Goal: Task Accomplishment & Management: Complete application form

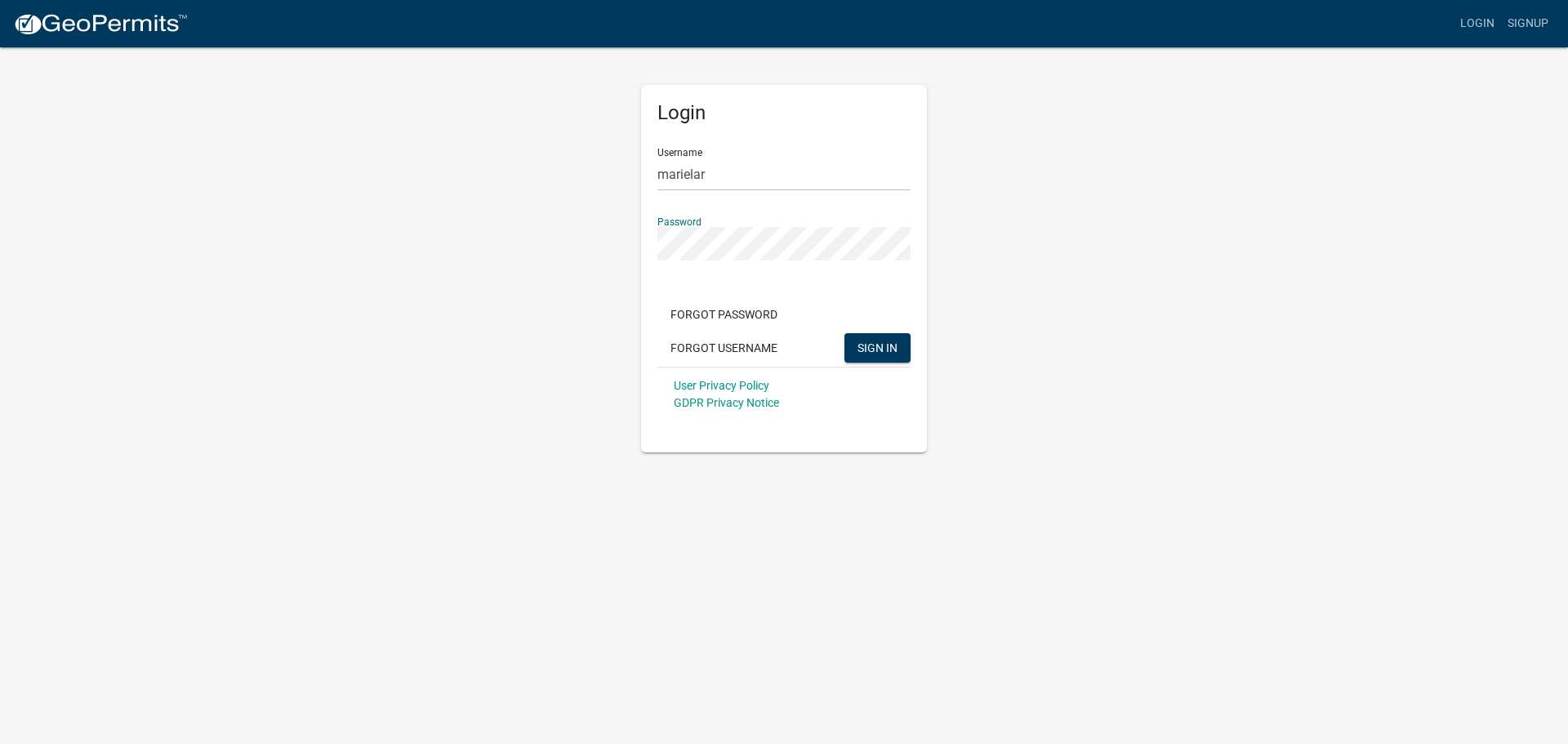
click at [844, 333] on button "SIGN IN" at bounding box center [876, 347] width 66 height 30
click at [549, 235] on div "Login Username marielar Password Forgot Password Forgot Username SIGN IN User P…" at bounding box center [784, 249] width 931 height 407
click at [844, 333] on button "SIGN IN" at bounding box center [876, 347] width 66 height 30
click at [608, 230] on div "Login Username marielar Password Forgot Password Forgot Username SIGN IN User P…" at bounding box center [784, 249] width 931 height 407
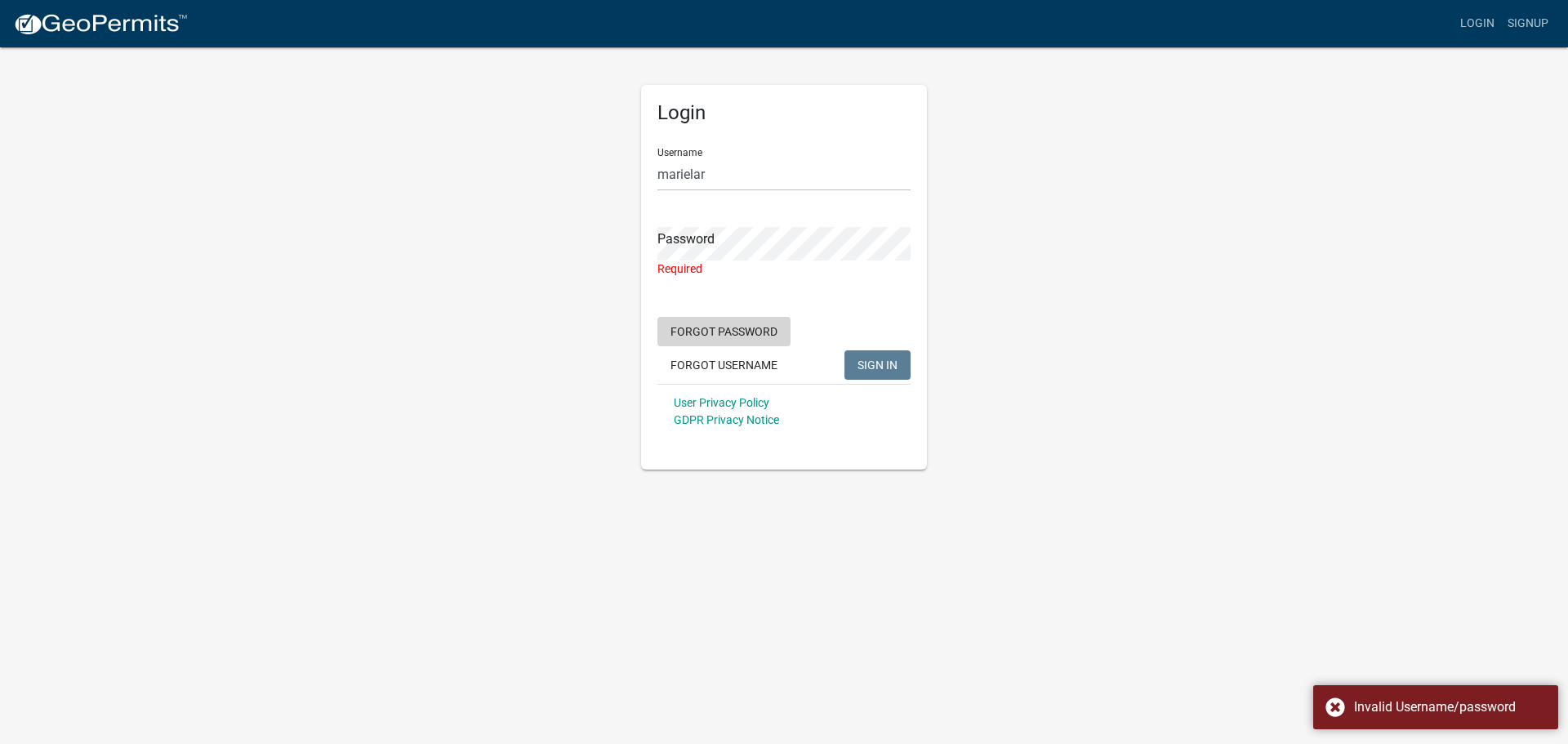
click at [755, 329] on button "Forgot Password" at bounding box center [724, 331] width 133 height 30
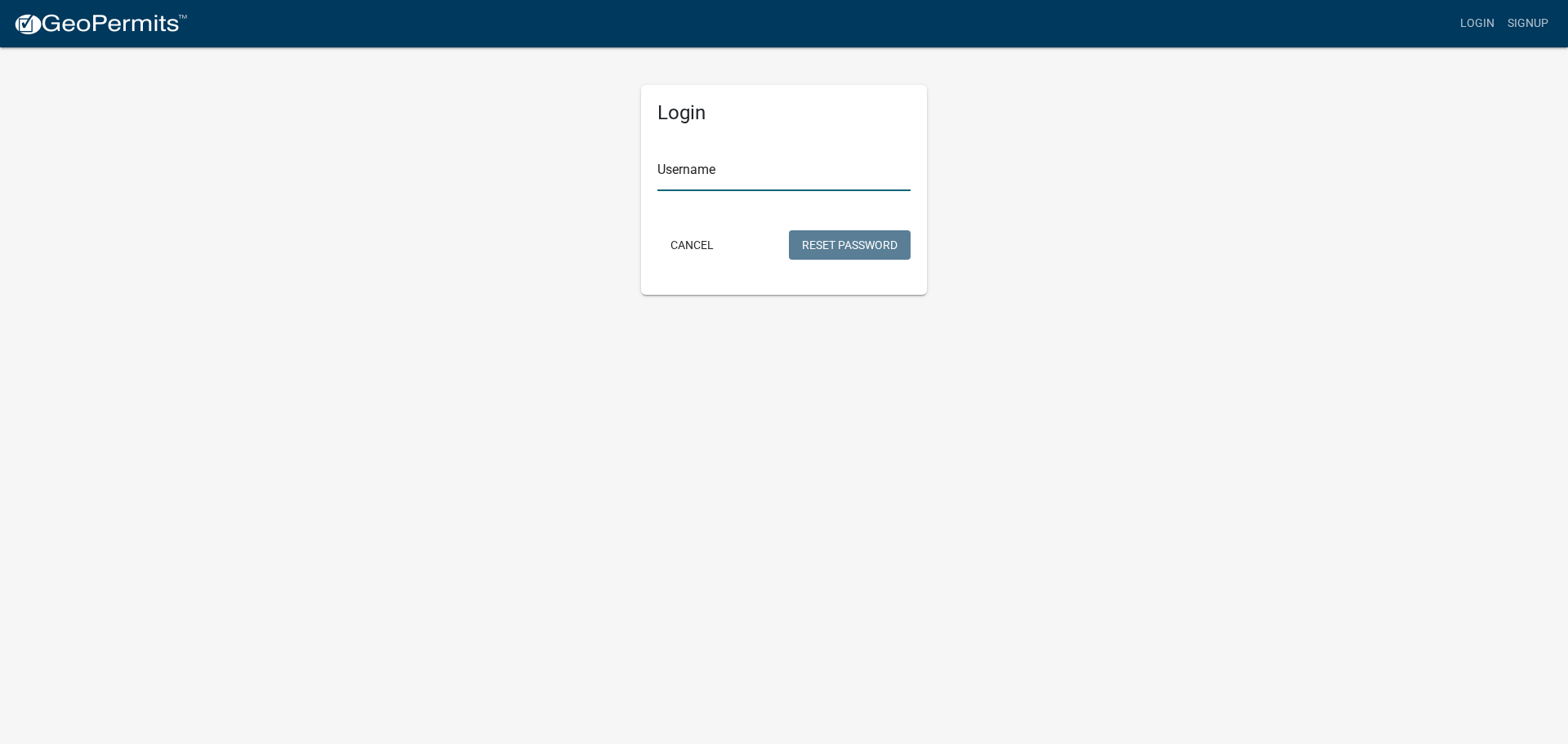
click at [738, 179] on input "Username" at bounding box center [784, 174] width 253 height 33
type input "marielar"
click at [812, 238] on button "Reset Password" at bounding box center [849, 244] width 122 height 30
click at [705, 234] on button "Cancel" at bounding box center [692, 244] width 69 height 30
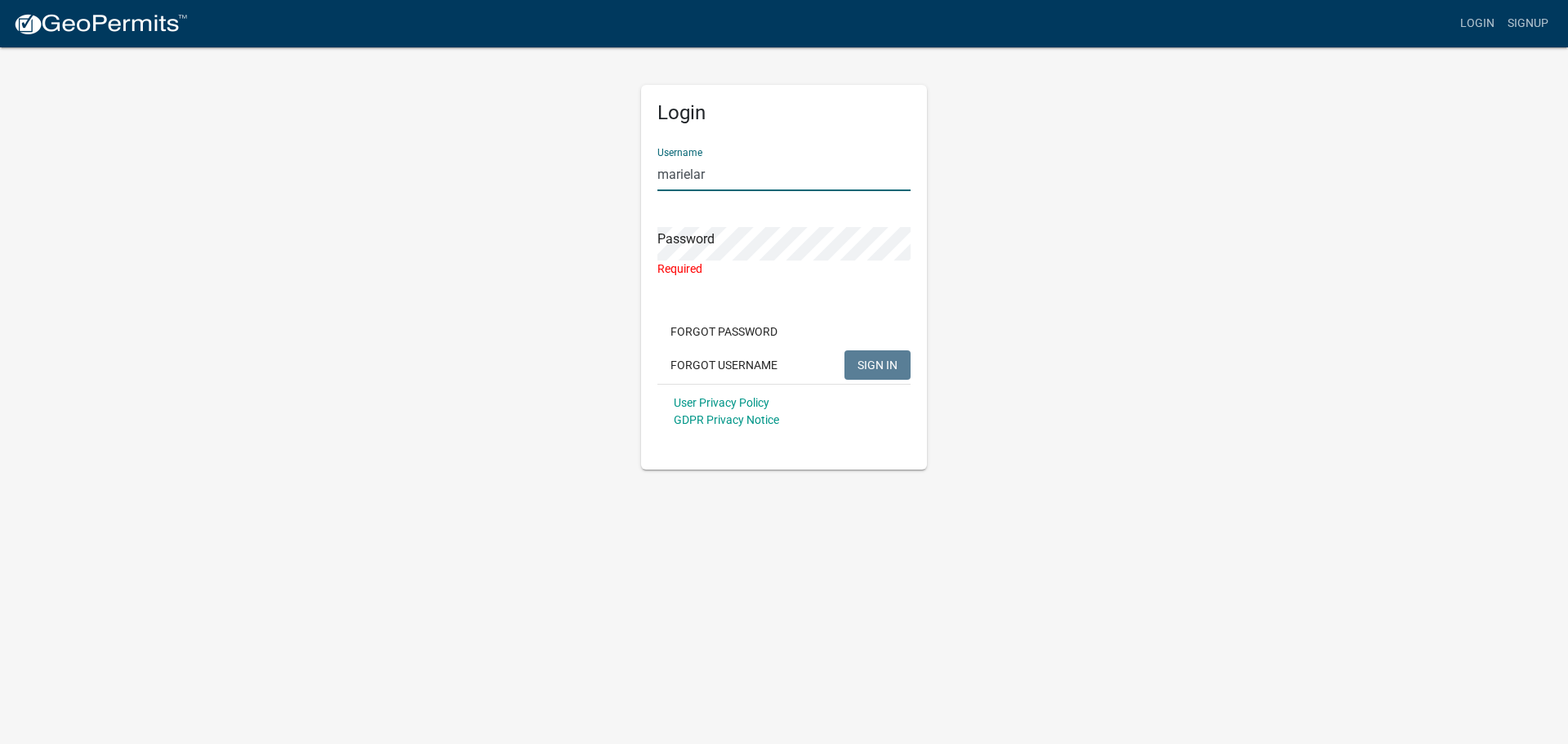
drag, startPoint x: 713, startPoint y: 179, endPoint x: 599, endPoint y: 162, distance: 115.3
click at [623, 167] on div "Login Username marielar Password Required Forgot Password Forgot Username SIGN …" at bounding box center [784, 258] width 931 height 424
type input "marielar"
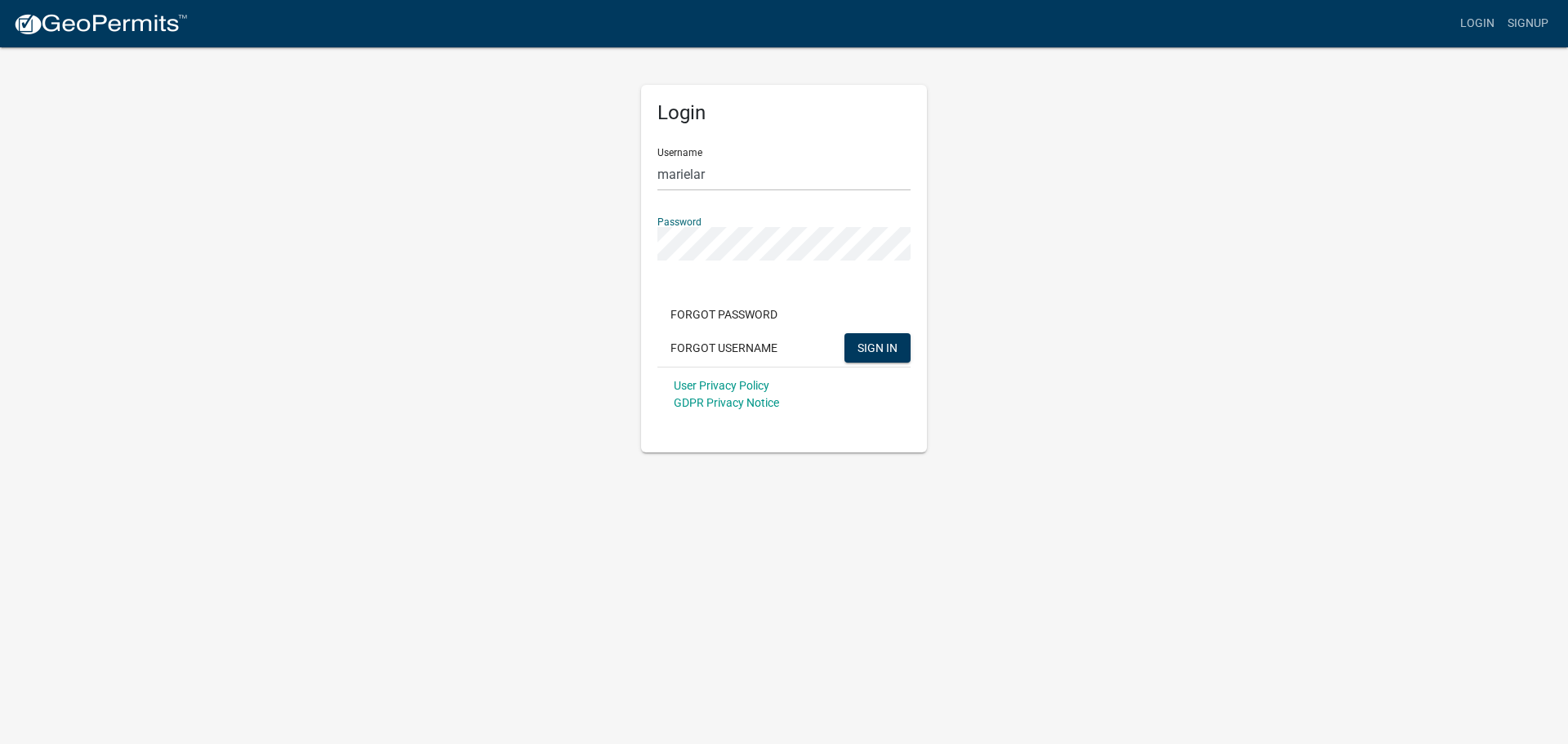
click at [844, 333] on button "SIGN IN" at bounding box center [876, 347] width 66 height 30
click at [583, 221] on div "Login Username marielar Password Forgot Password Forgot Username SIGN IN User P…" at bounding box center [784, 249] width 931 height 407
click at [844, 333] on button "SIGN IN" at bounding box center [876, 347] width 66 height 30
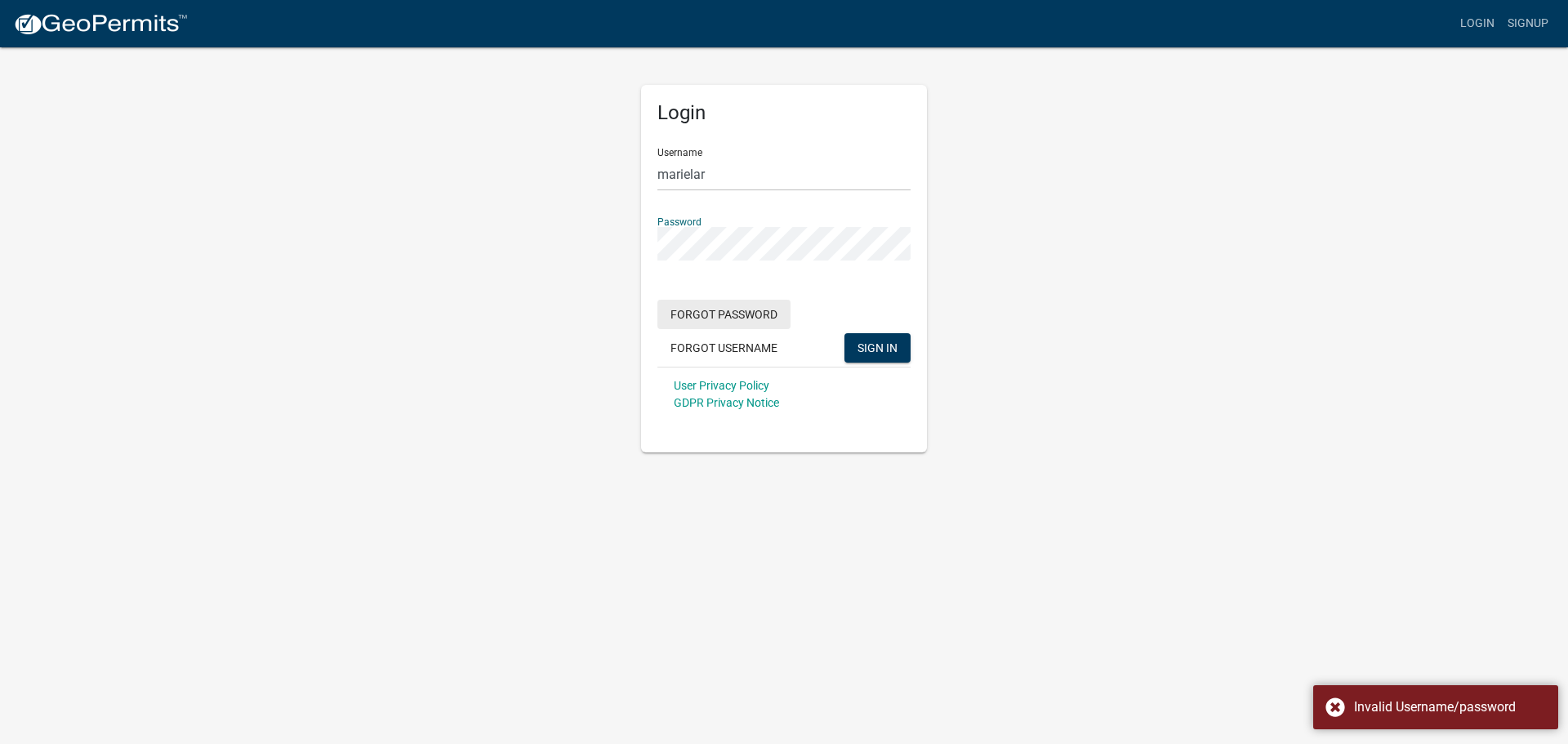
click at [737, 316] on button "Forgot Password" at bounding box center [724, 314] width 133 height 30
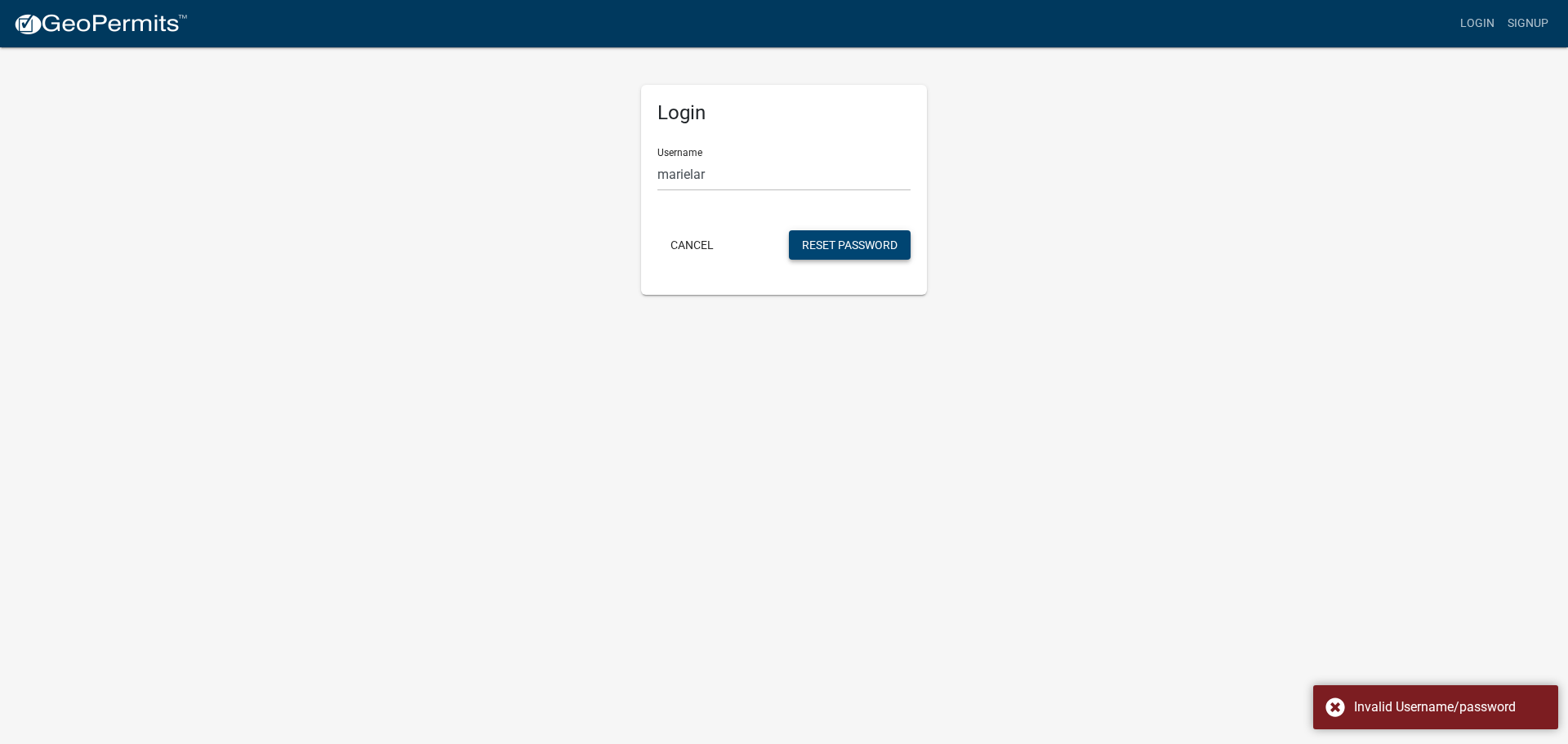
click at [874, 249] on button "Reset Password" at bounding box center [849, 244] width 122 height 30
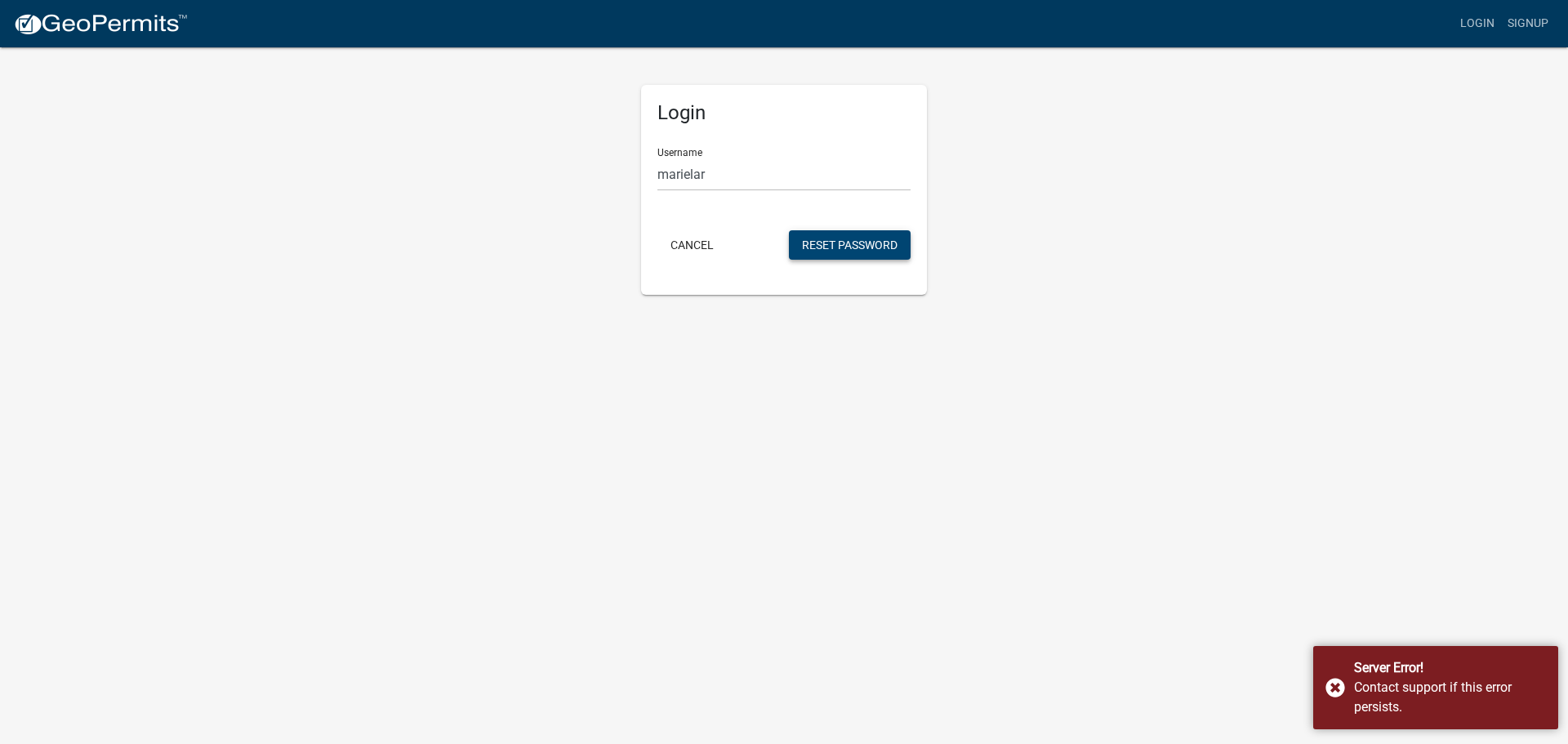
click at [836, 243] on button "Reset Password" at bounding box center [849, 244] width 122 height 30
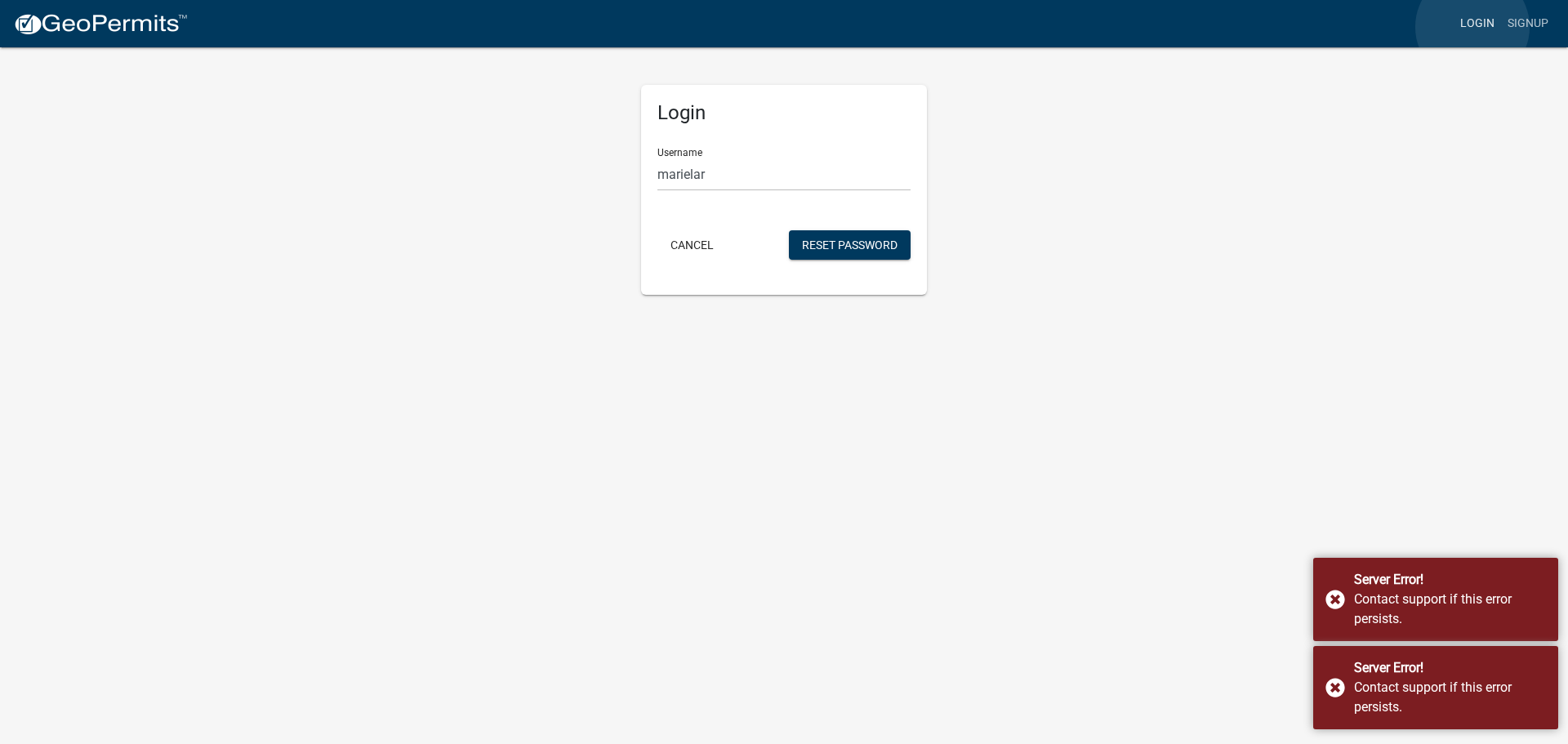
click at [1472, 27] on link "Login" at bounding box center [1477, 23] width 48 height 31
click at [1492, 15] on link "Login" at bounding box center [1477, 23] width 48 height 31
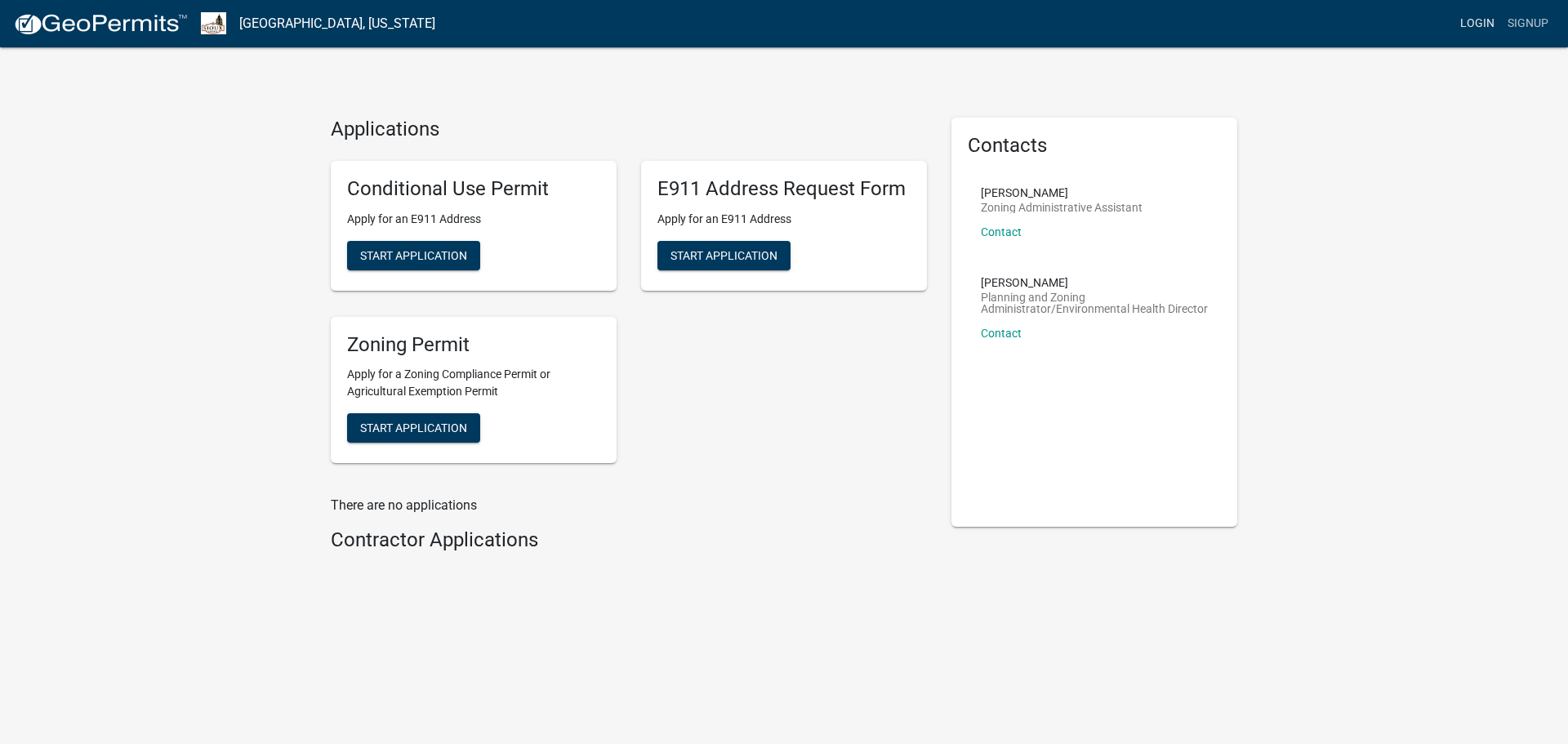
click at [1481, 19] on link "Login" at bounding box center [1477, 23] width 48 height 31
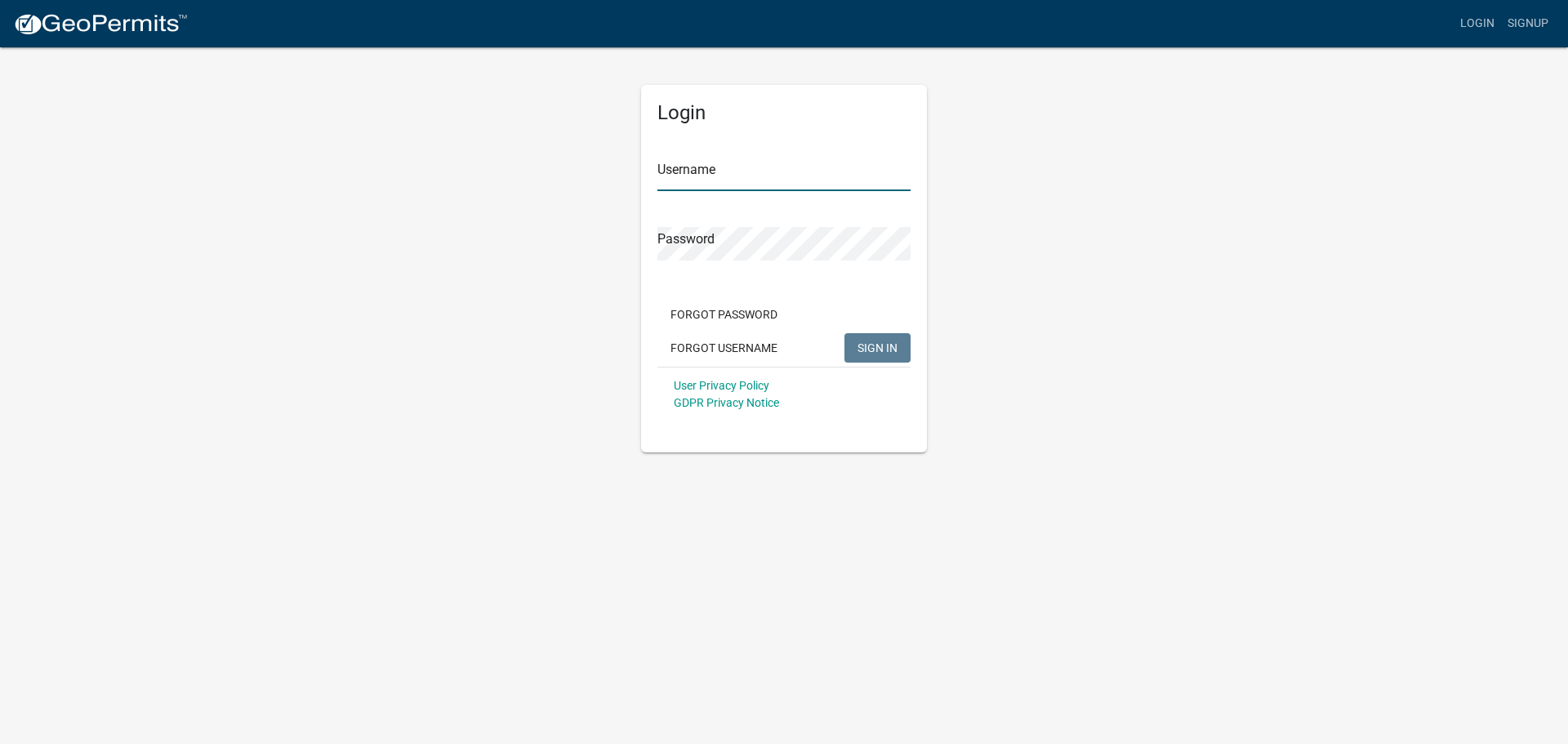
click at [787, 170] on input "Username" at bounding box center [784, 174] width 253 height 33
type input "marielar"
click at [844, 333] on button "SIGN IN" at bounding box center [876, 347] width 66 height 30
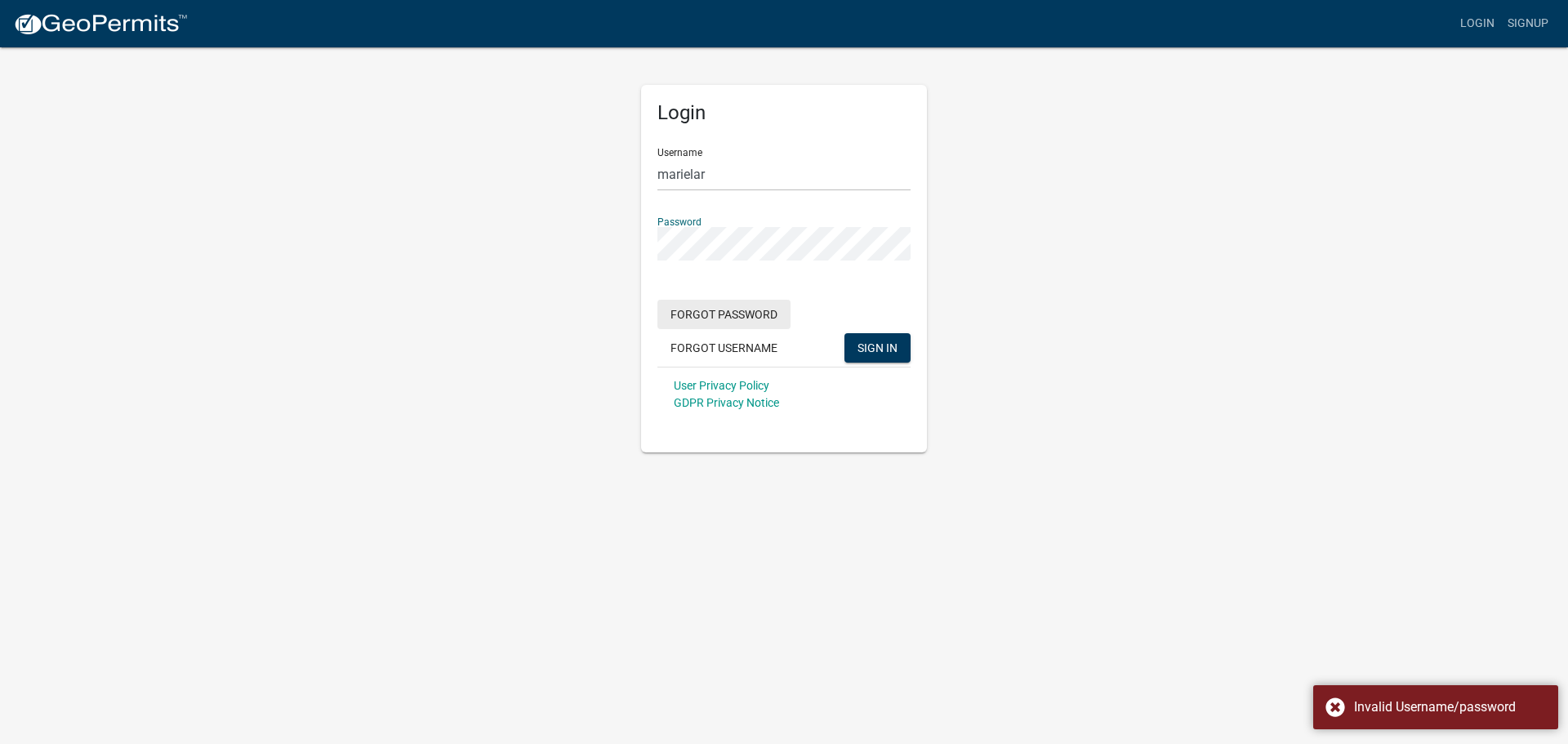
click at [708, 308] on button "Forgot Password" at bounding box center [724, 314] width 133 height 30
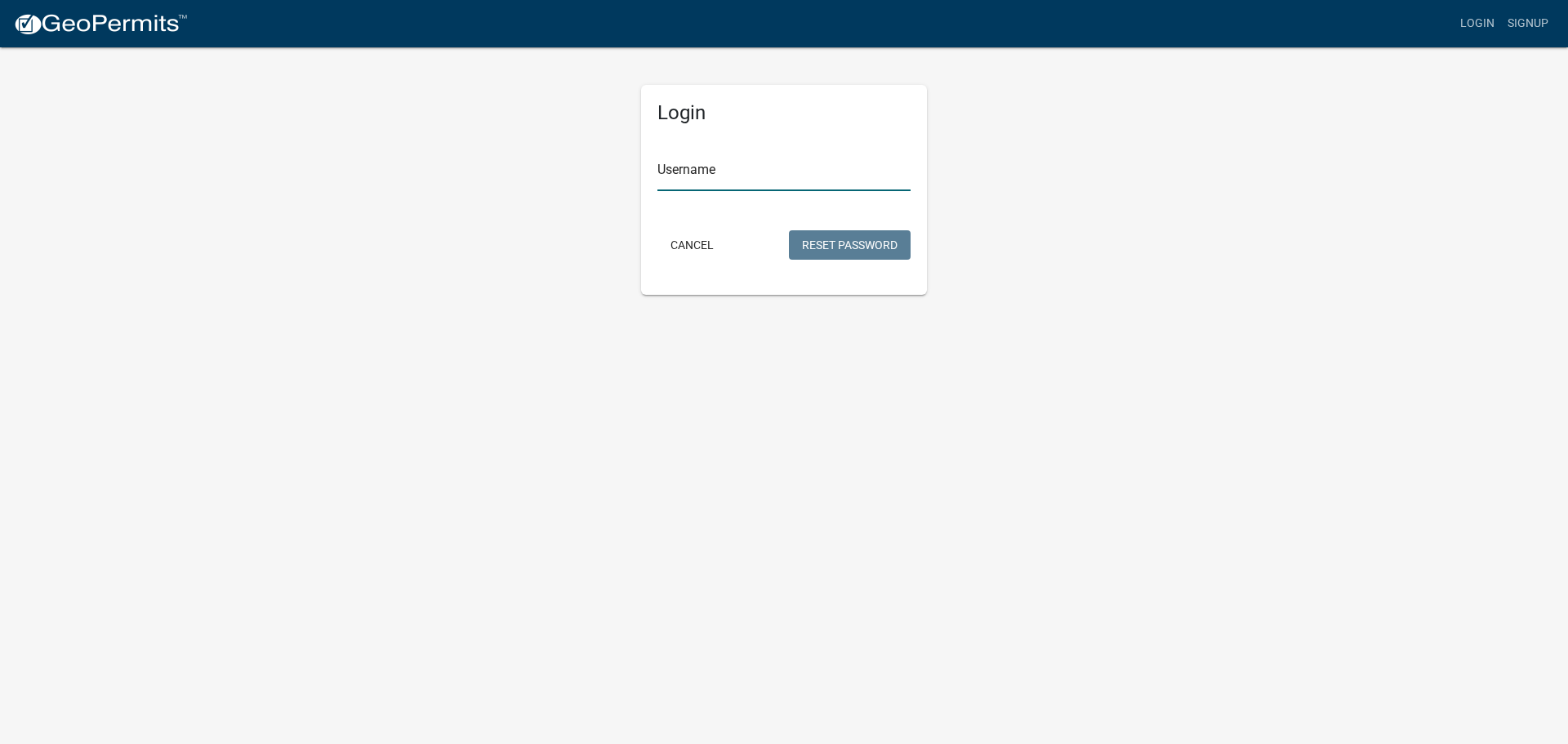
click at [735, 183] on input "Username" at bounding box center [784, 174] width 253 height 33
type input "marielar"
click at [833, 251] on button "Reset Password" at bounding box center [849, 244] width 122 height 30
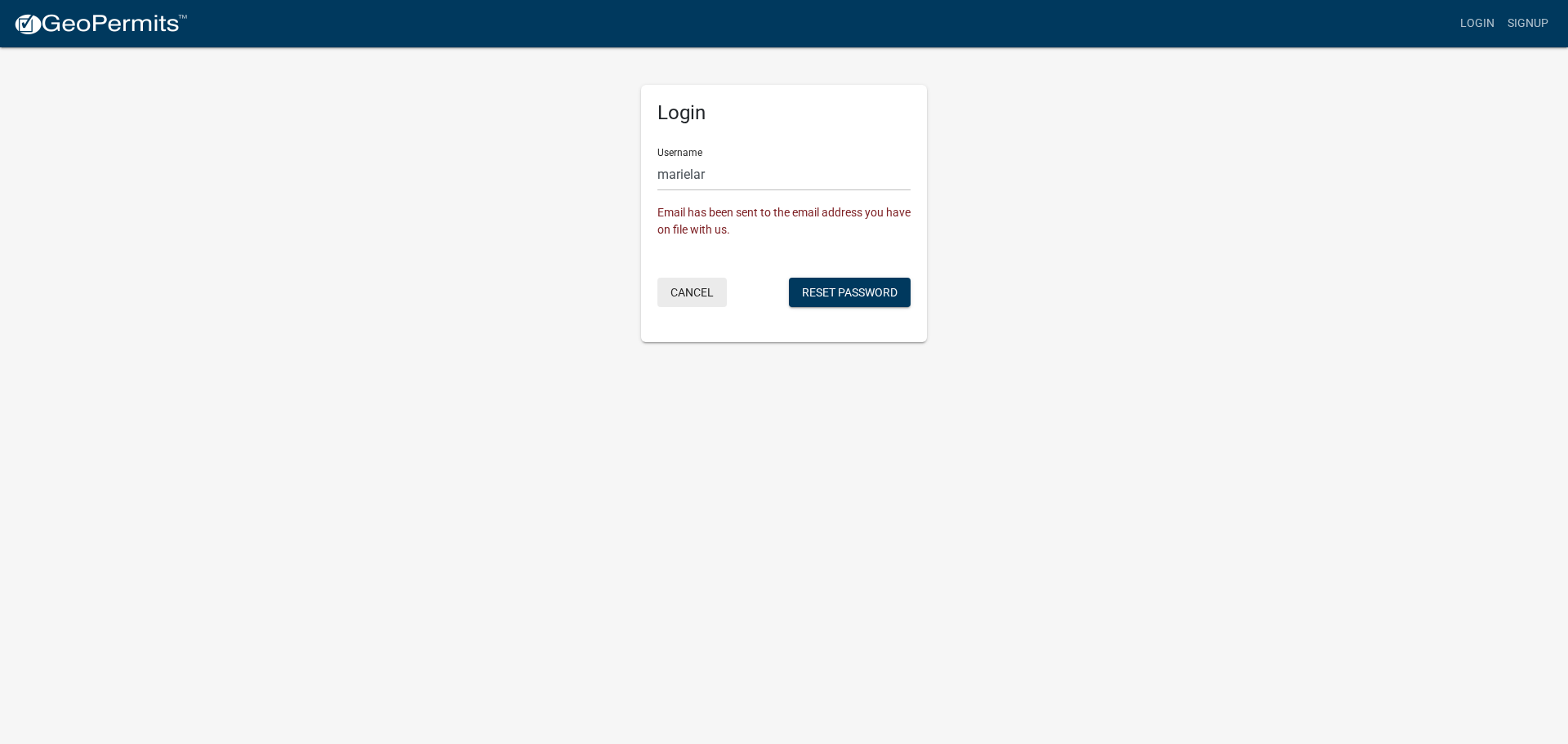
click at [687, 287] on button "Cancel" at bounding box center [692, 292] width 69 height 30
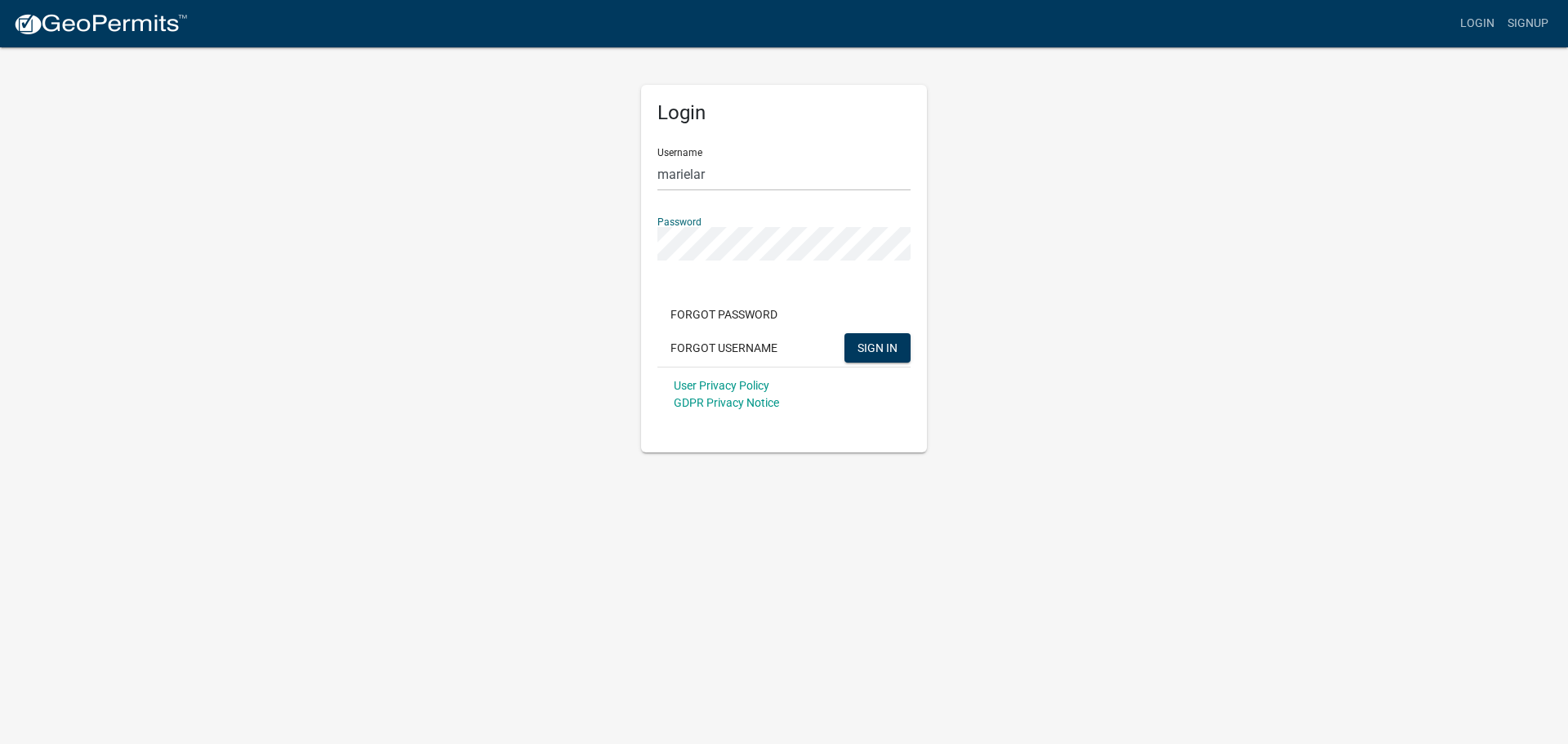
click at [620, 229] on div "Login Username marielar Password Forgot Password Forgot Username SIGN IN User P…" at bounding box center [784, 249] width 931 height 407
click at [844, 333] on button "SIGN IN" at bounding box center [876, 347] width 66 height 30
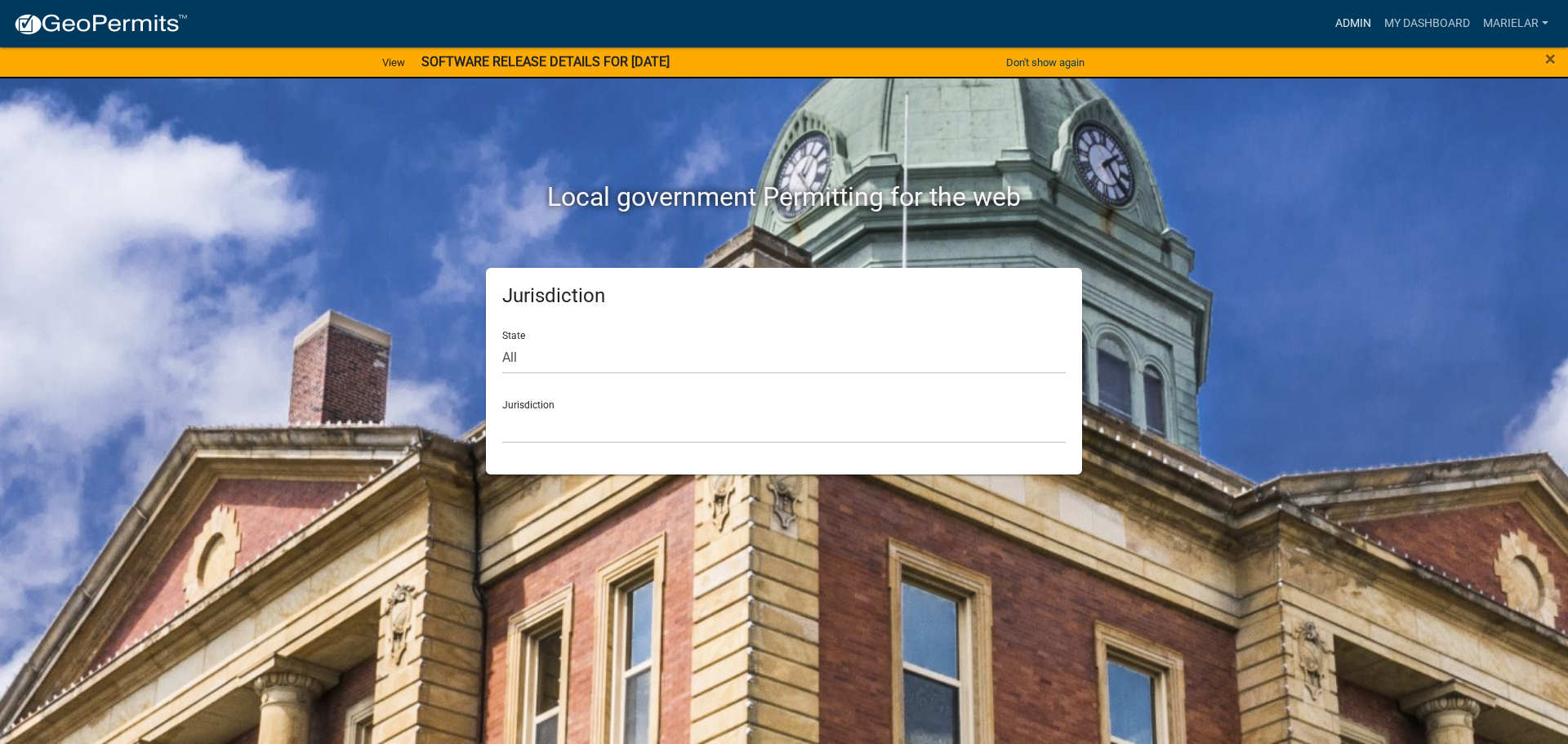
click at [1350, 25] on link "Admin" at bounding box center [1353, 23] width 49 height 31
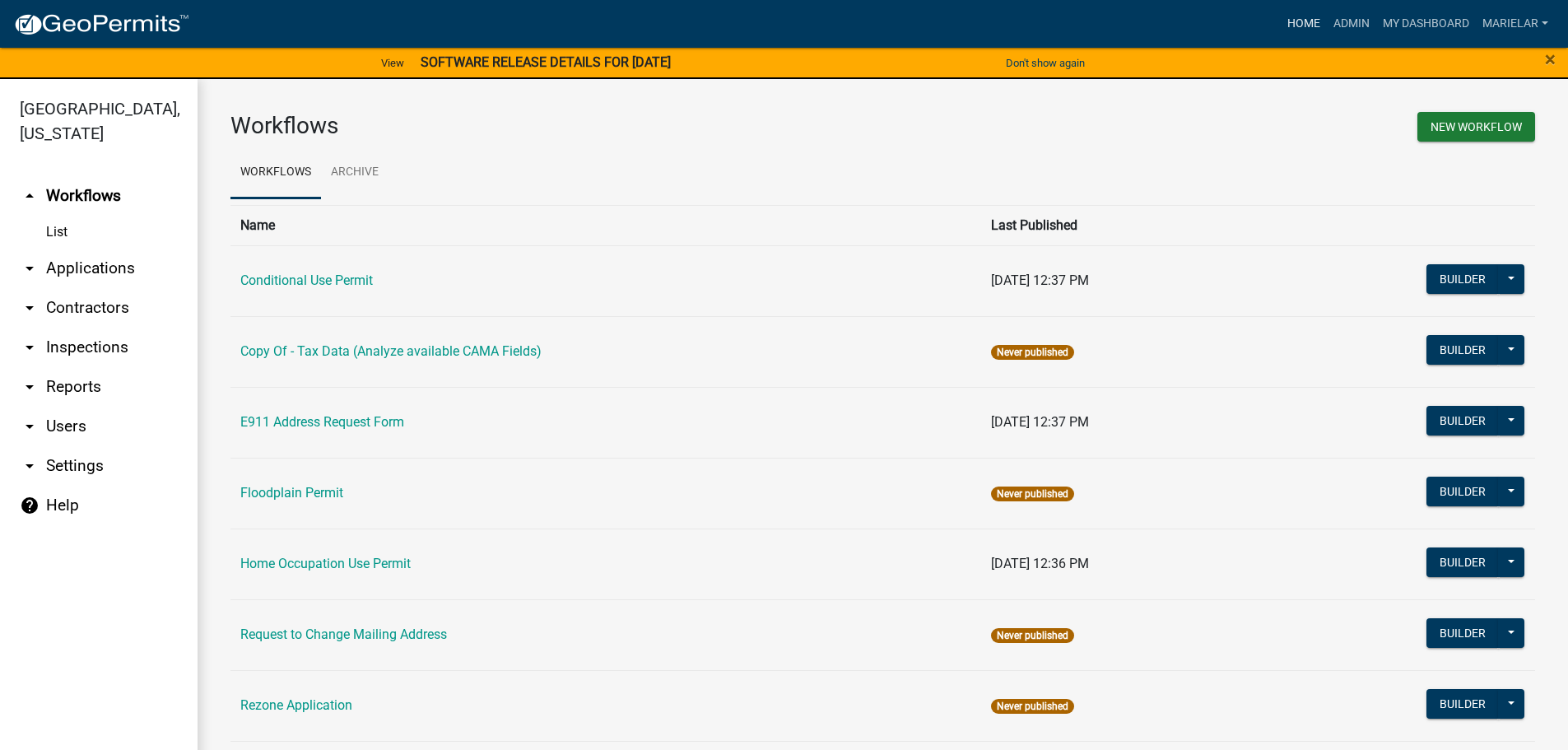
click at [1303, 23] on link "Home" at bounding box center [1303, 24] width 46 height 31
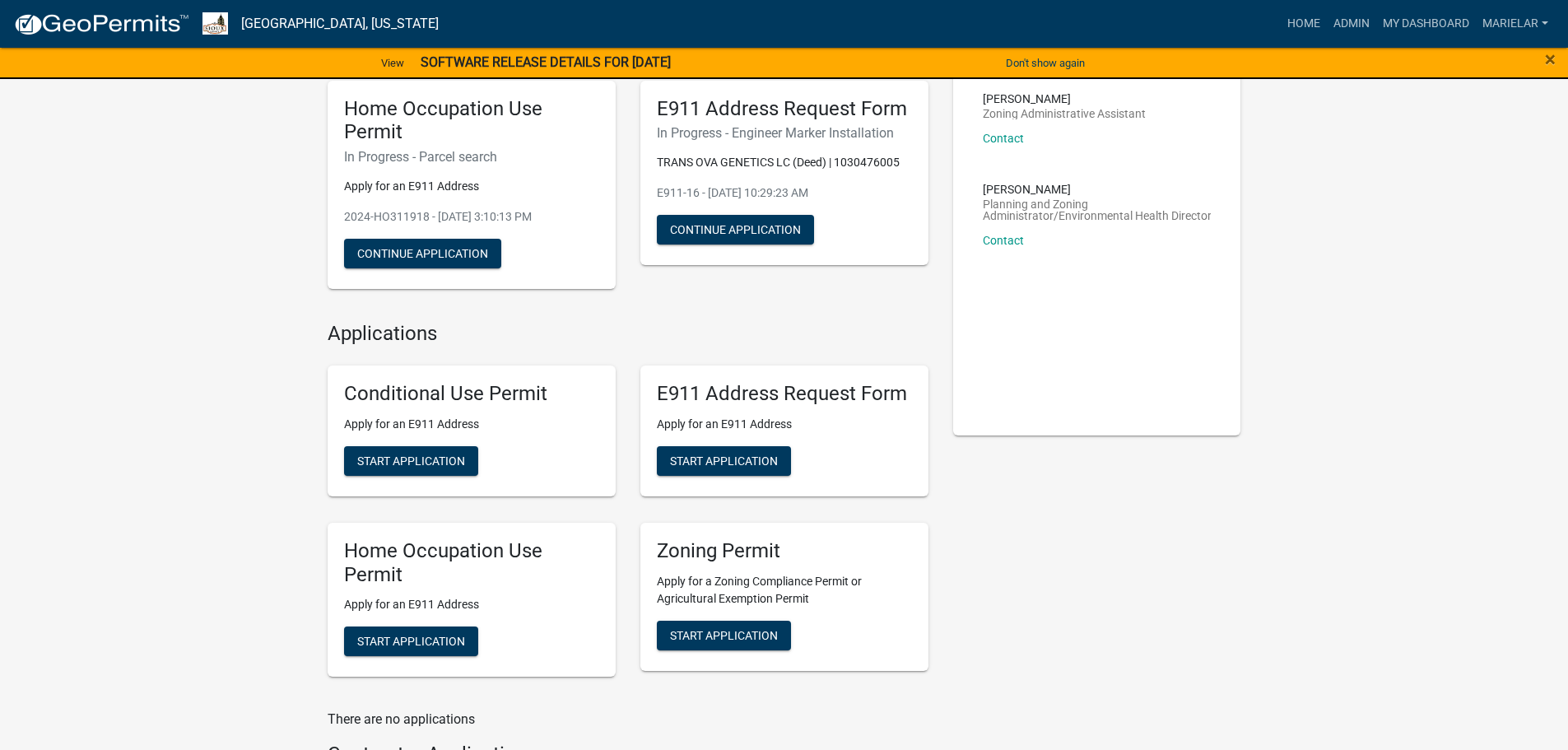
scroll to position [247, 0]
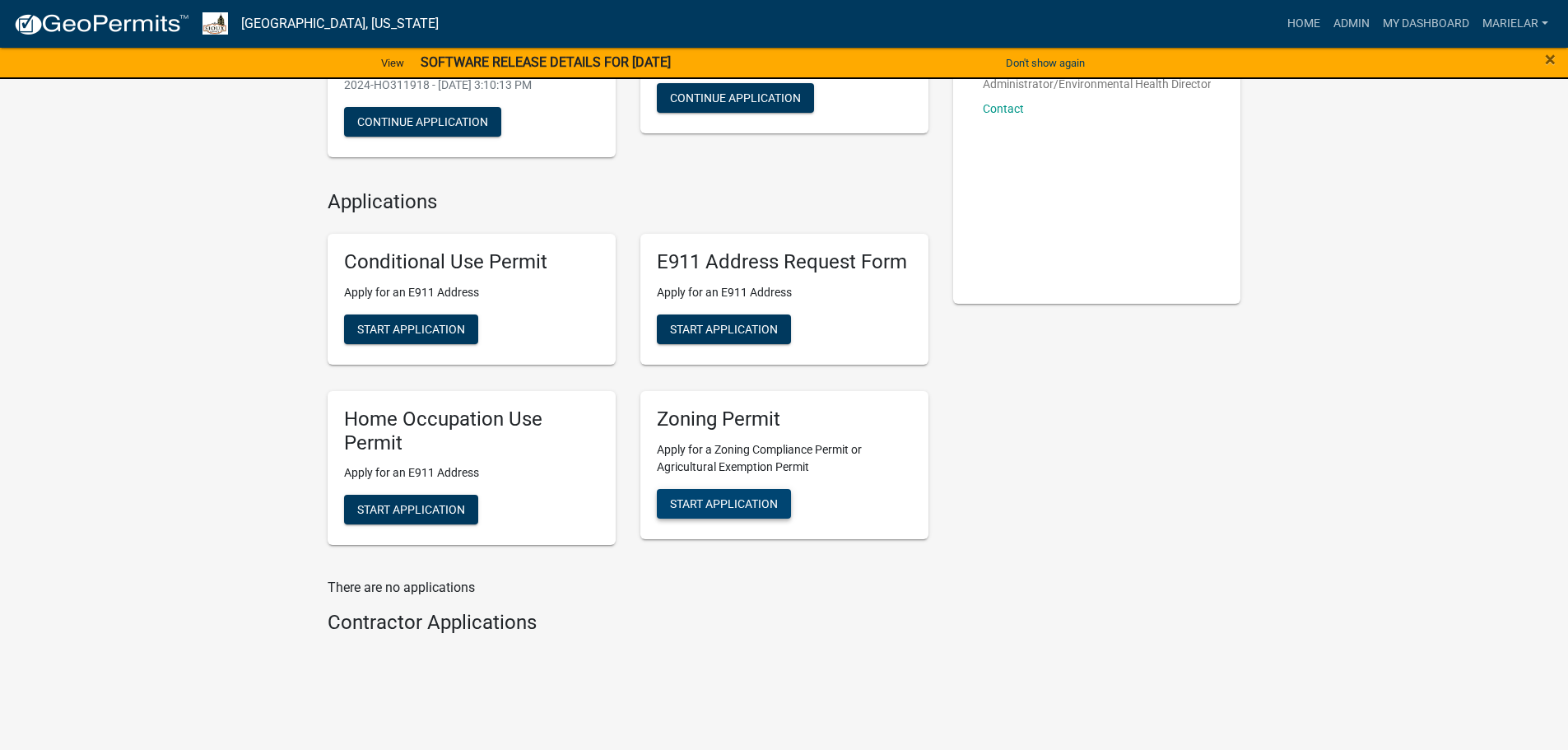
click at [727, 507] on span "Start Application" at bounding box center [724, 503] width 108 height 13
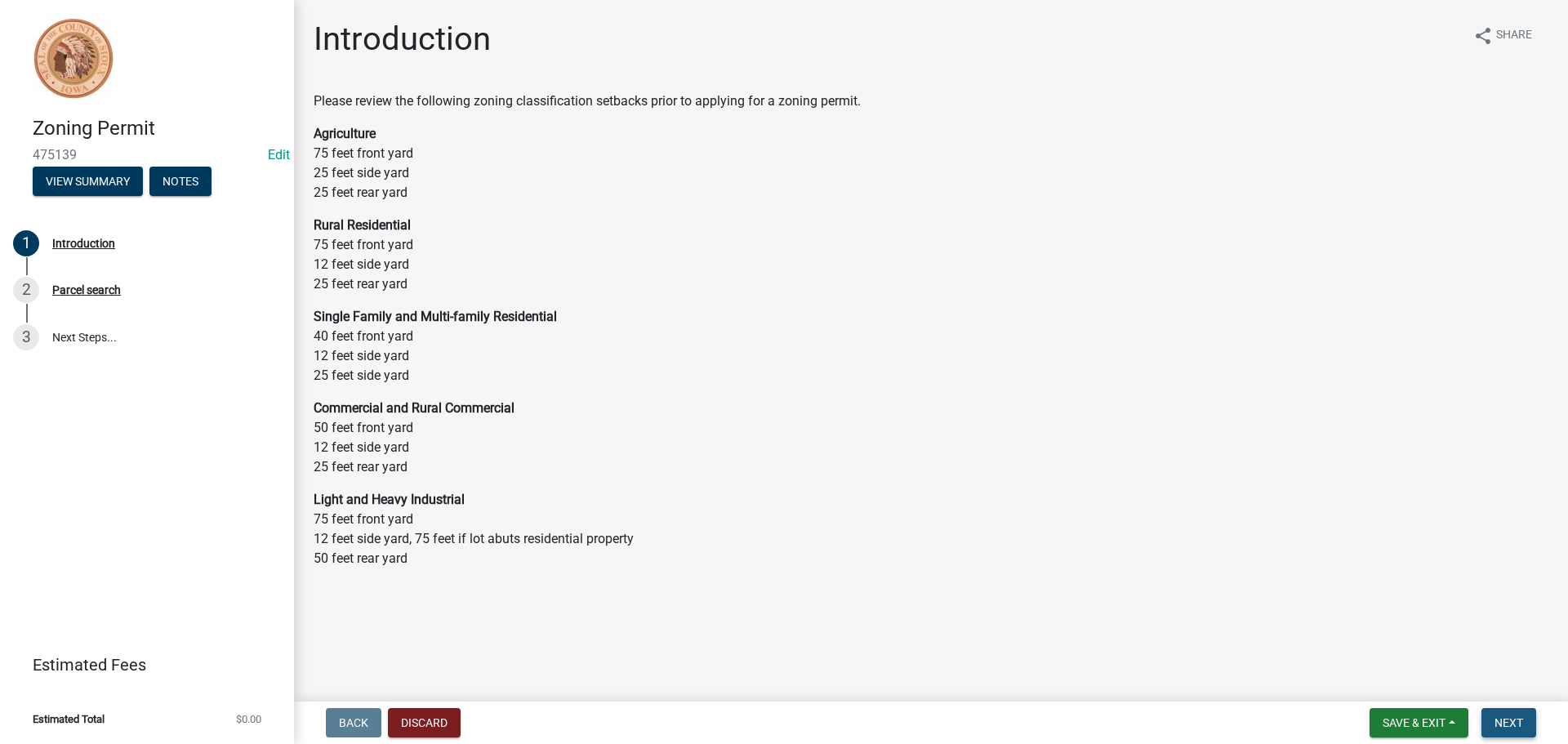
click at [1500, 721] on span "Next" at bounding box center [1508, 722] width 29 height 13
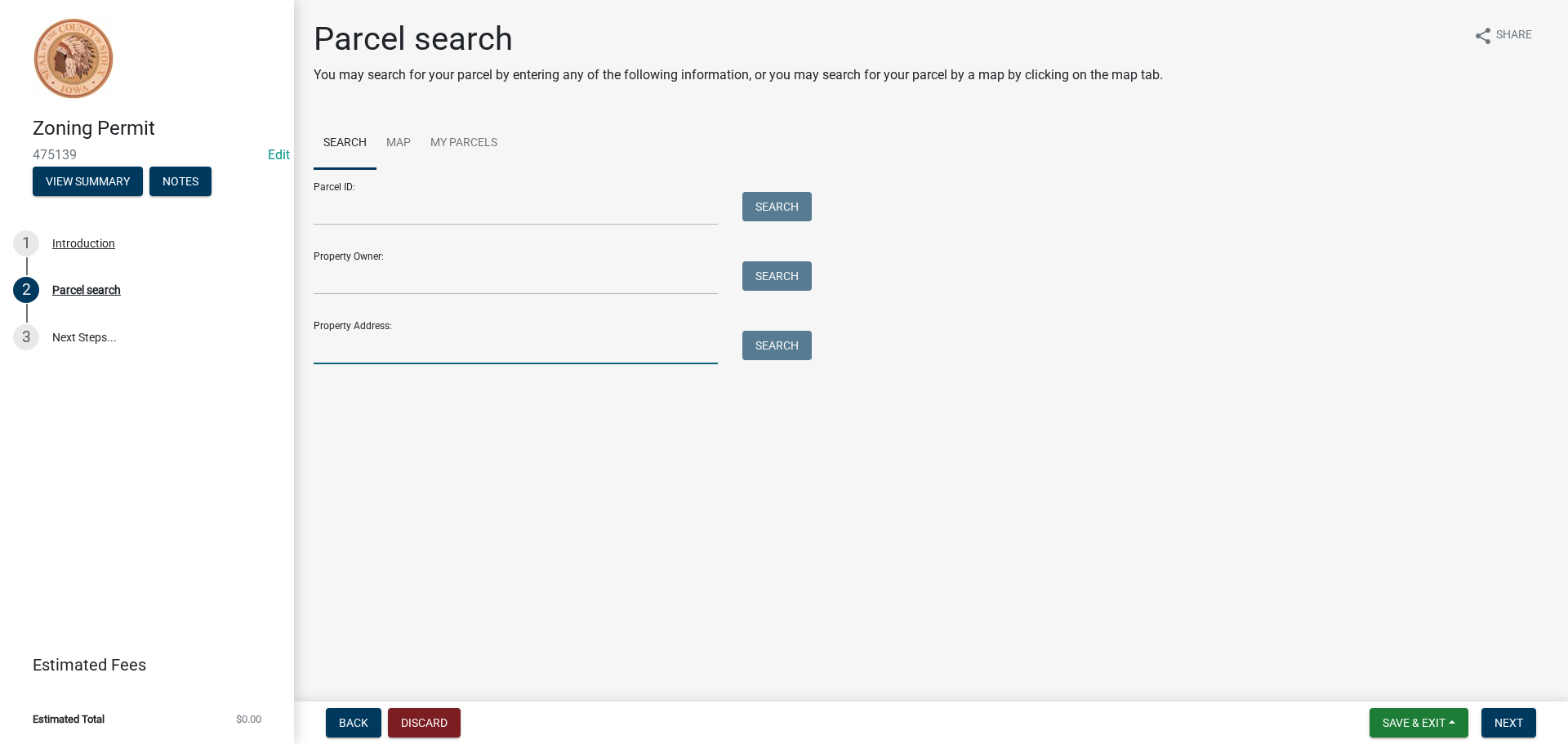
click at [436, 349] on input "Property Address:" at bounding box center [516, 347] width 404 height 33
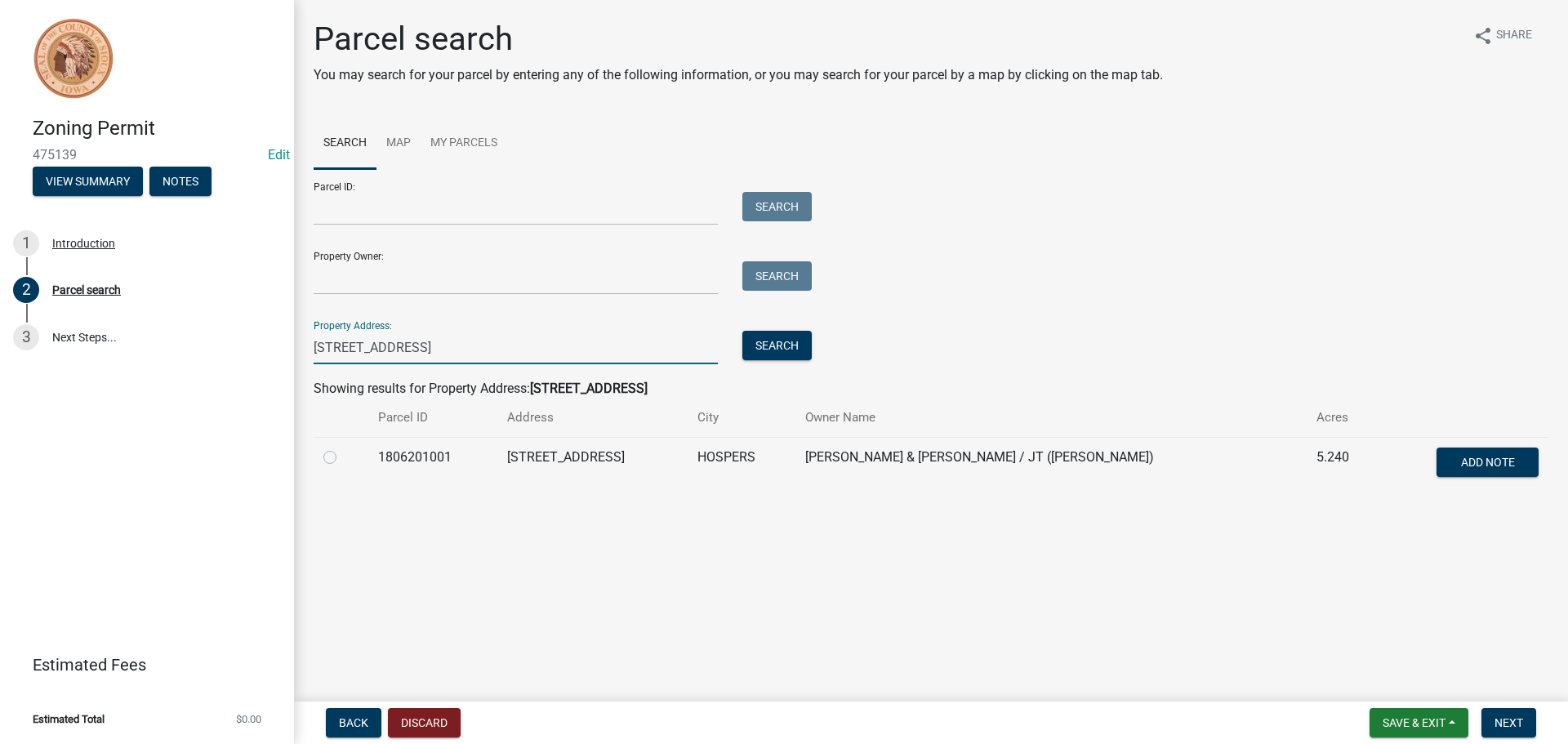
type input "4155 390th street"
click at [343, 447] on label at bounding box center [343, 447] width 0 height 0
click at [343, 455] on input "radio" at bounding box center [348, 453] width 11 height 11
radio input "true"
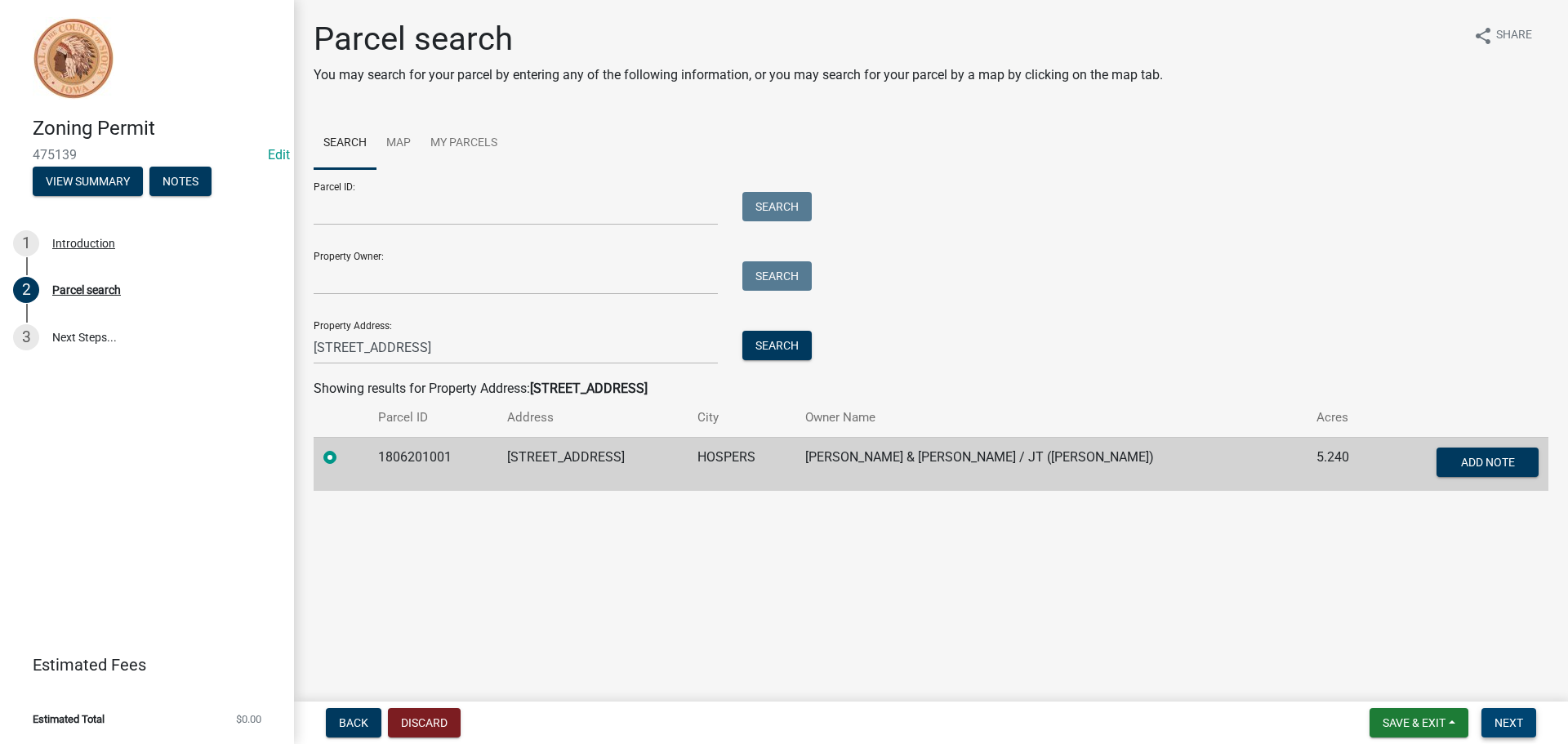
click at [1511, 720] on span "Next" at bounding box center [1508, 722] width 29 height 13
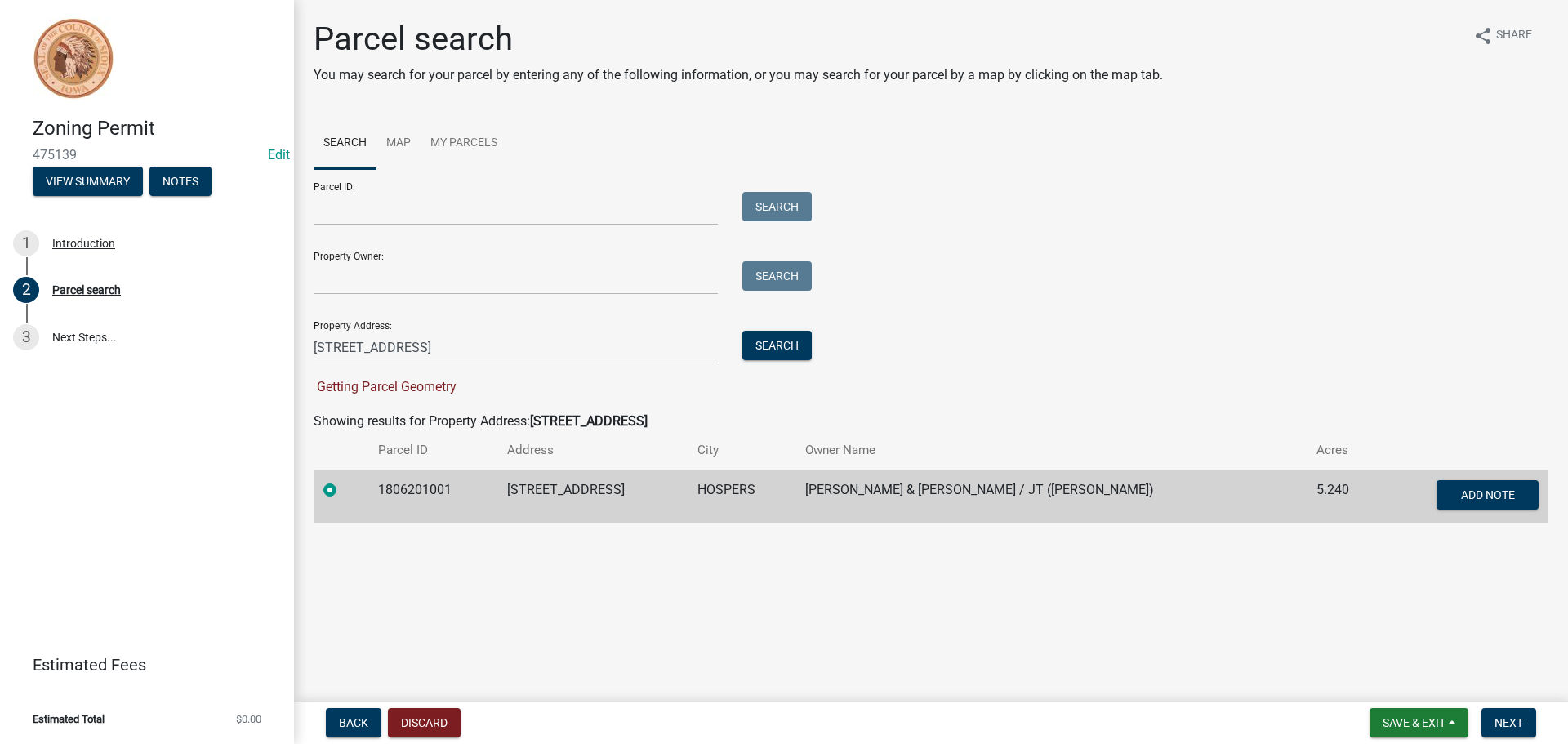
click at [436, 491] on td "1806201001" at bounding box center [432, 497] width 129 height 54
copy td "1806201001"
click at [434, 217] on input "Parcel ID:" at bounding box center [516, 208] width 404 height 33
paste input "1806201001"
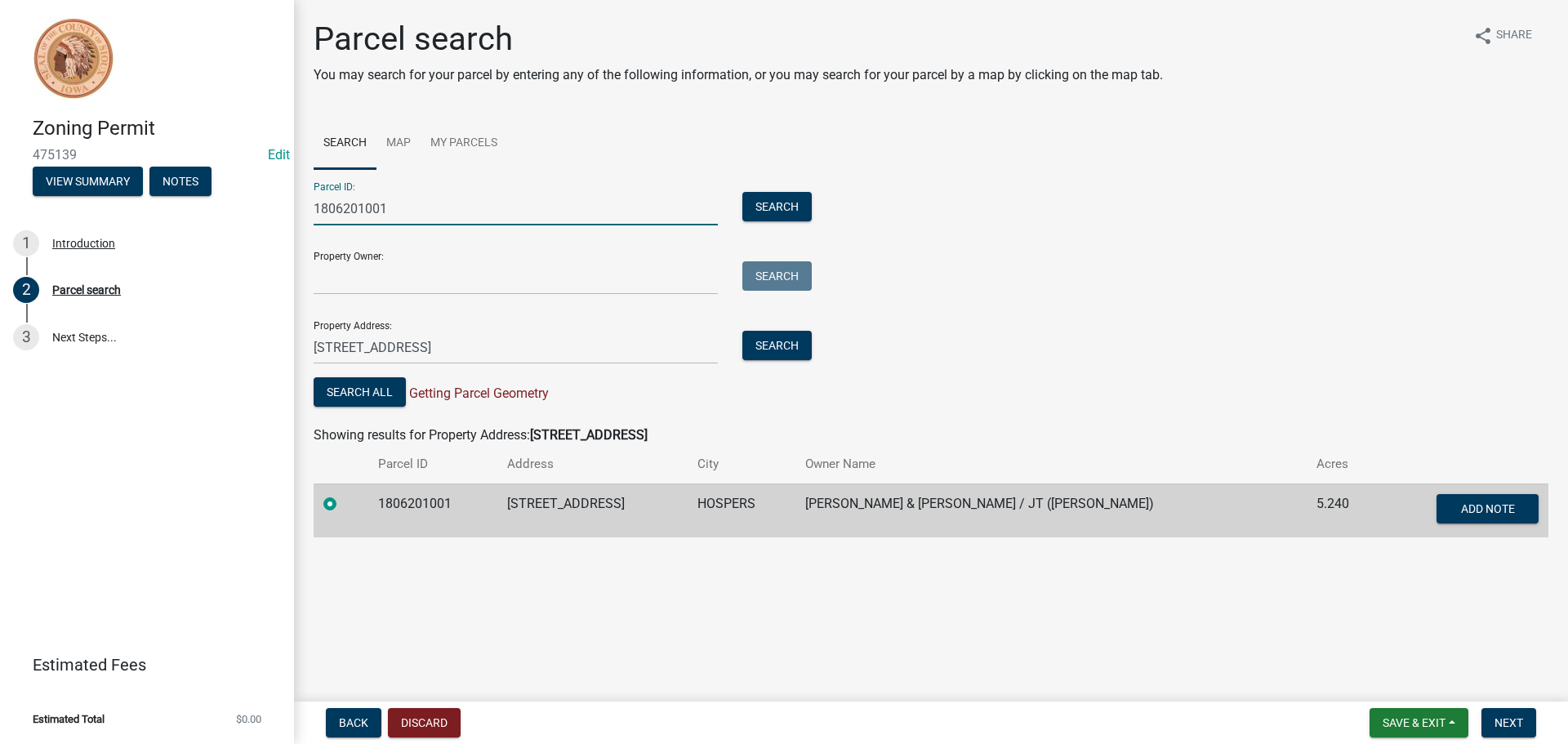
type input "1806201001"
drag, startPoint x: 391, startPoint y: 335, endPoint x: 143, endPoint y: 274, distance: 255.4
click at [172, 283] on div "Zoning Permit 475139 Edit View Summary Notes 1 Introduction 2 Parcel search 3 N…" at bounding box center [784, 372] width 1568 height 744
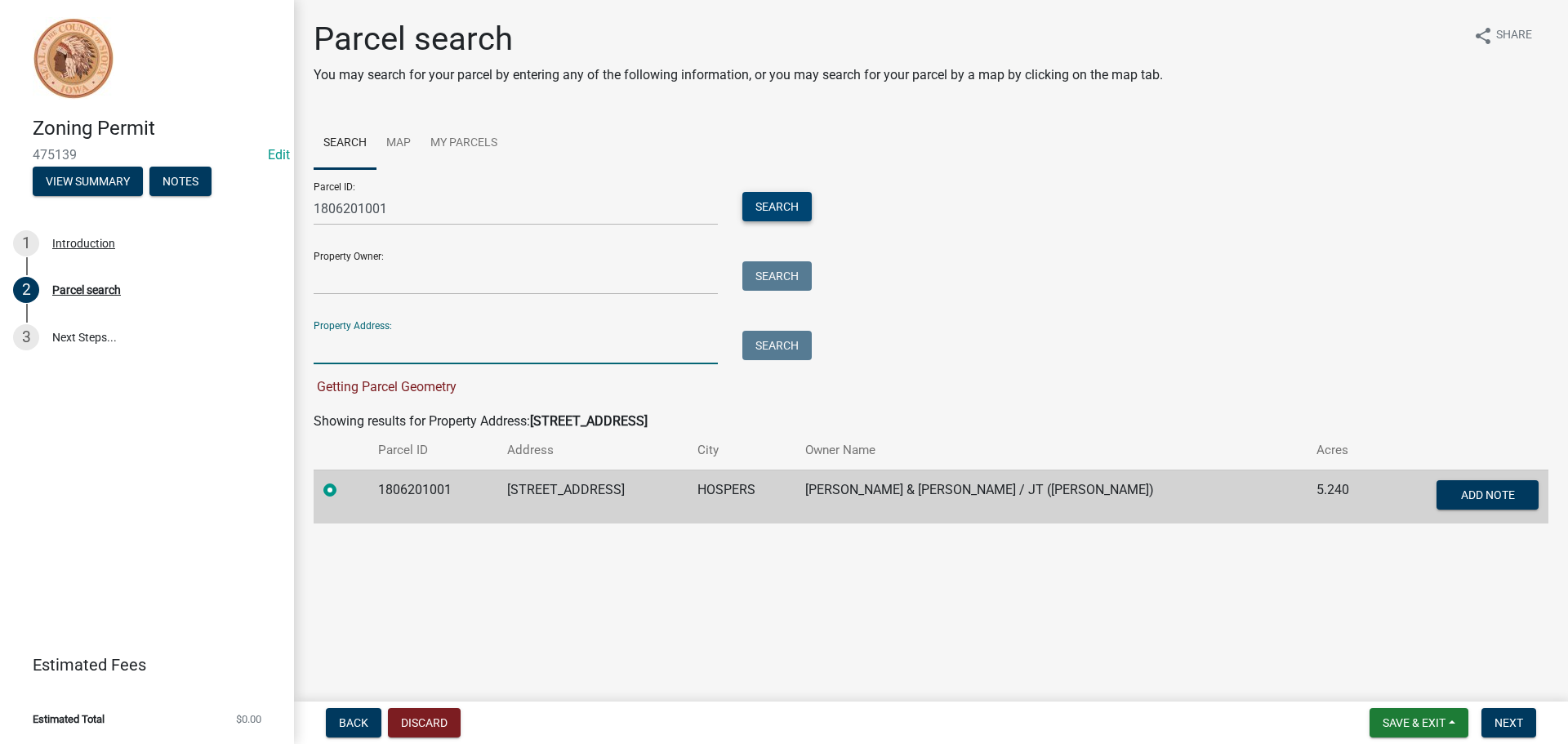
click at [774, 204] on button "Search" at bounding box center [776, 207] width 69 height 30
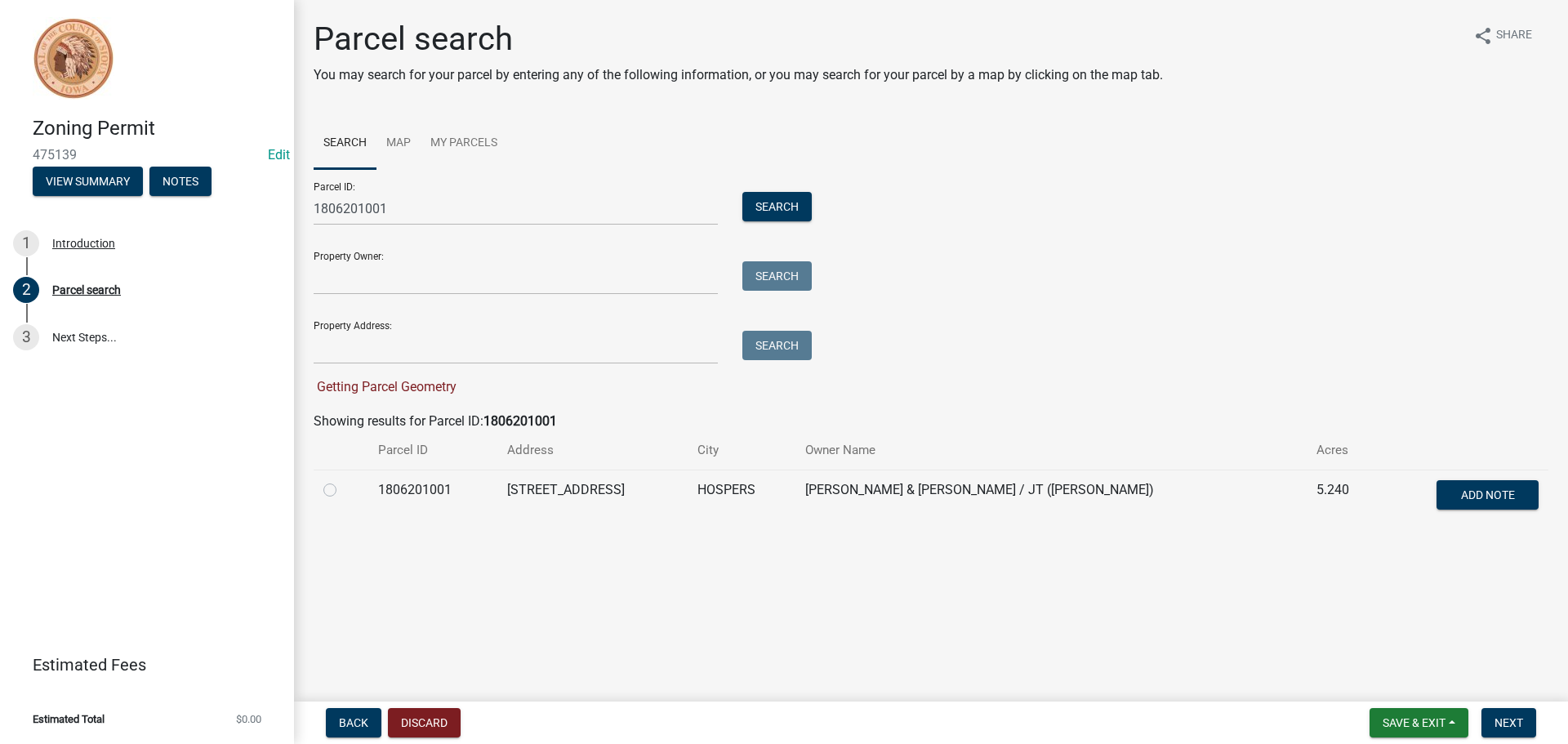
click at [343, 480] on label at bounding box center [343, 480] width 0 height 0
click at [343, 489] on input "radio" at bounding box center [348, 485] width 11 height 11
radio input "true"
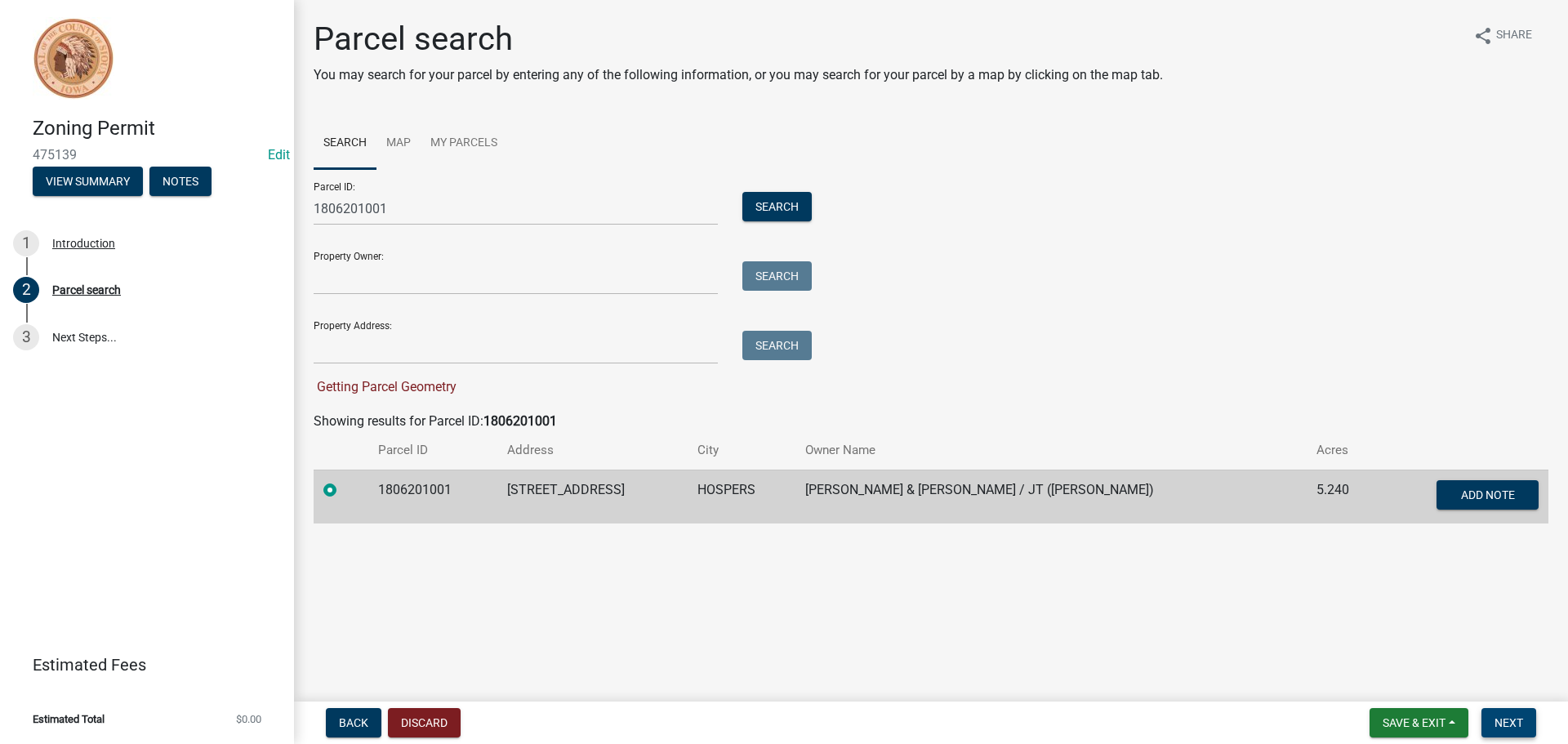
click at [1498, 728] on span "Next" at bounding box center [1508, 722] width 29 height 13
click at [1500, 721] on span "Next" at bounding box center [1508, 722] width 29 height 13
click at [783, 211] on button "Search" at bounding box center [776, 207] width 69 height 30
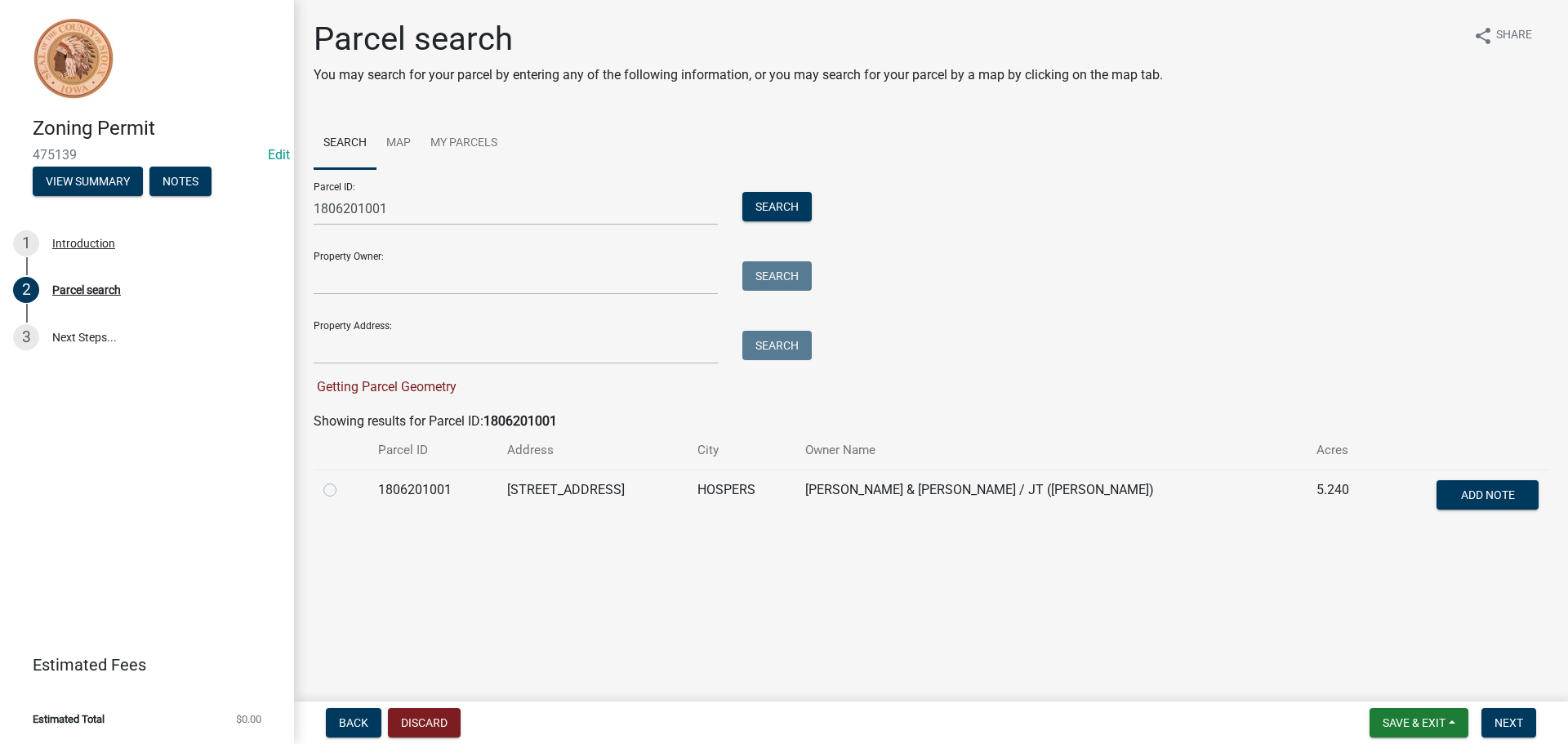
click at [343, 480] on label at bounding box center [343, 480] width 0 height 0
click at [343, 491] on input "radio" at bounding box center [348, 485] width 11 height 11
radio input "true"
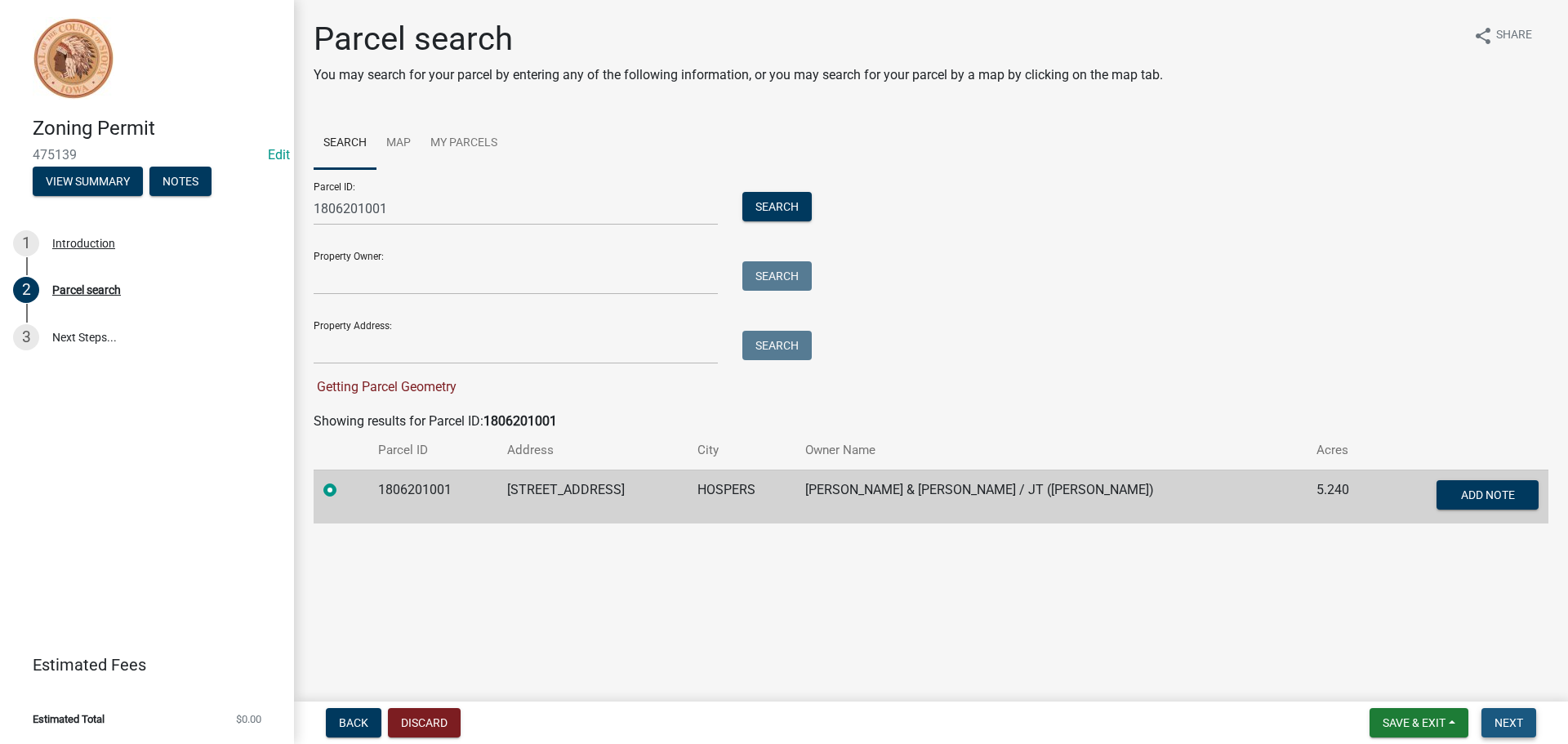
click at [1520, 723] on span "Next" at bounding box center [1508, 722] width 29 height 13
click at [795, 203] on button "Search" at bounding box center [776, 207] width 69 height 30
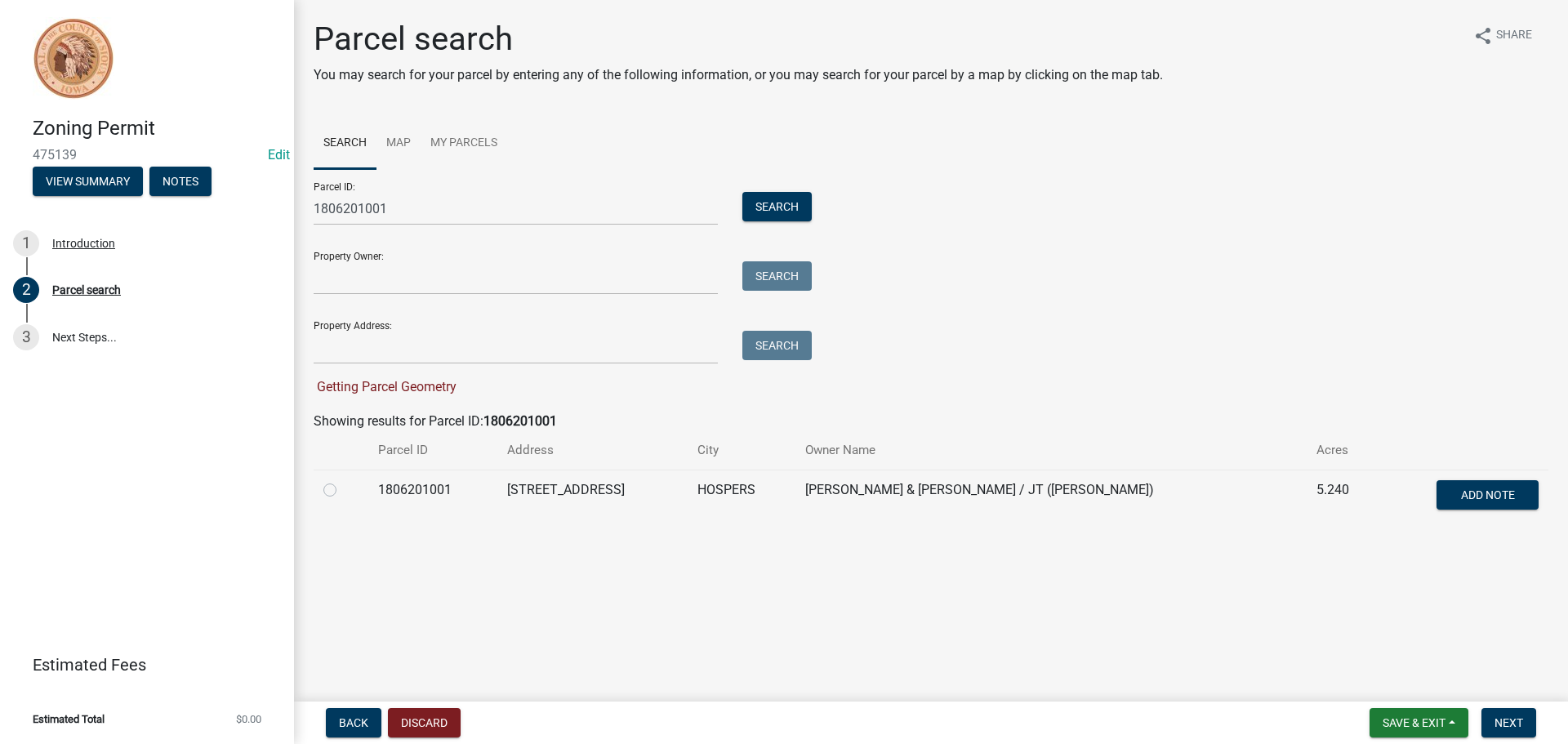
click at [343, 480] on label at bounding box center [343, 480] width 0 height 0
click at [343, 489] on input "radio" at bounding box center [348, 485] width 11 height 11
radio input "true"
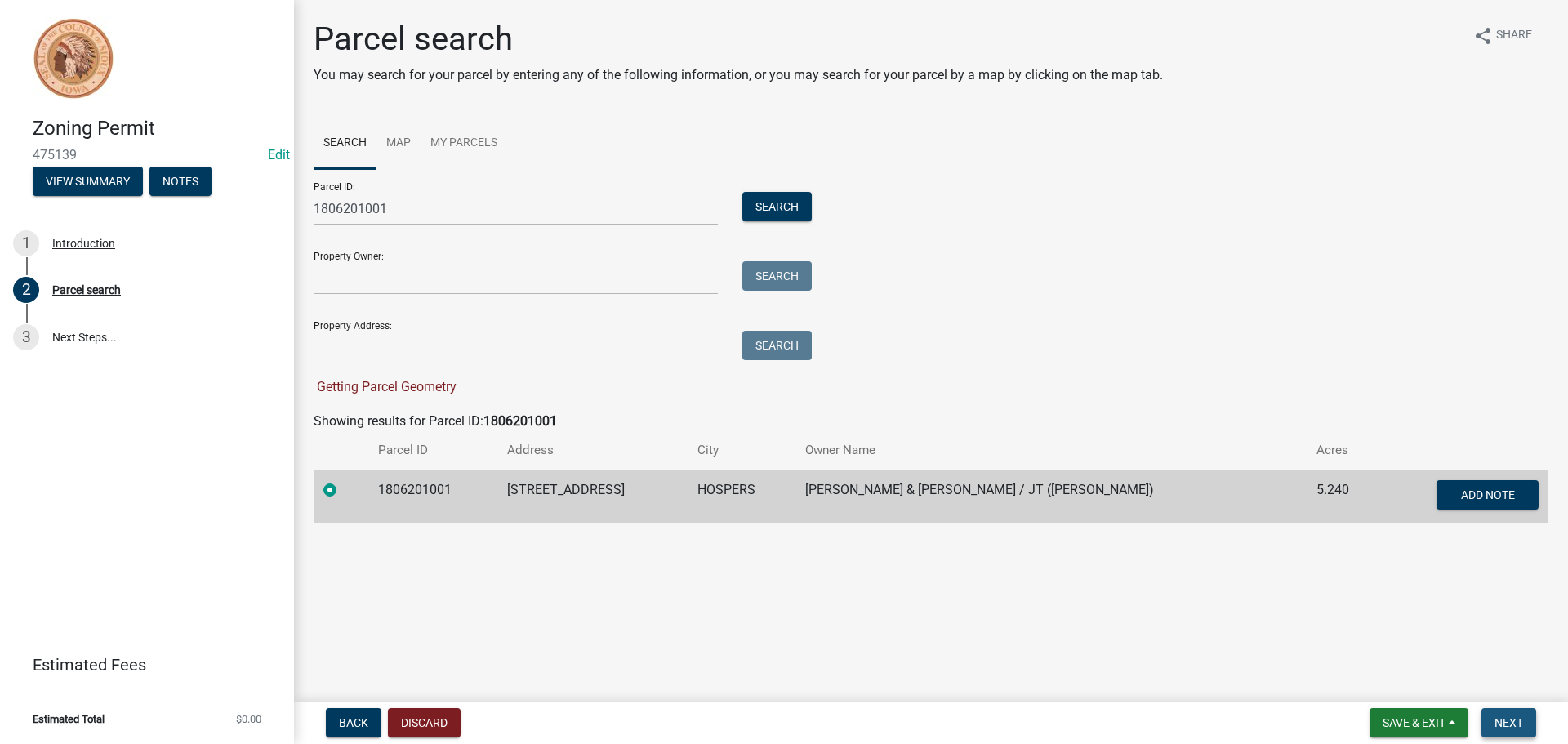
click at [1516, 722] on span "Next" at bounding box center [1508, 722] width 29 height 13
drag, startPoint x: 342, startPoint y: 198, endPoint x: 208, endPoint y: 179, distance: 135.3
click at [215, 179] on div "Zoning Permit 475139 Edit View Summary Notes 1 Introduction 2 Parcel search 3 N…" at bounding box center [784, 372] width 1568 height 744
click at [371, 368] on form "Parcel ID: Search Property Owner: Search Property Address: Search Getting Parce…" at bounding box center [558, 282] width 490 height 228
click at [376, 343] on input "Property Address:" at bounding box center [516, 347] width 404 height 33
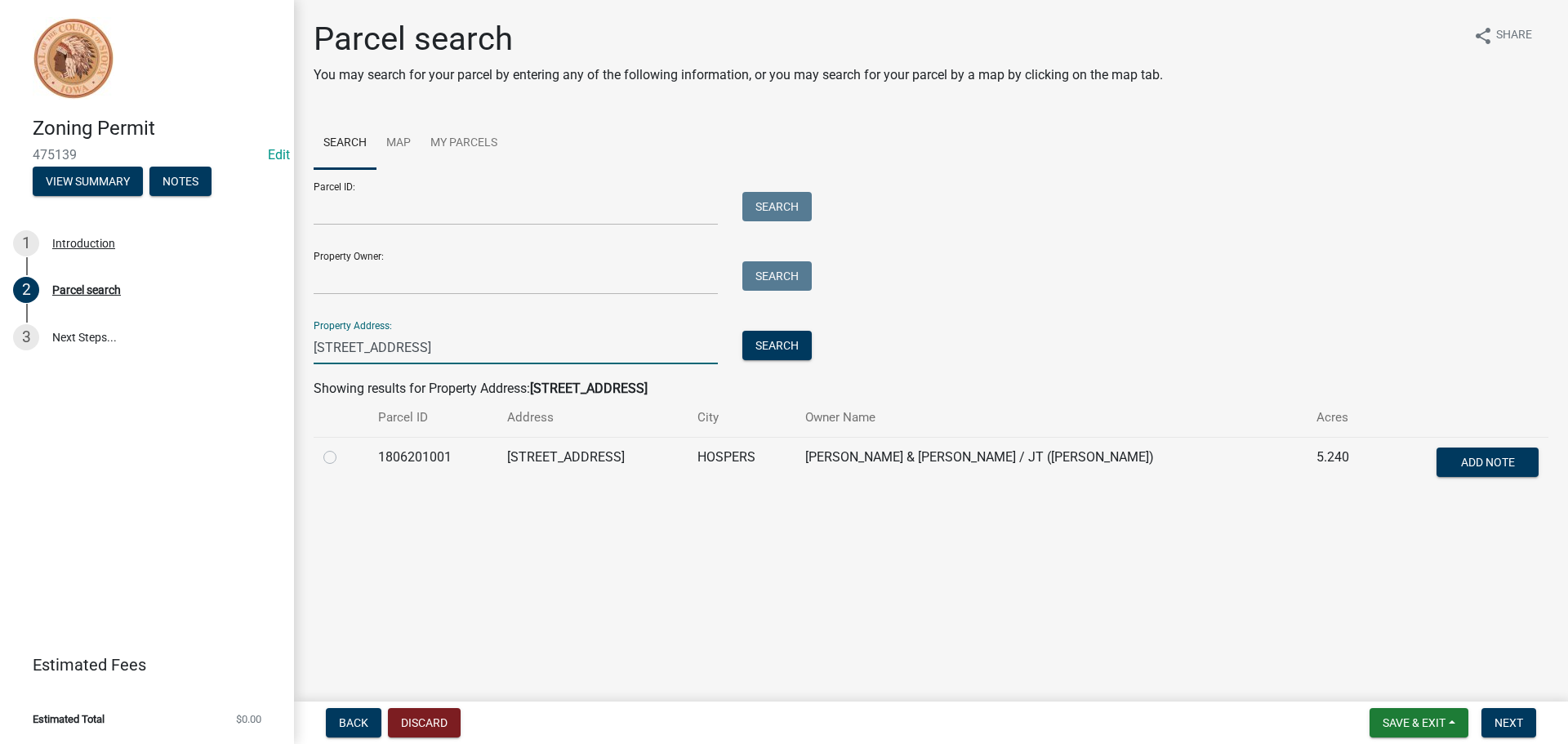
type input "4155 390th street"
click at [343, 447] on label at bounding box center [343, 447] width 0 height 0
click at [343, 458] on input "radio" at bounding box center [348, 453] width 11 height 11
radio input "true"
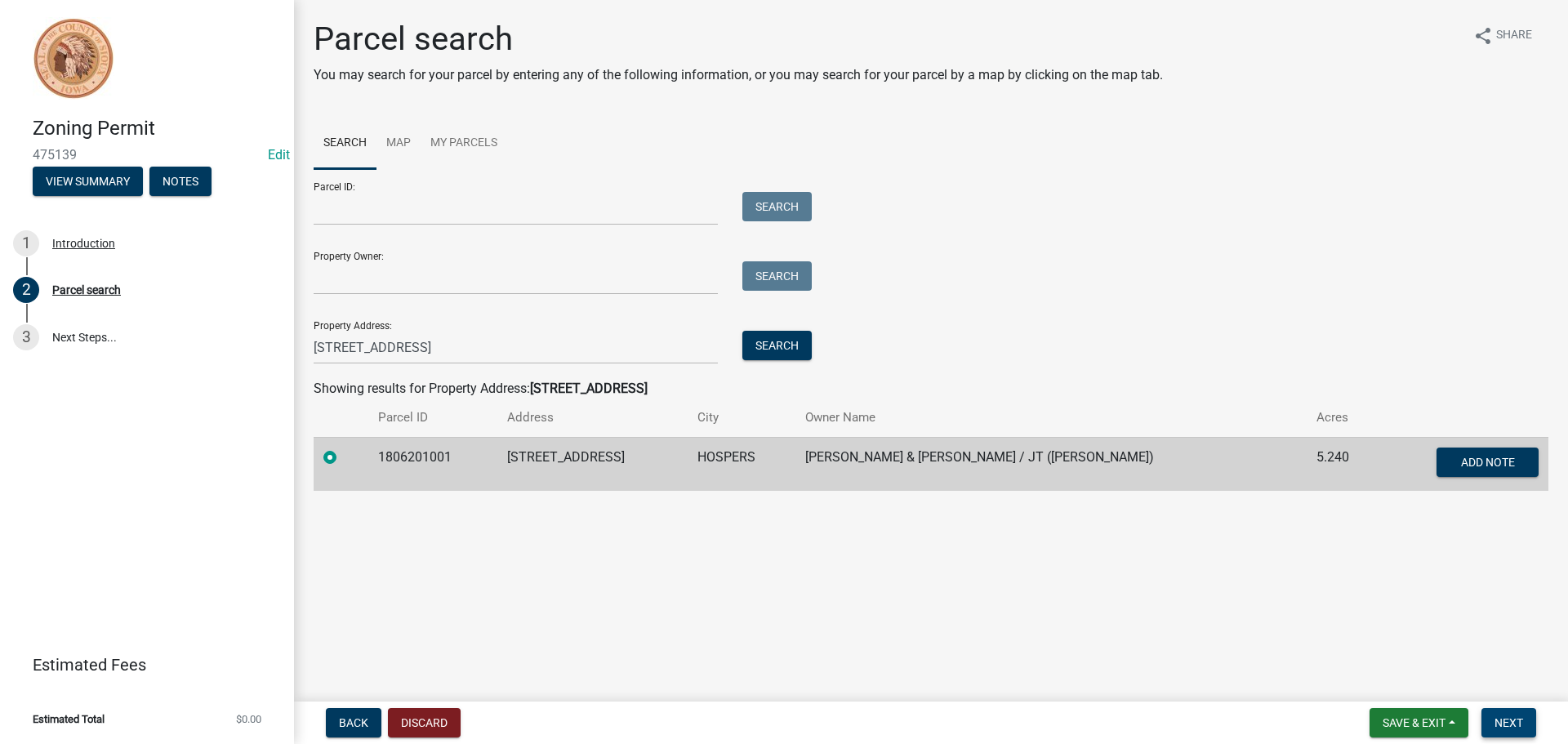
click at [1507, 720] on span "Next" at bounding box center [1508, 722] width 29 height 13
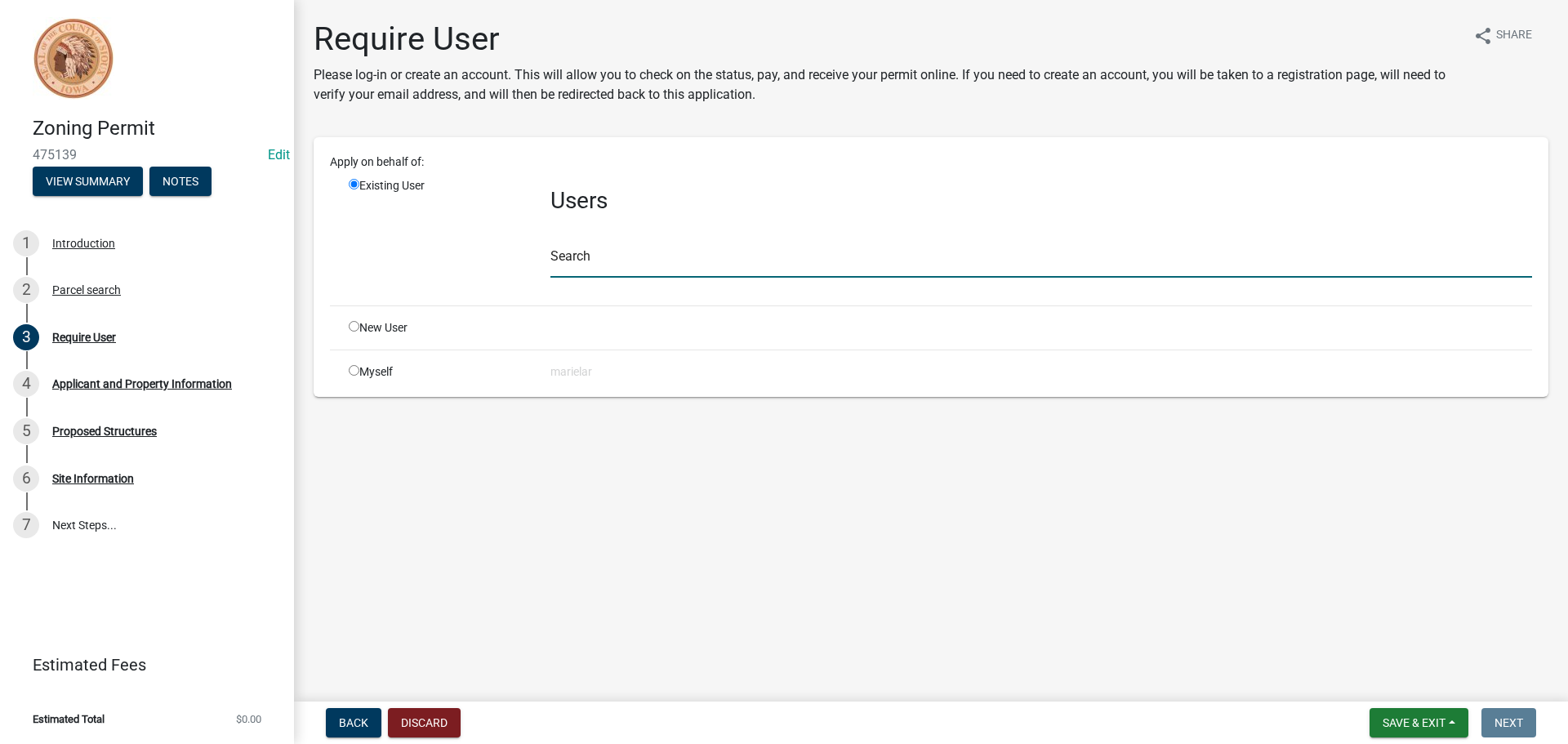
click at [703, 271] on input "text" at bounding box center [1041, 261] width 982 height 33
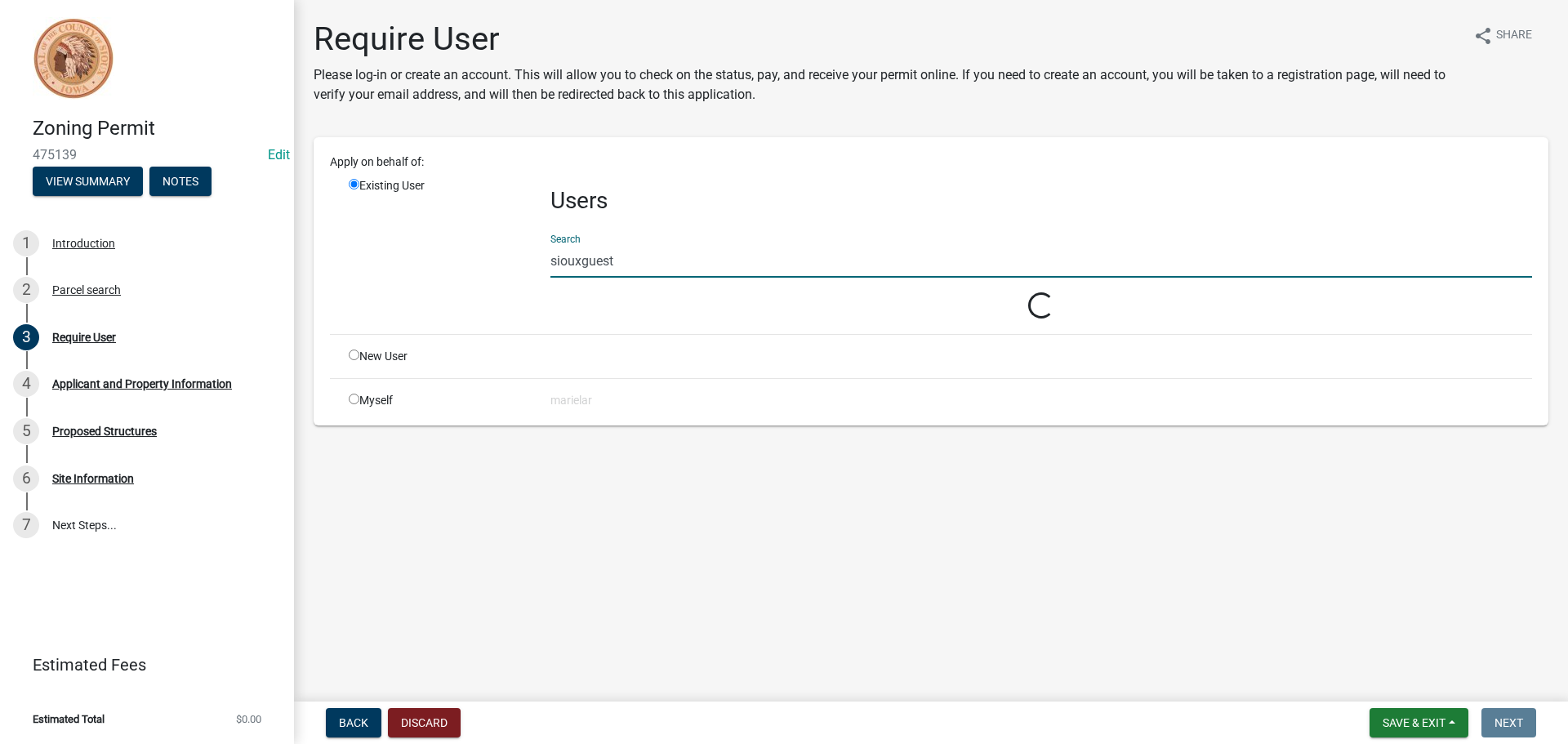
type input "siouxguest"
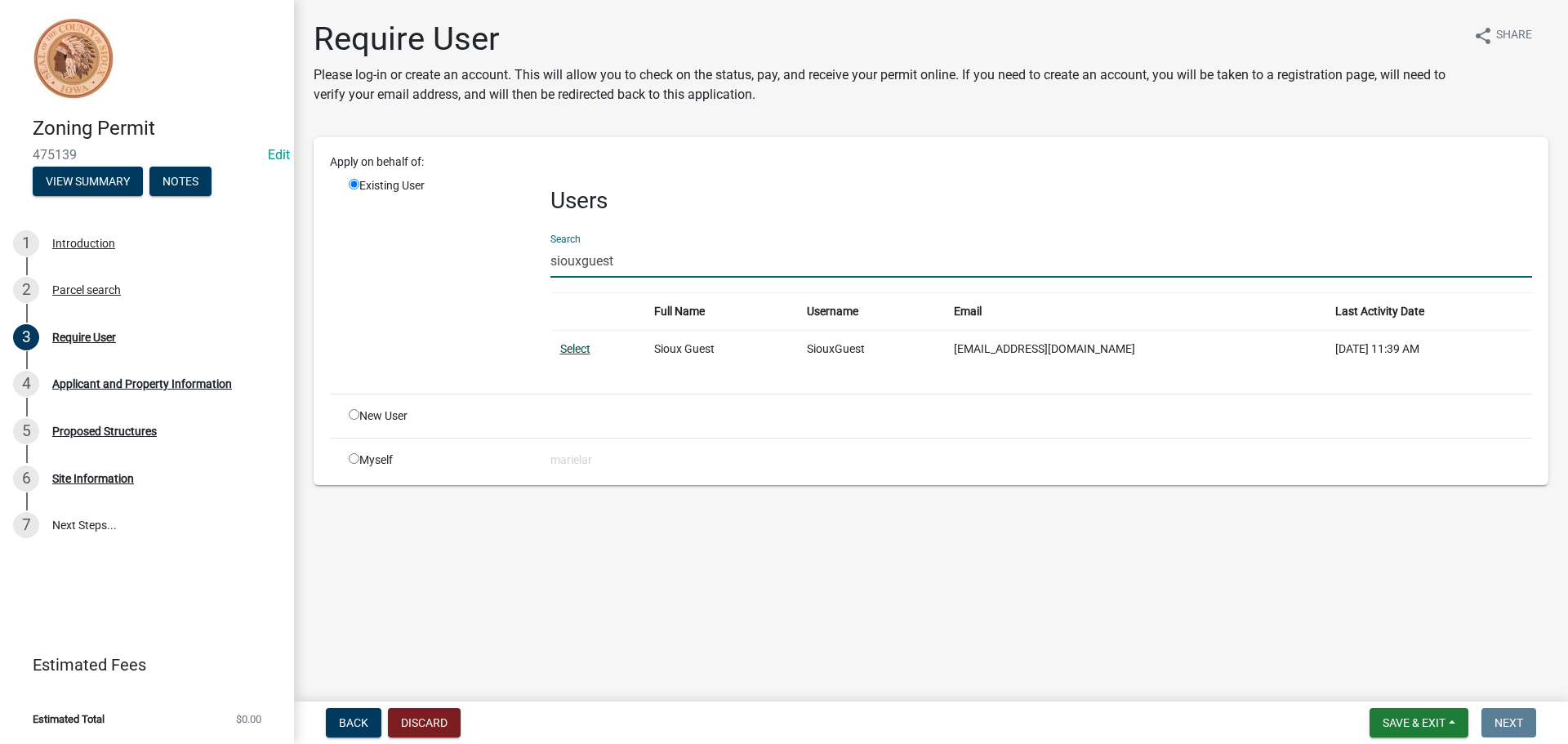
click at [585, 347] on link "Select" at bounding box center [575, 348] width 31 height 13
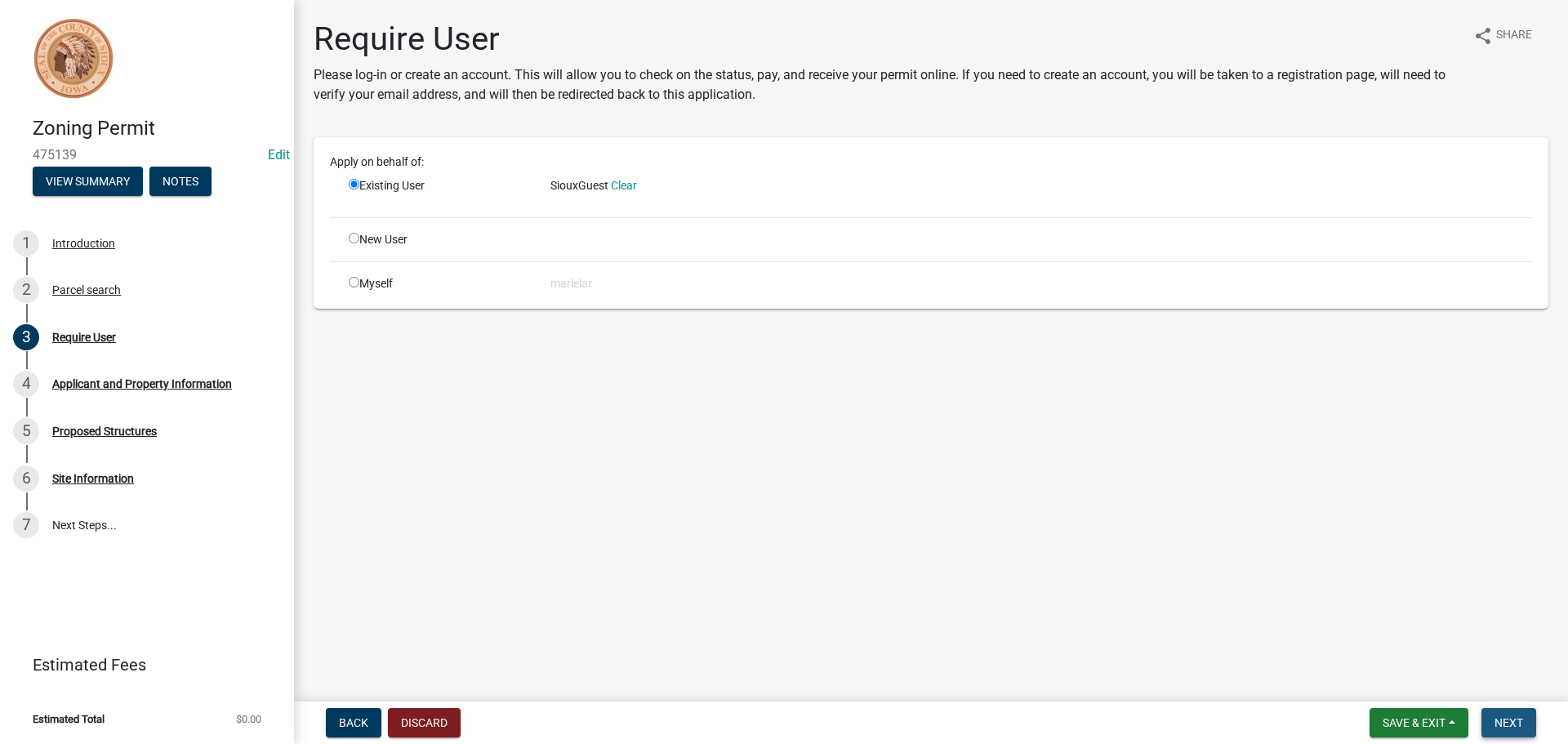
click at [1505, 717] on span "Next" at bounding box center [1508, 722] width 29 height 13
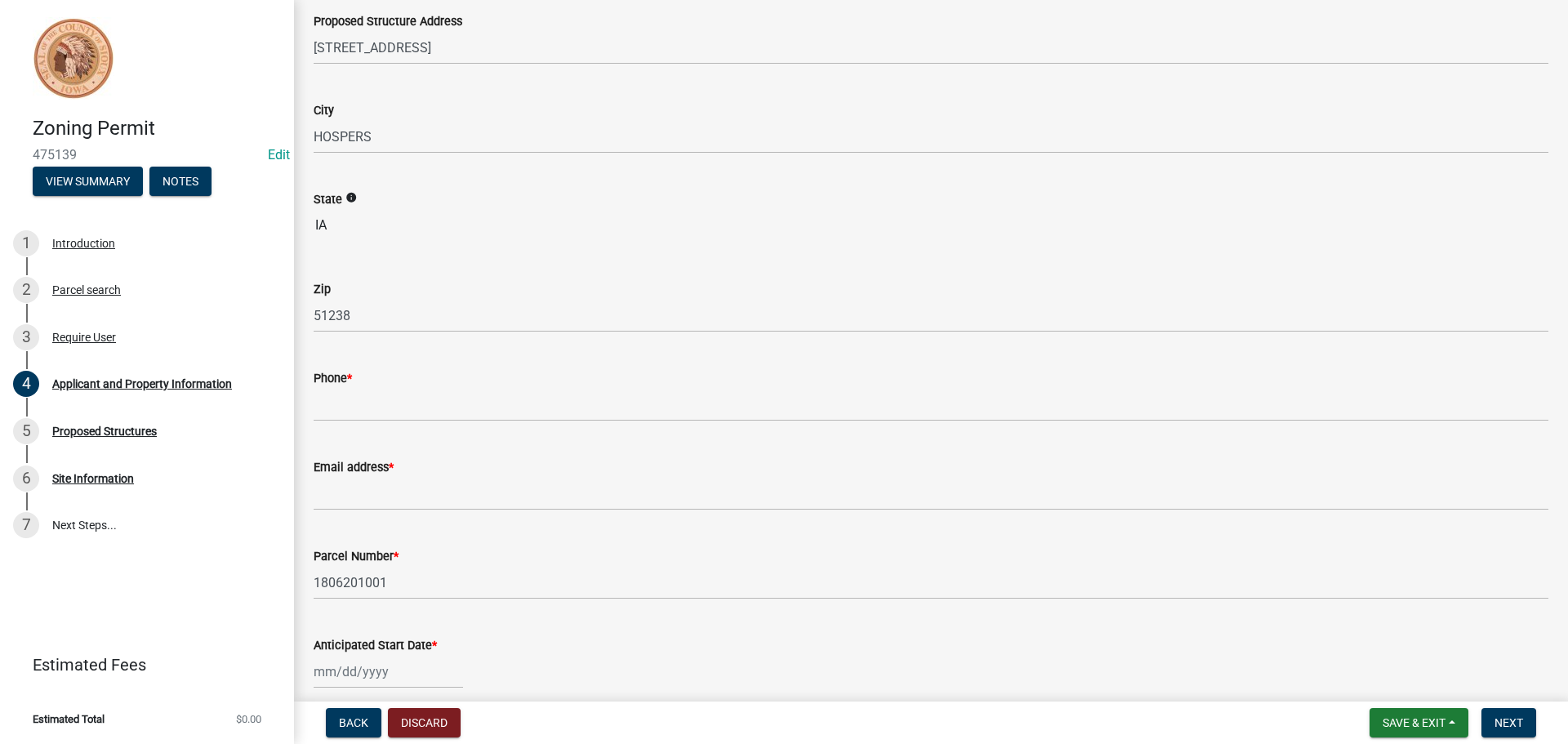
scroll to position [245, 0]
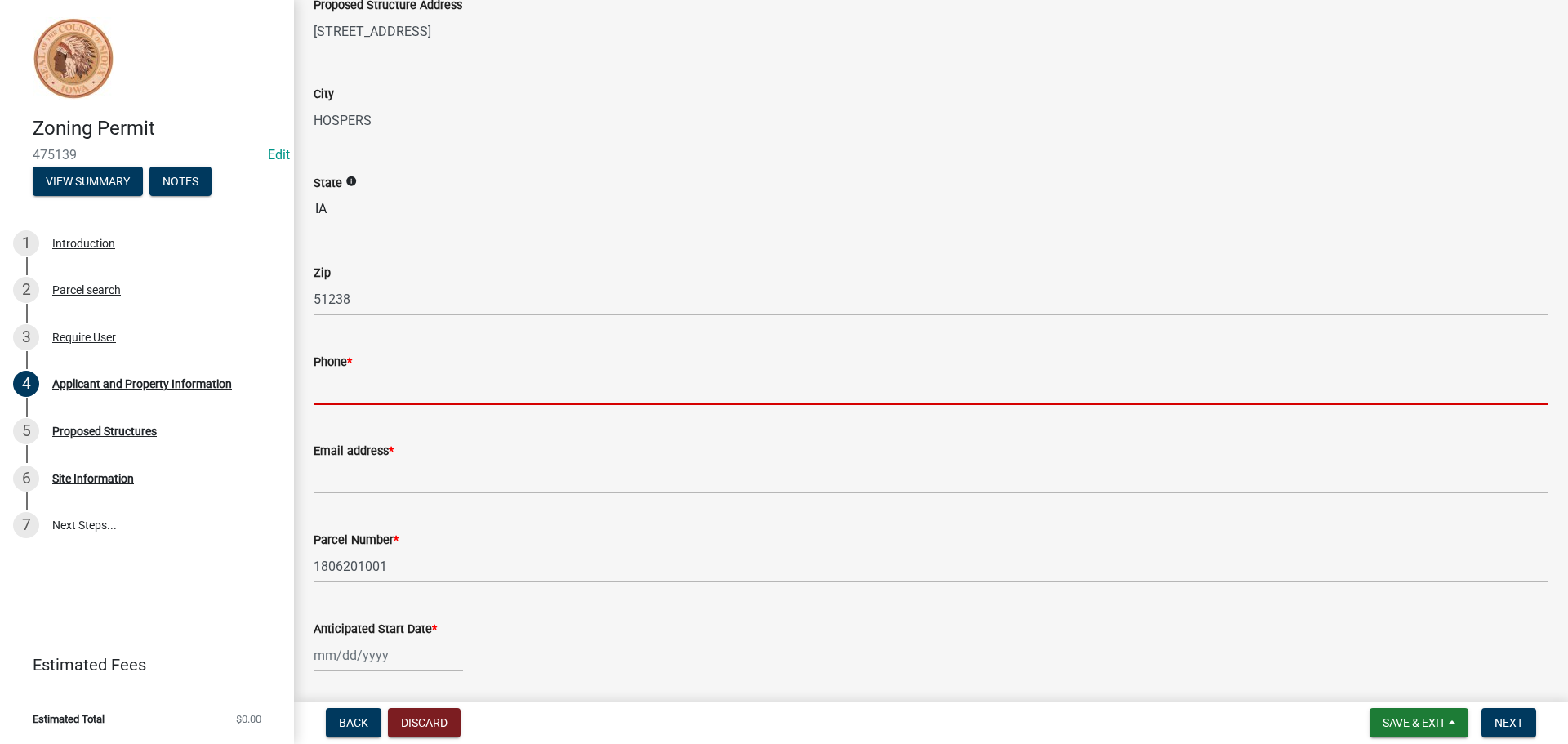
click at [393, 386] on input "Phone *" at bounding box center [931, 388] width 1234 height 33
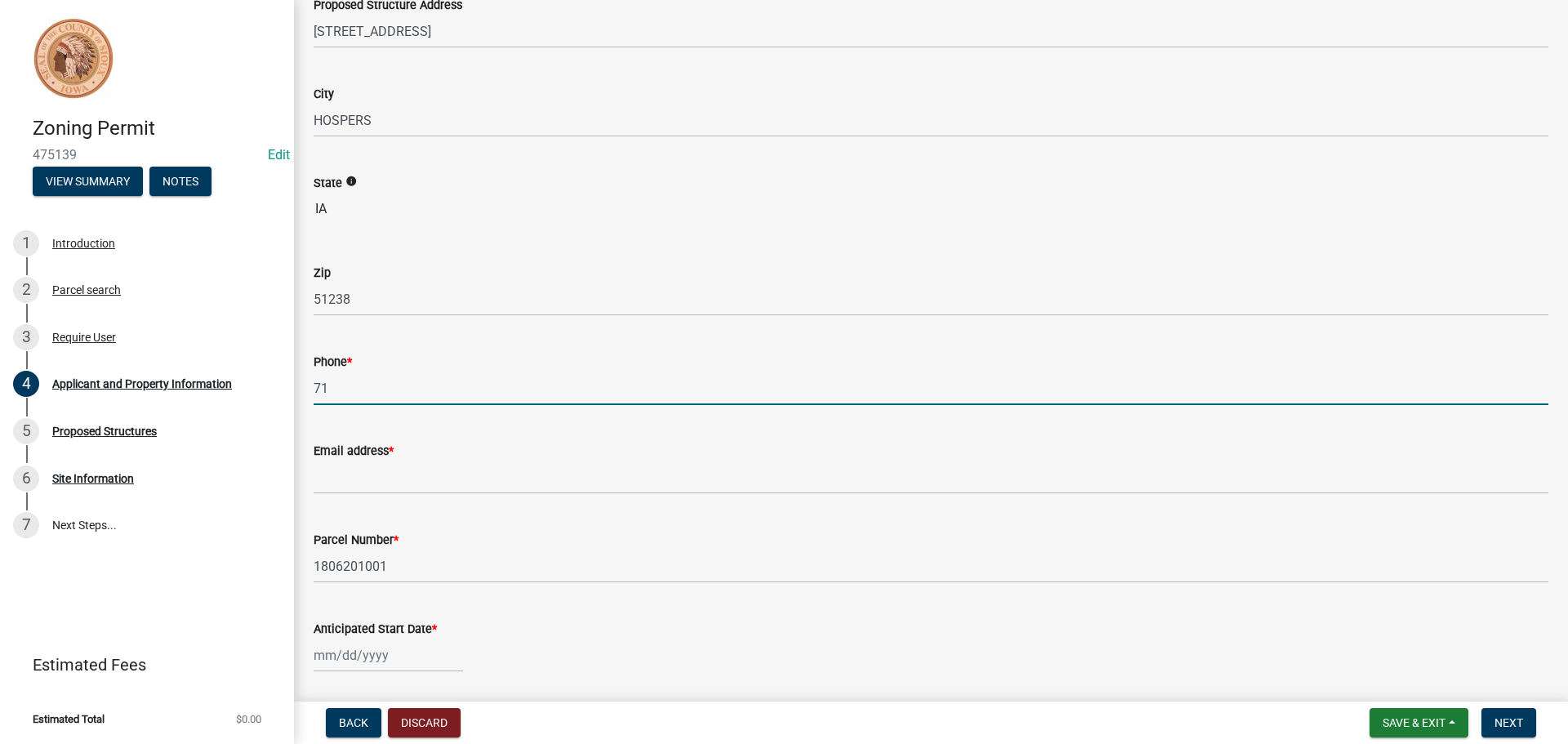
type input "7"
type input "7636913928"
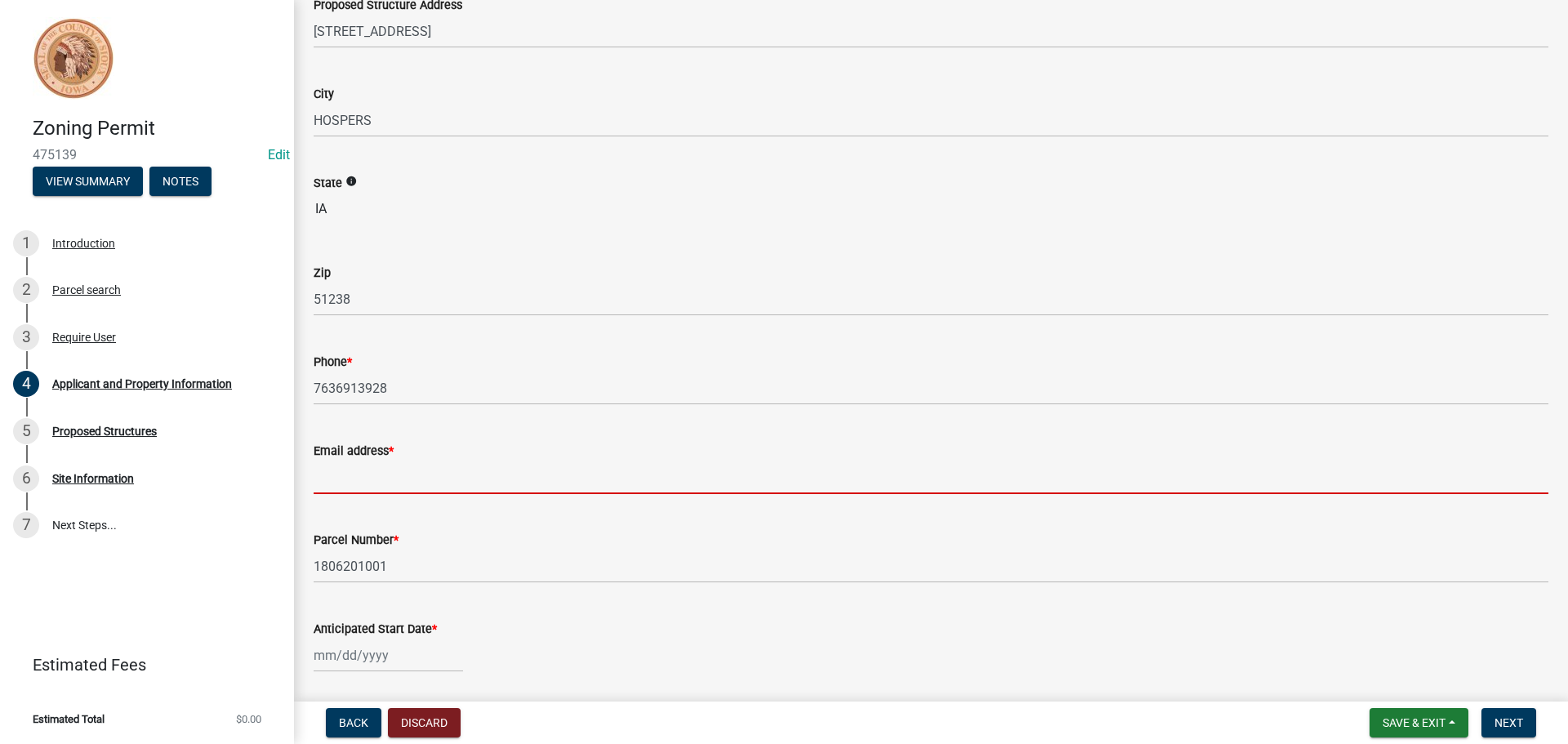
type input "s"
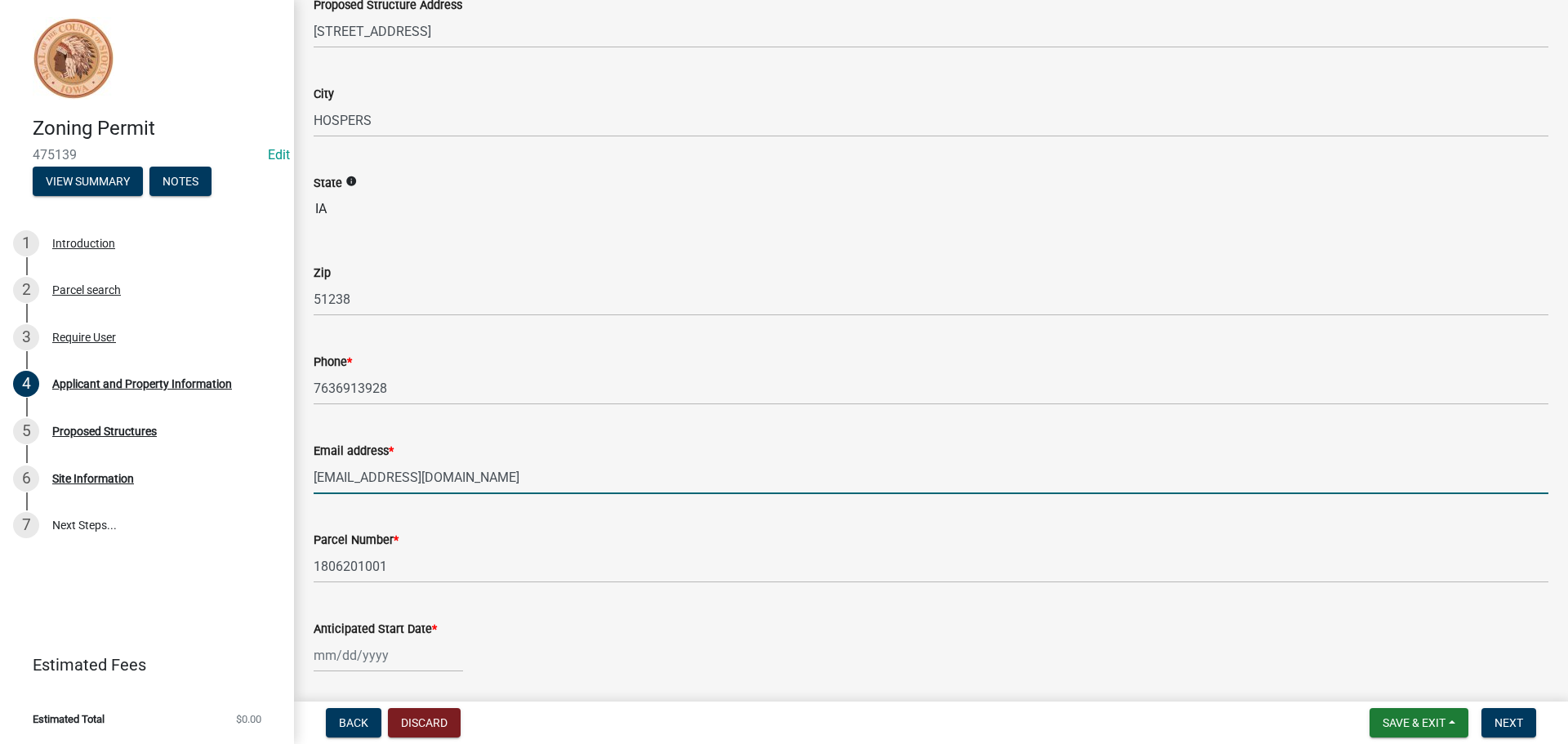
type input "smit135@proton.me"
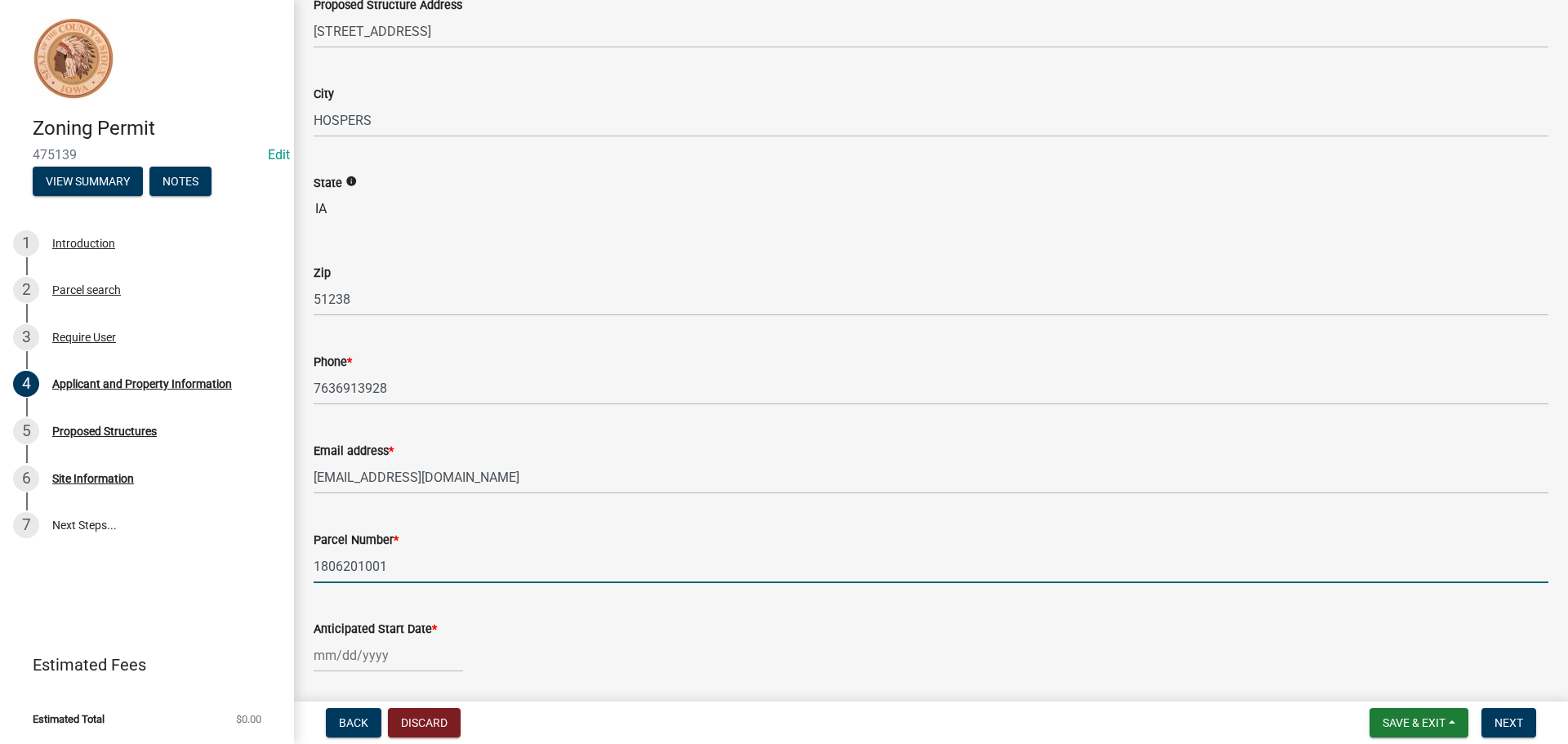
select select "9"
select select "2025"
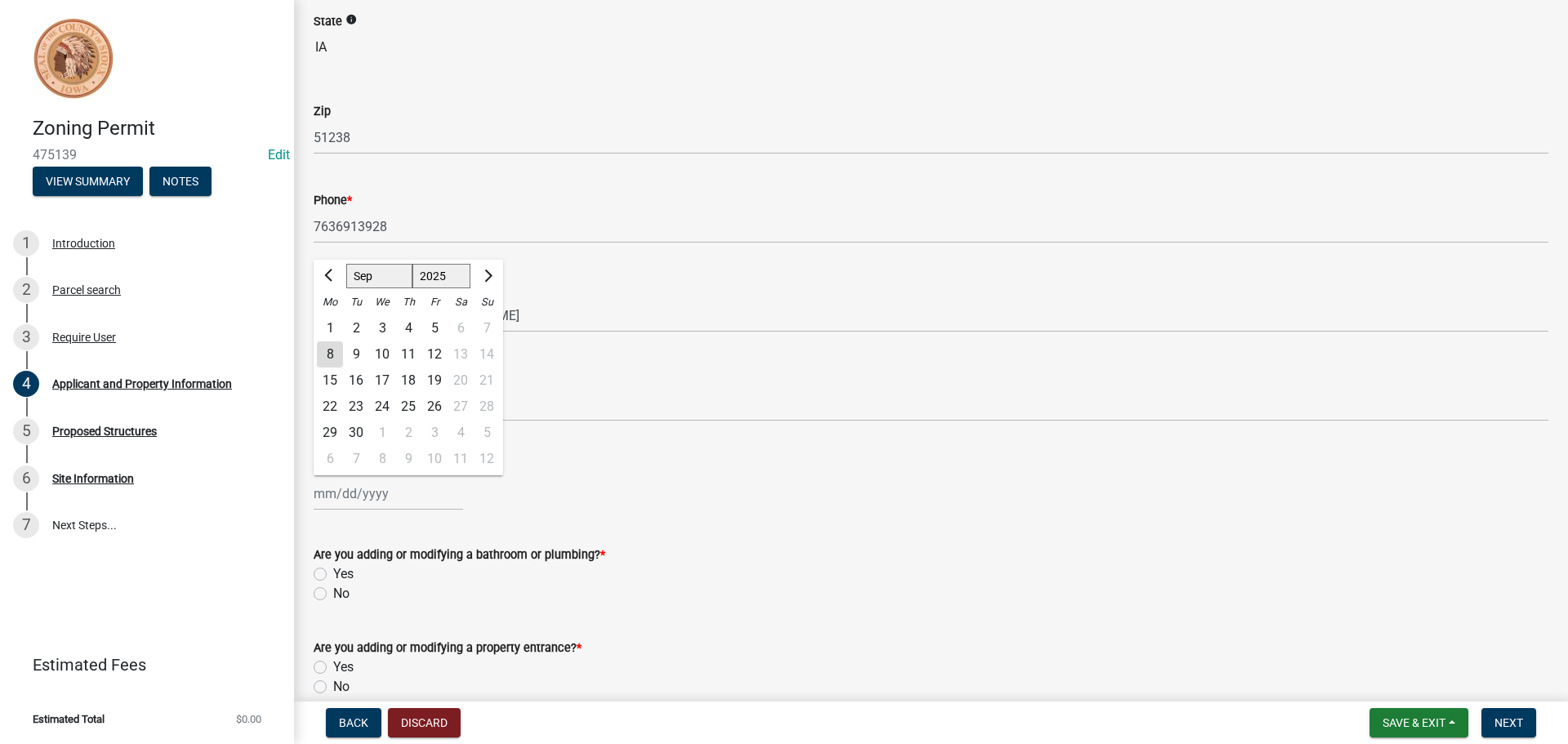
scroll to position [409, 0]
click at [692, 263] on div "Email address * smit135@proton.me" at bounding box center [931, 293] width 1234 height 76
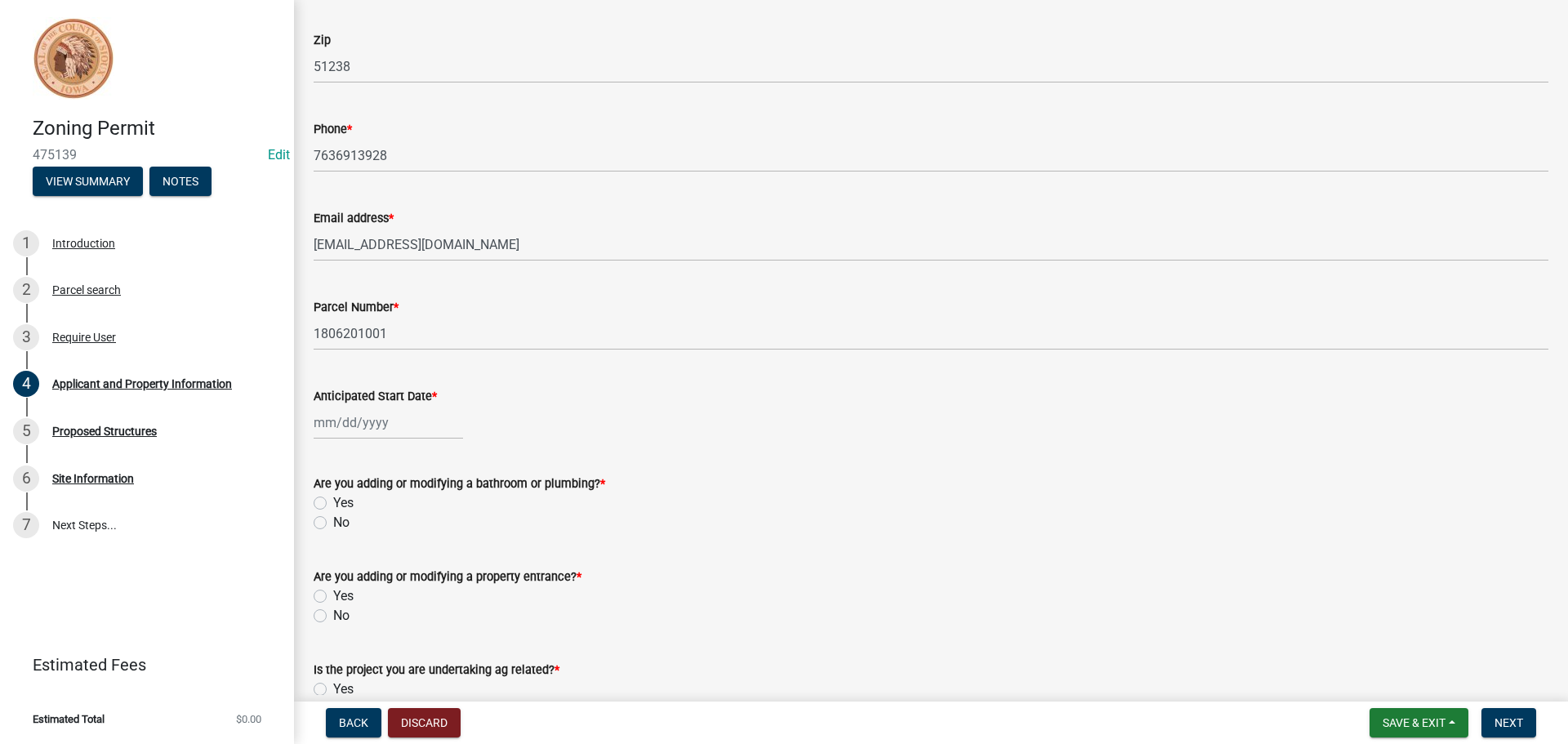
scroll to position [572, 0]
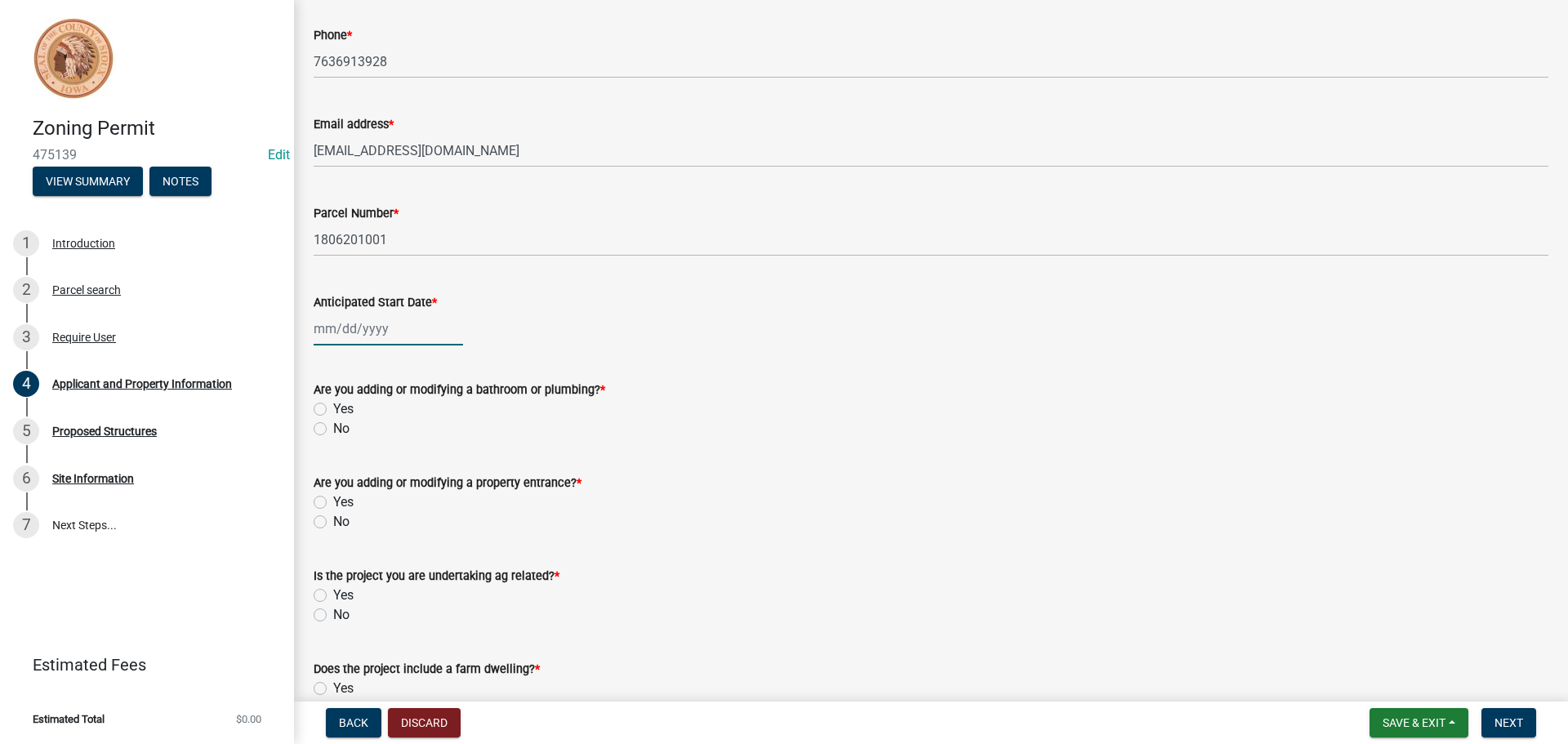
click at [376, 336] on div at bounding box center [389, 328] width 150 height 33
select select "9"
select select "2025"
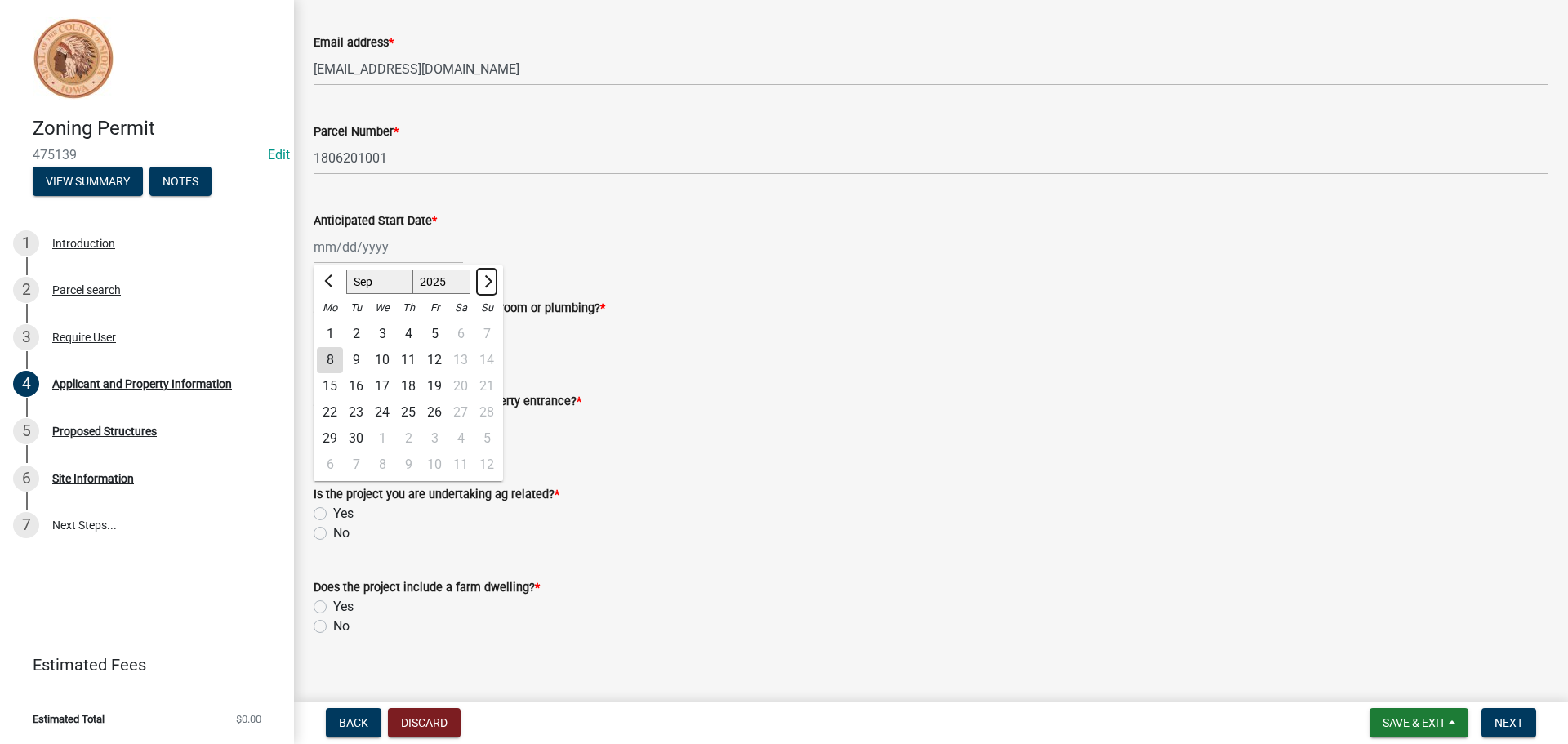
click at [481, 277] on button "Next month" at bounding box center [487, 281] width 20 height 26
select select "10"
click at [332, 361] on div "6" at bounding box center [329, 360] width 26 height 26
type input "10/06/2025"
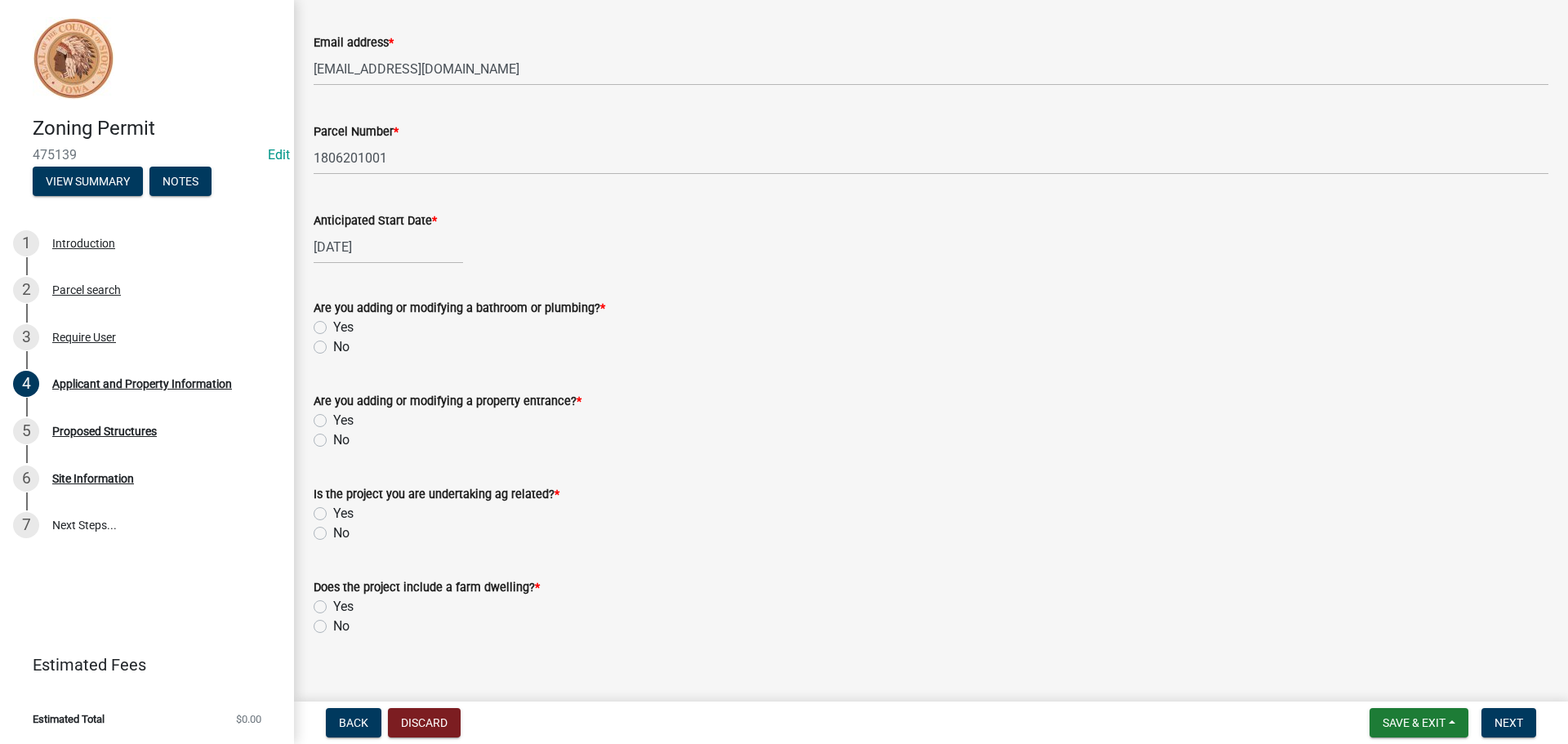
click at [333, 326] on label "Yes" at bounding box center [343, 327] width 21 height 20
click at [333, 326] on input "Yes" at bounding box center [338, 323] width 11 height 11
radio input "true"
click at [333, 436] on label "No" at bounding box center [341, 440] width 16 height 20
click at [333, 436] on input "No" at bounding box center [338, 436] width 11 height 11
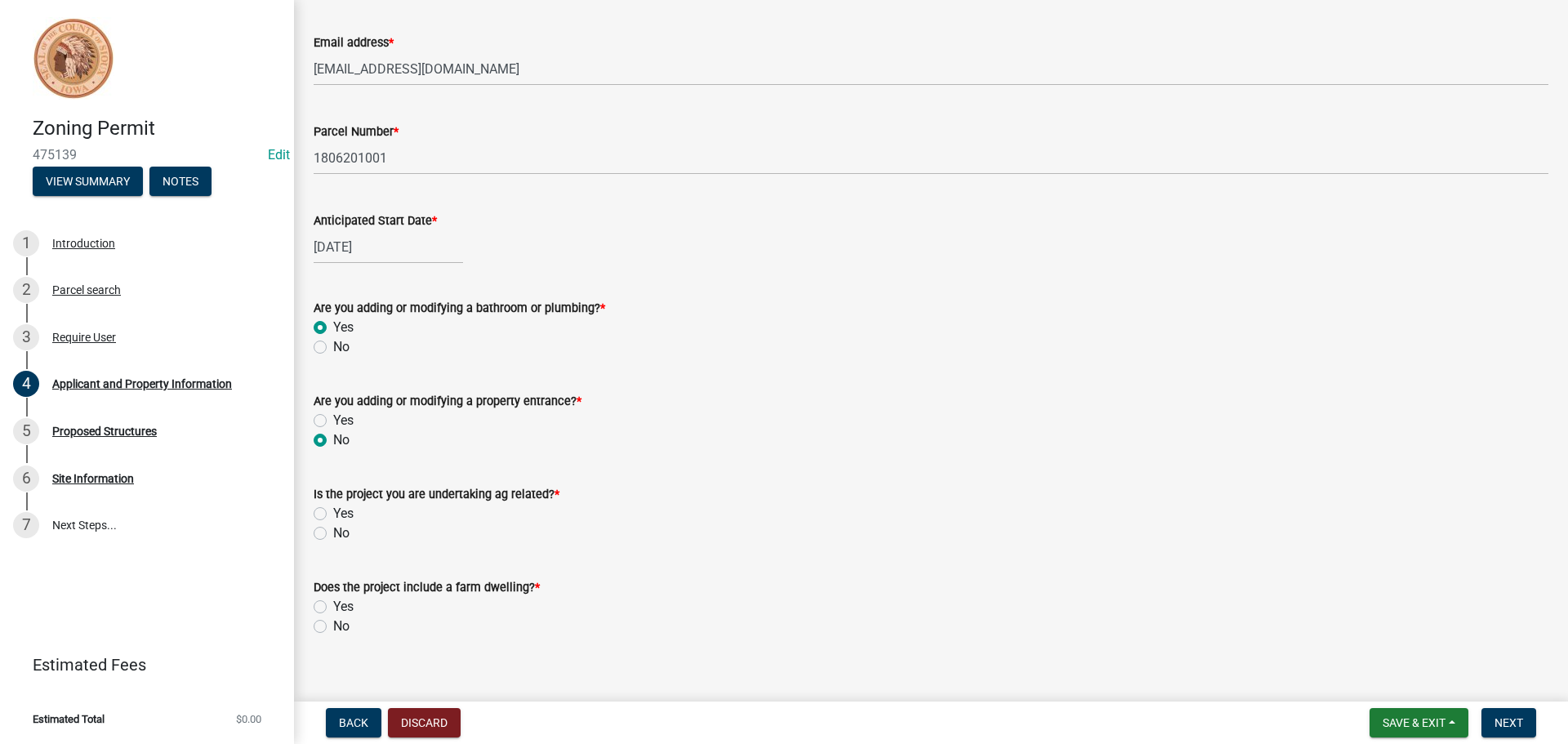
radio input "true"
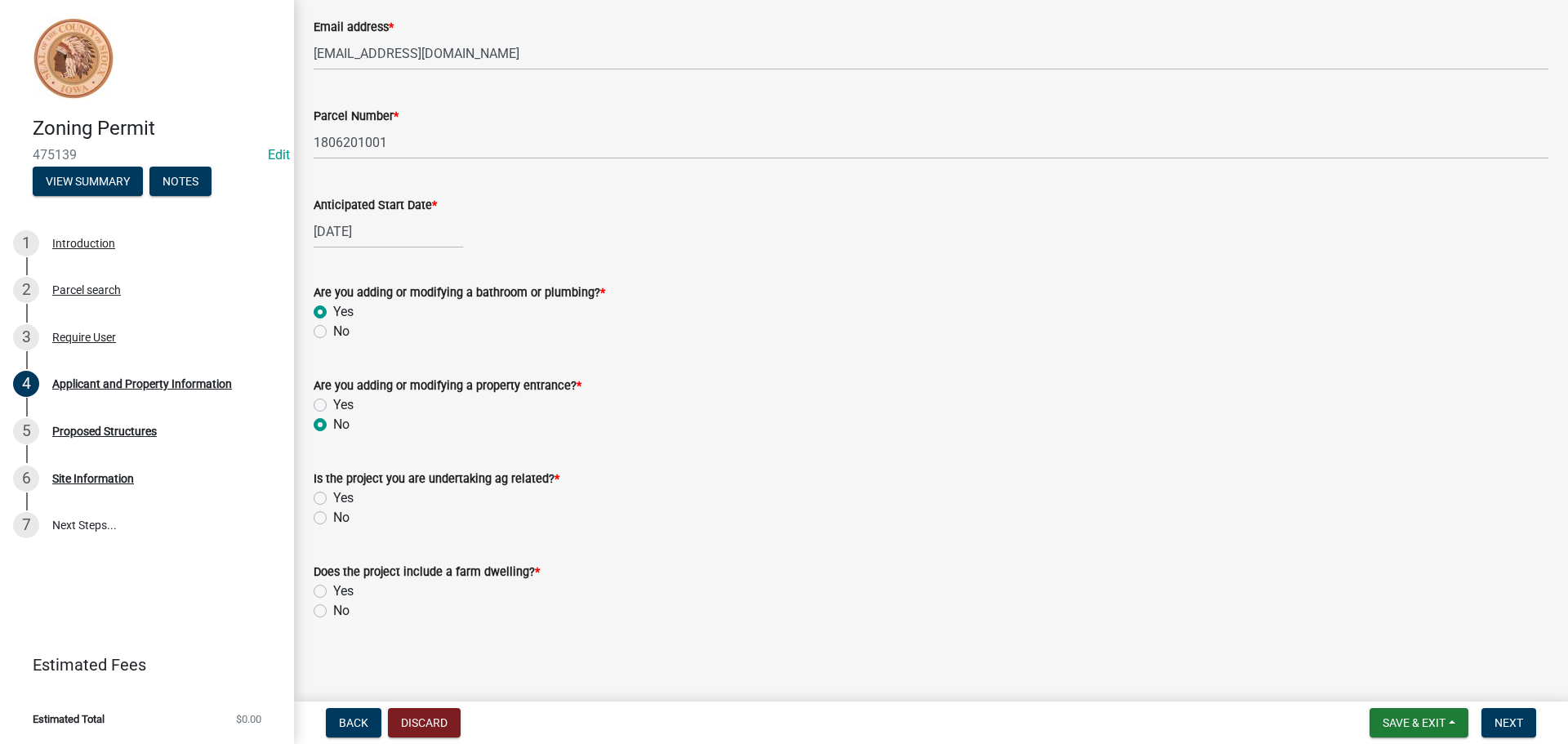
scroll to position [673, 0]
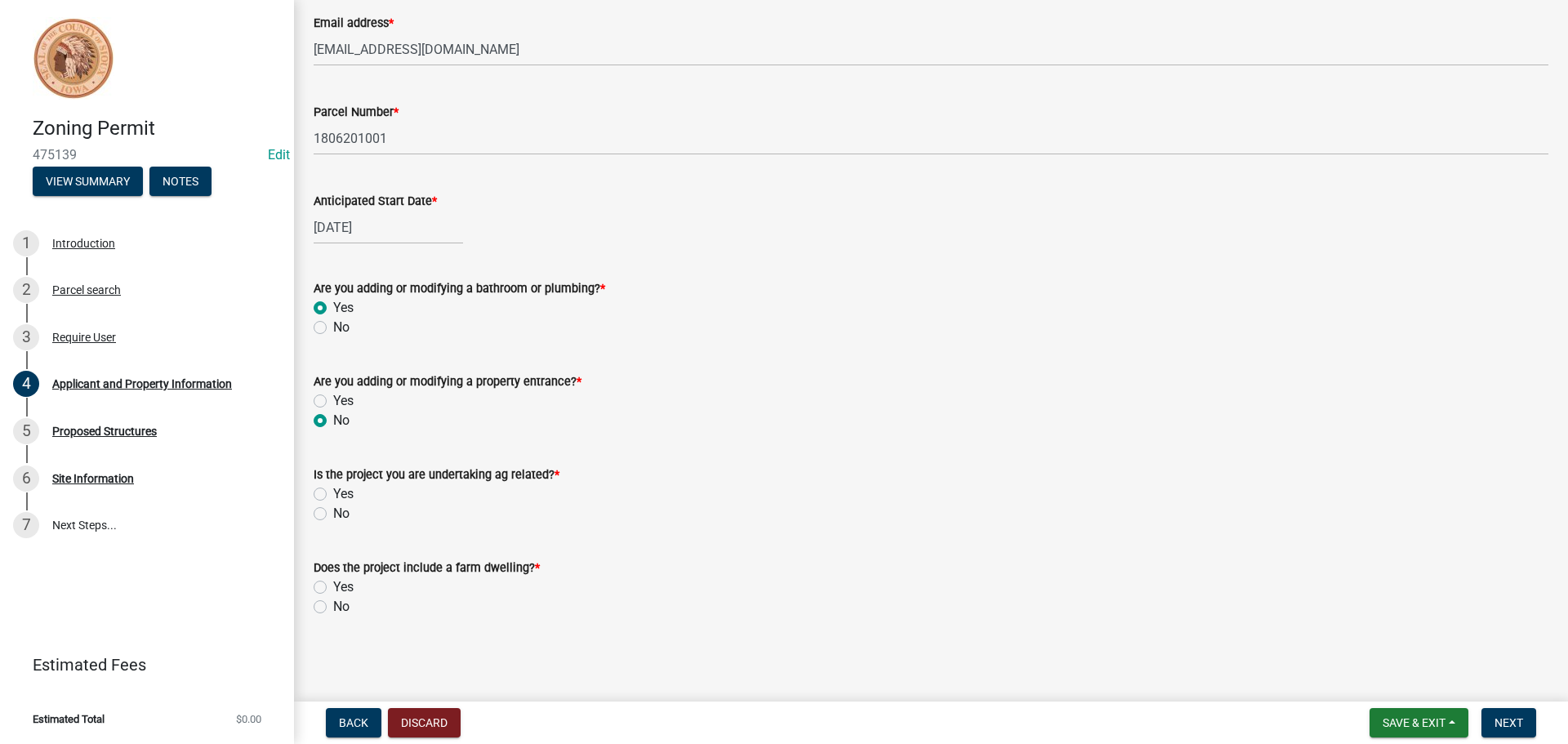
click at [333, 493] on label "Yes" at bounding box center [343, 494] width 21 height 20
click at [333, 493] on input "Yes" at bounding box center [338, 490] width 11 height 11
radio input "true"
click at [333, 591] on label "Yes" at bounding box center [343, 587] width 21 height 20
click at [333, 588] on input "Yes" at bounding box center [338, 583] width 11 height 11
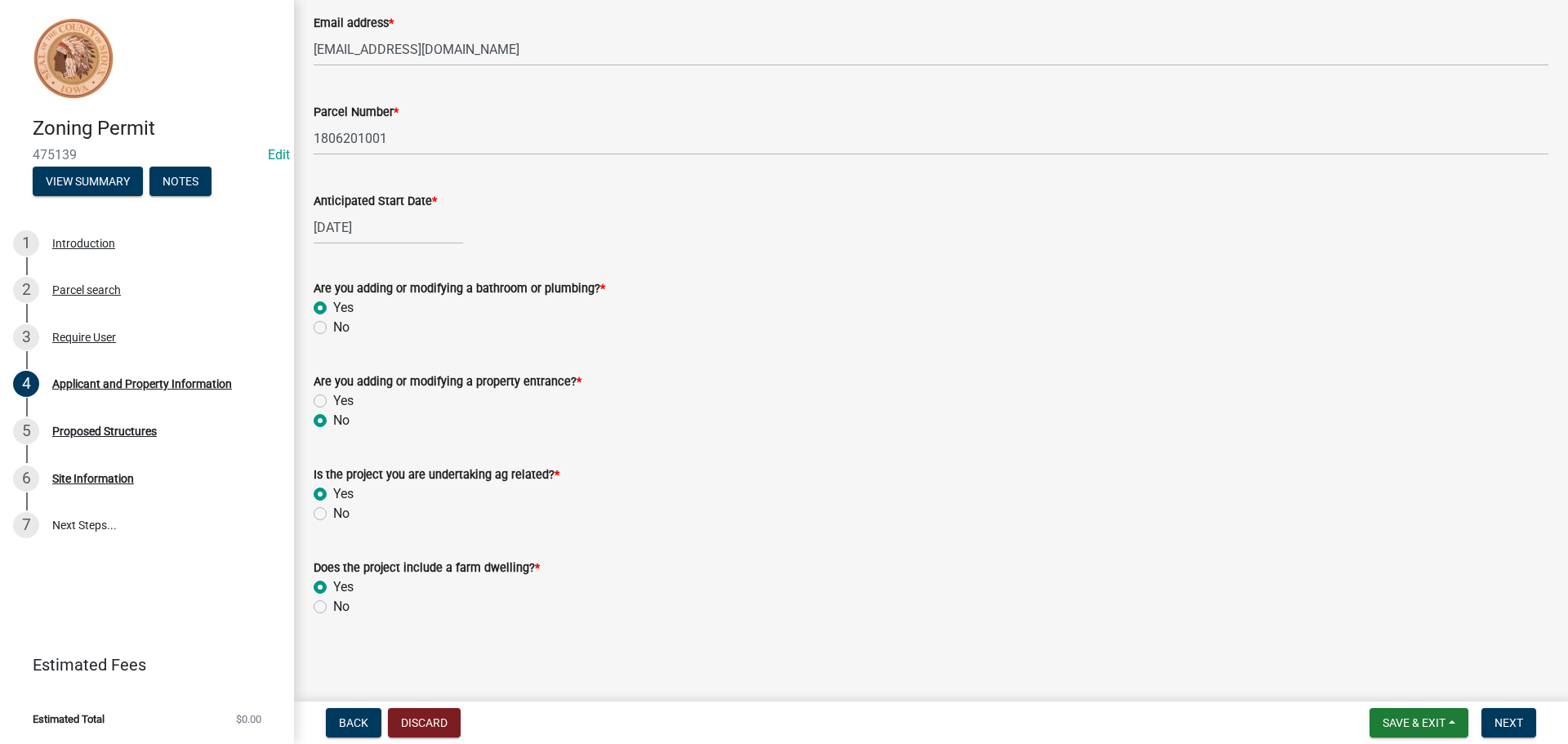
radio input "true"
click at [1512, 722] on span "Next" at bounding box center [1508, 722] width 29 height 13
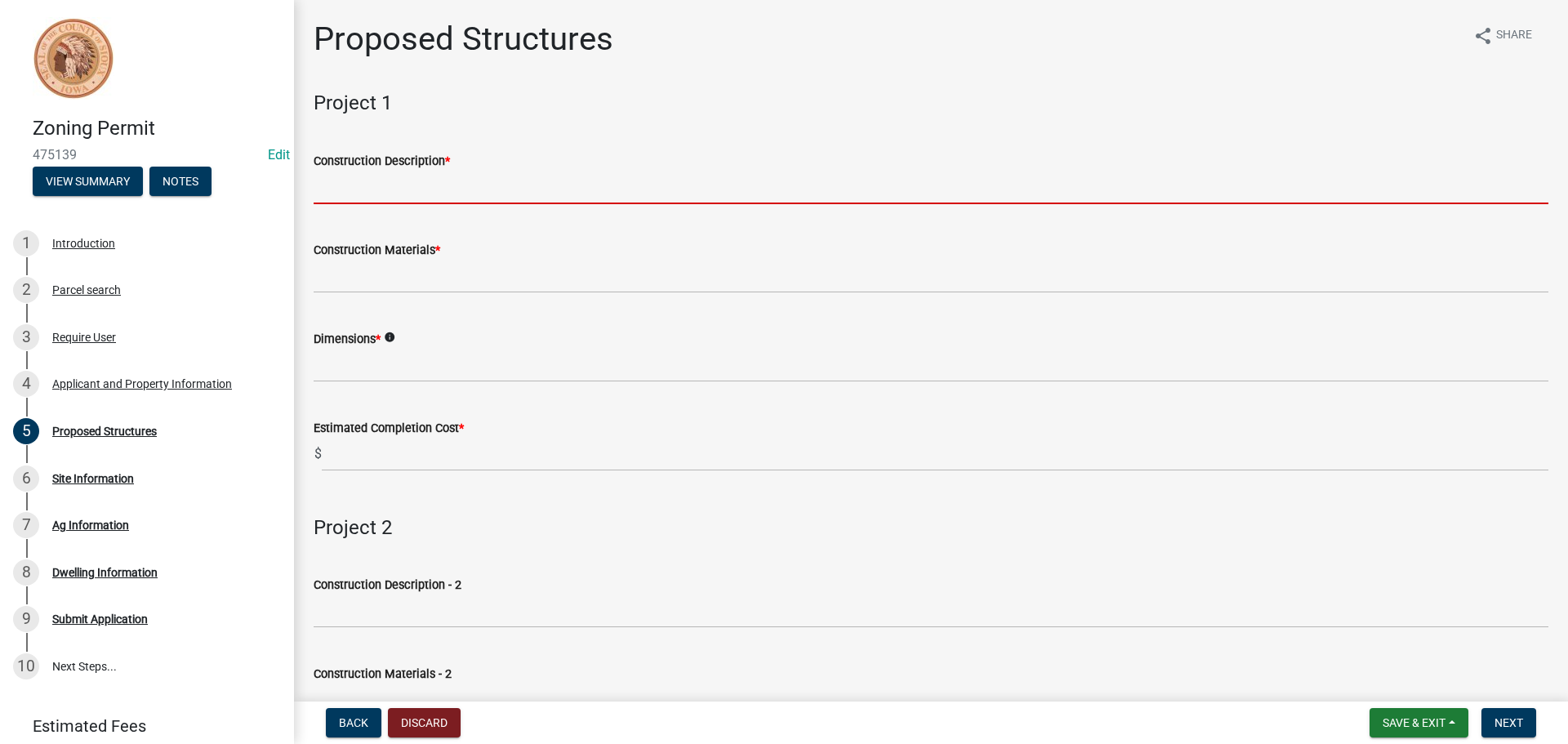
click at [530, 197] on input "Construction Description *" at bounding box center [931, 187] width 1234 height 33
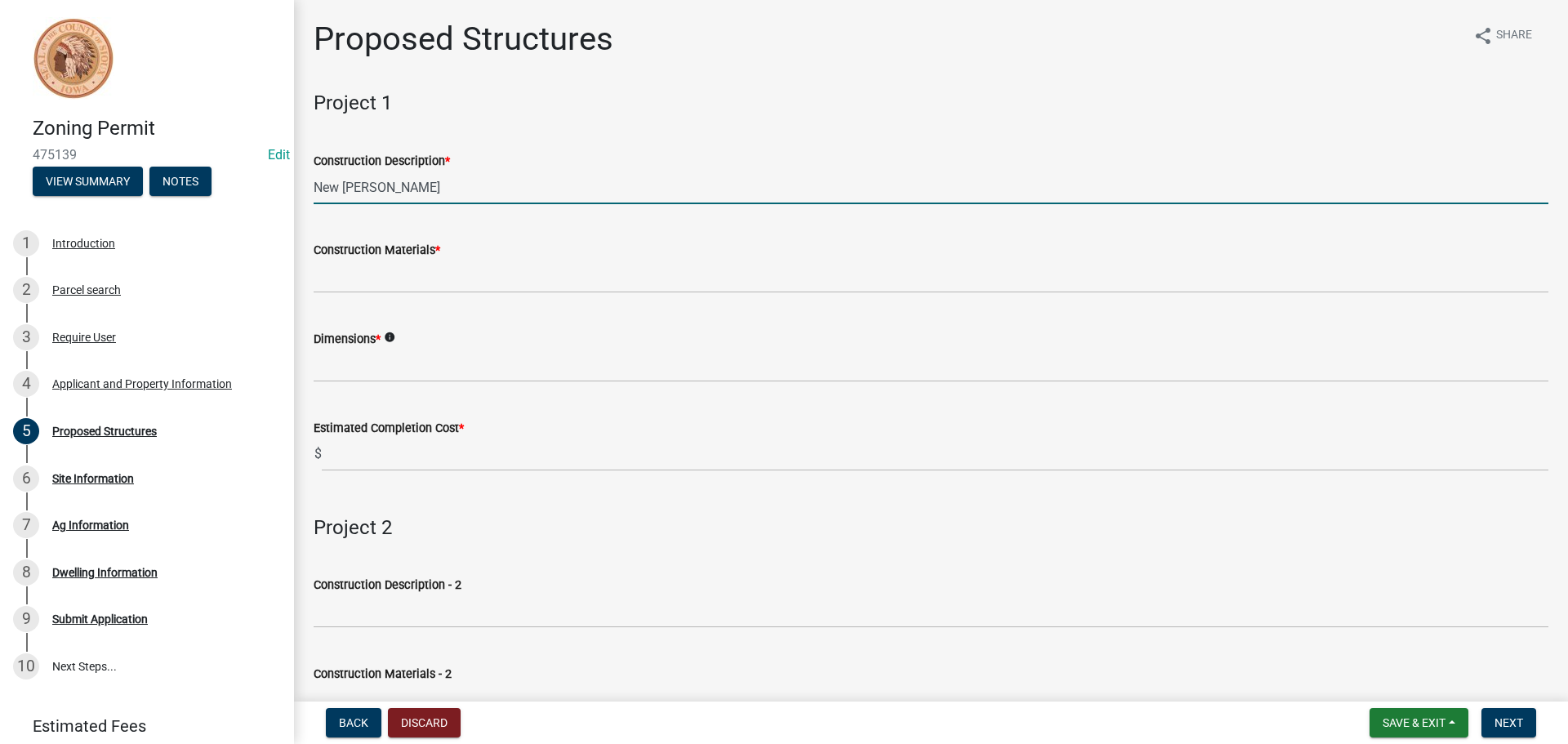
type input "New shouse"
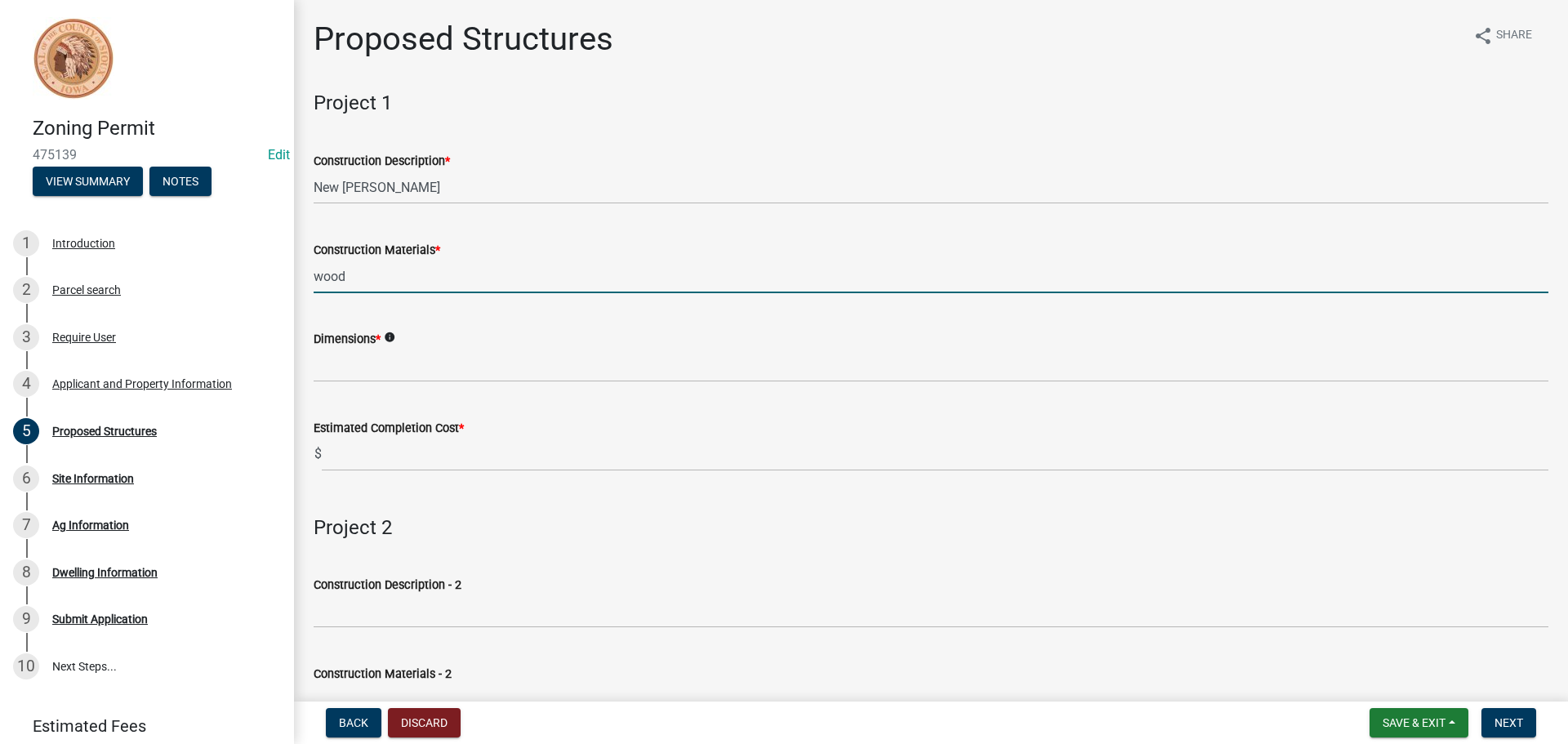
type input "wood"
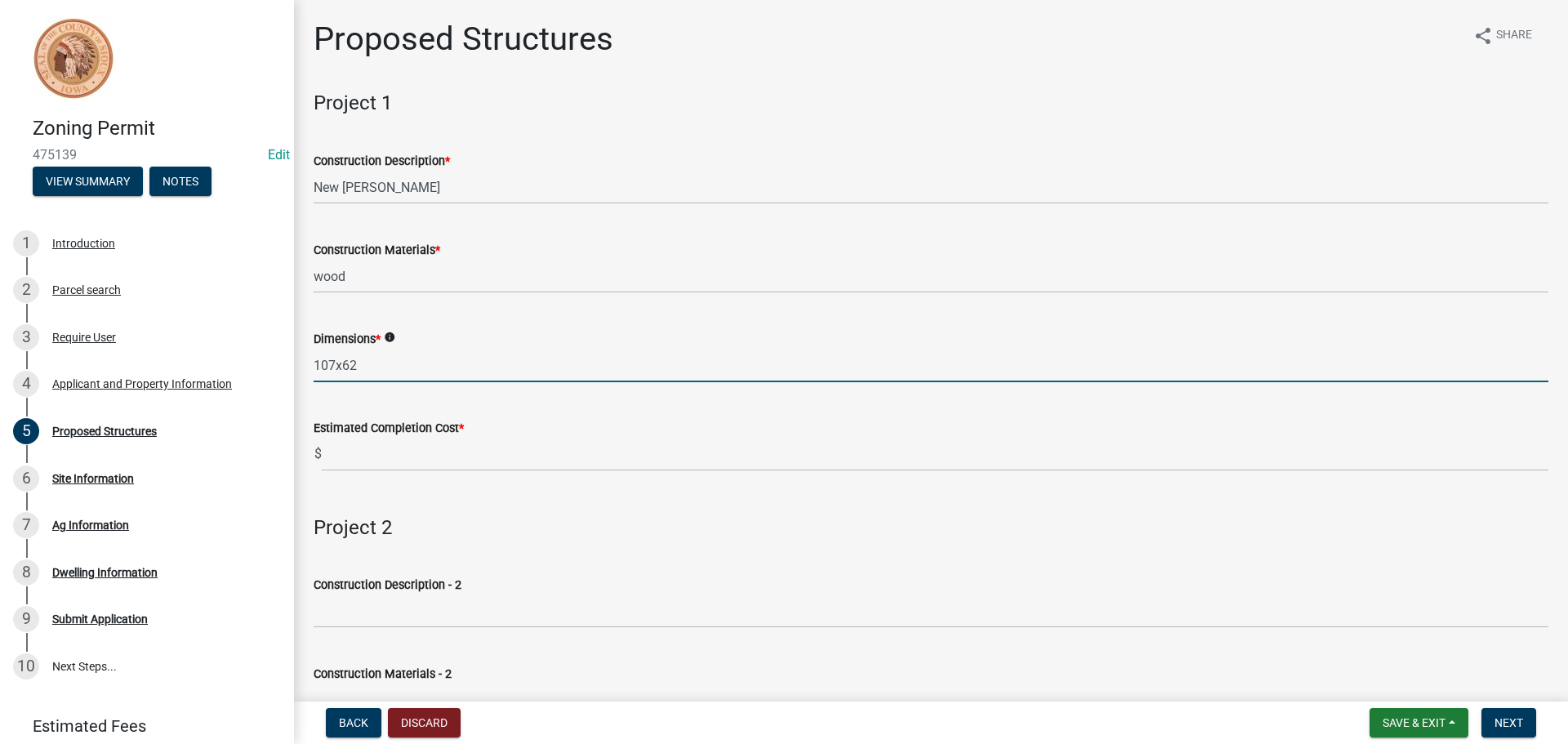
type input "107x62"
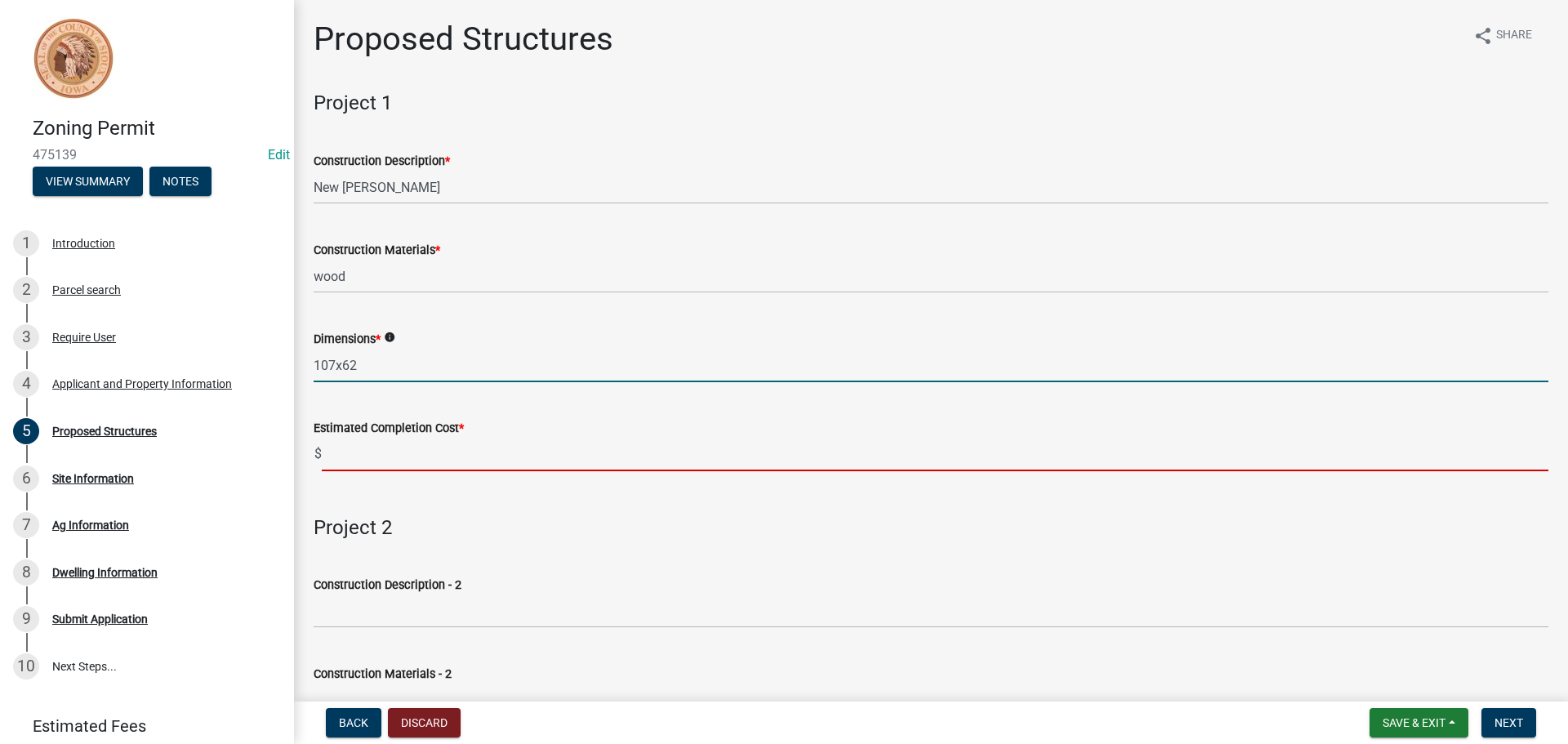
click at [371, 463] on input "text" at bounding box center [935, 454] width 1226 height 33
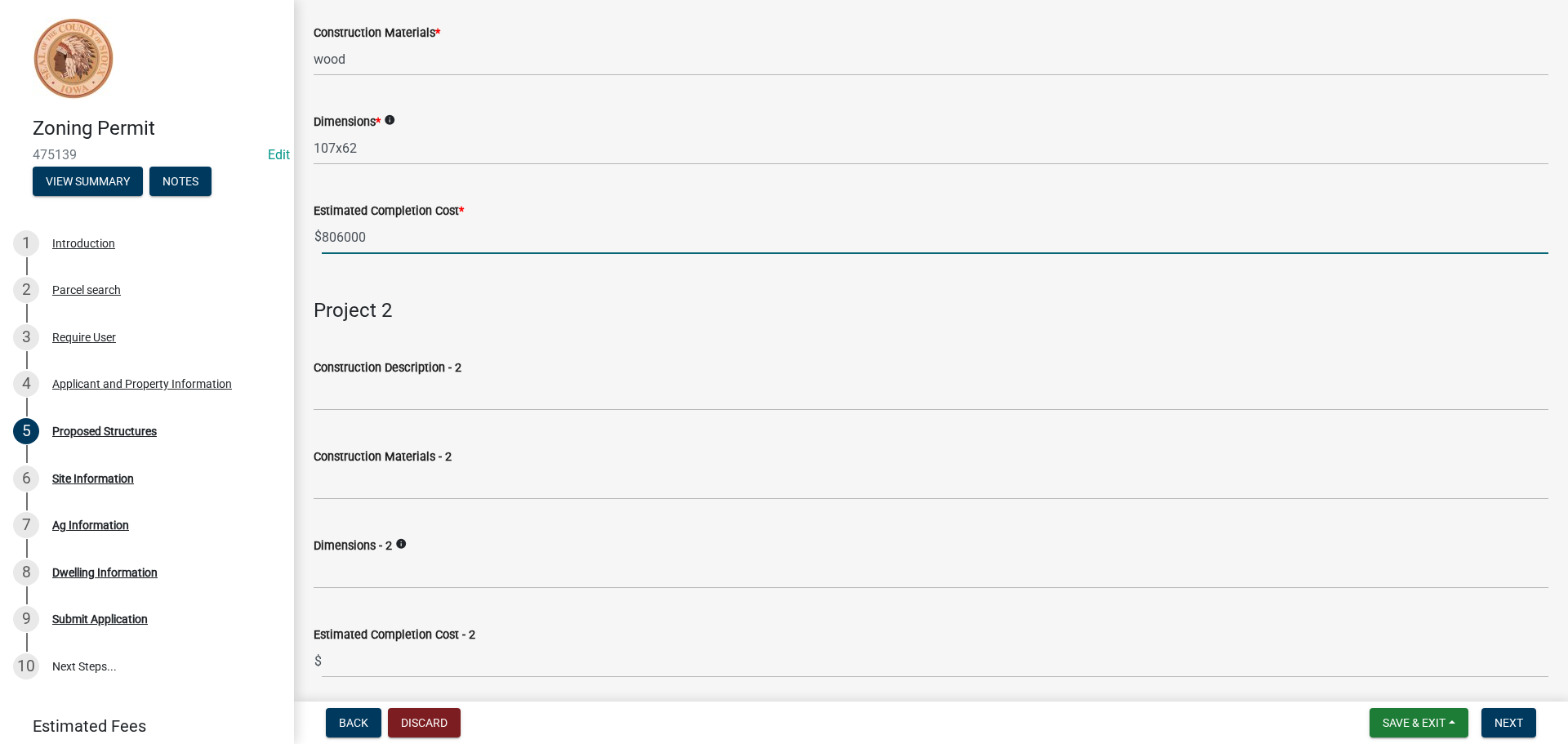
scroll to position [245, 0]
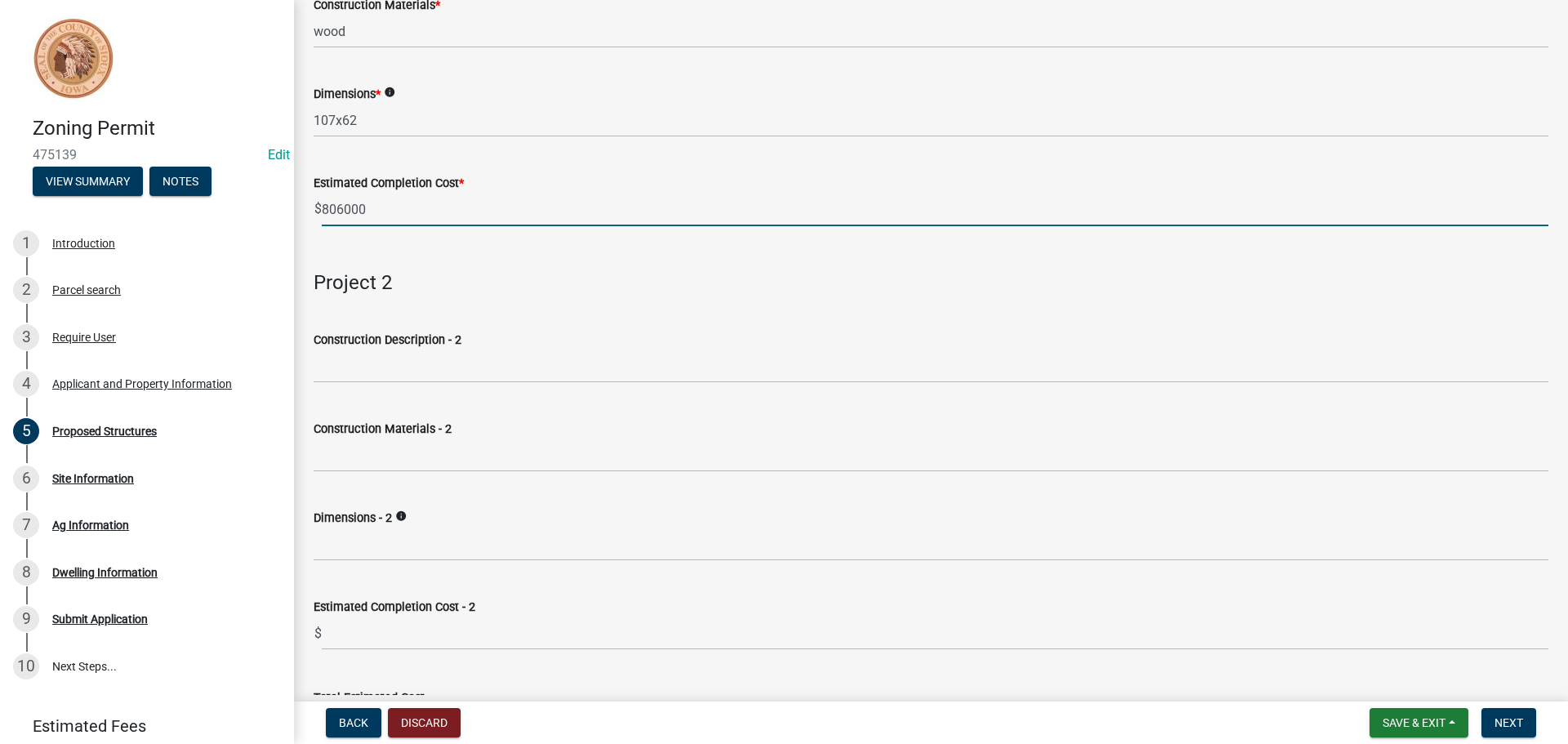
type input "806000"
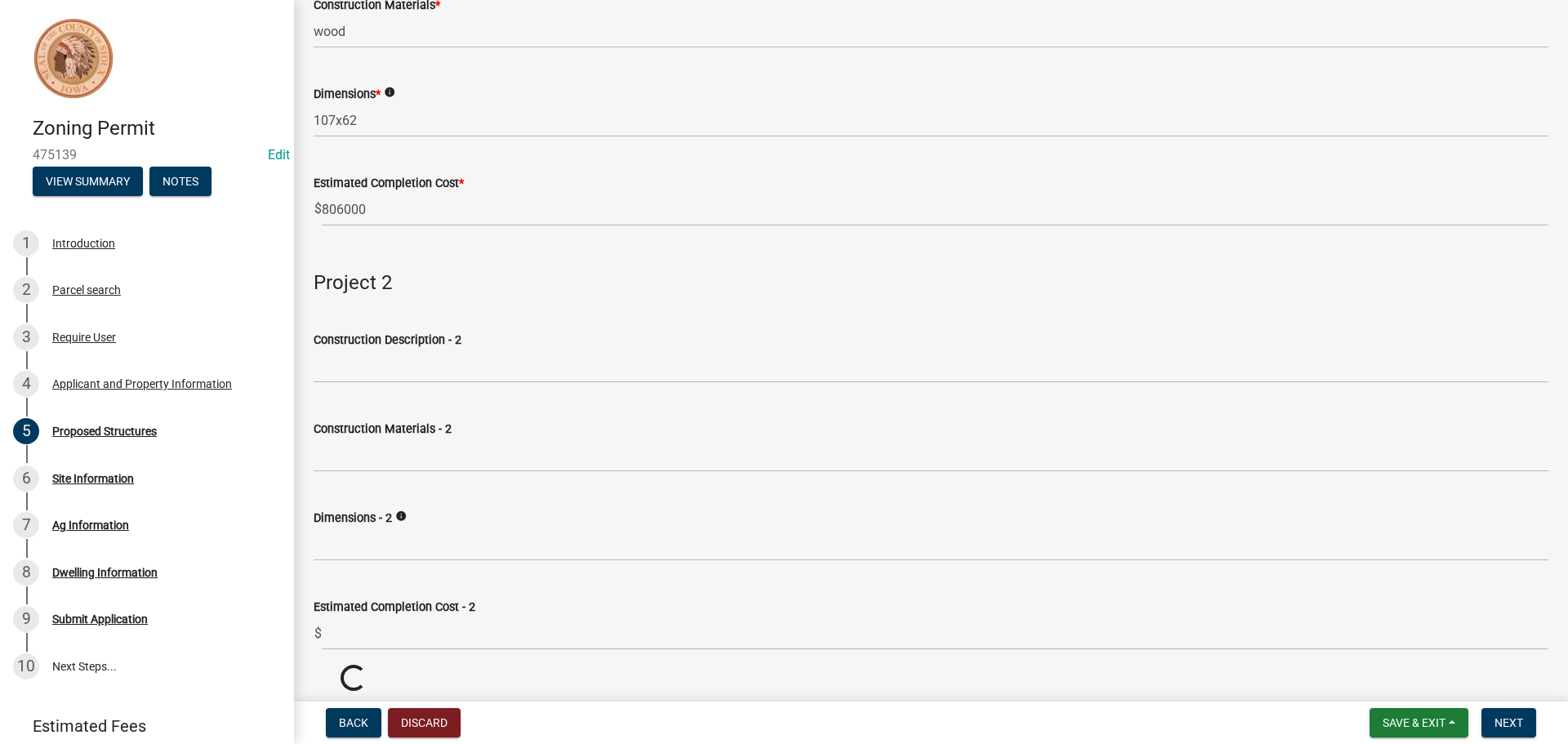
click at [408, 343] on label "Construction Description - 2" at bounding box center [388, 340] width 148 height 12
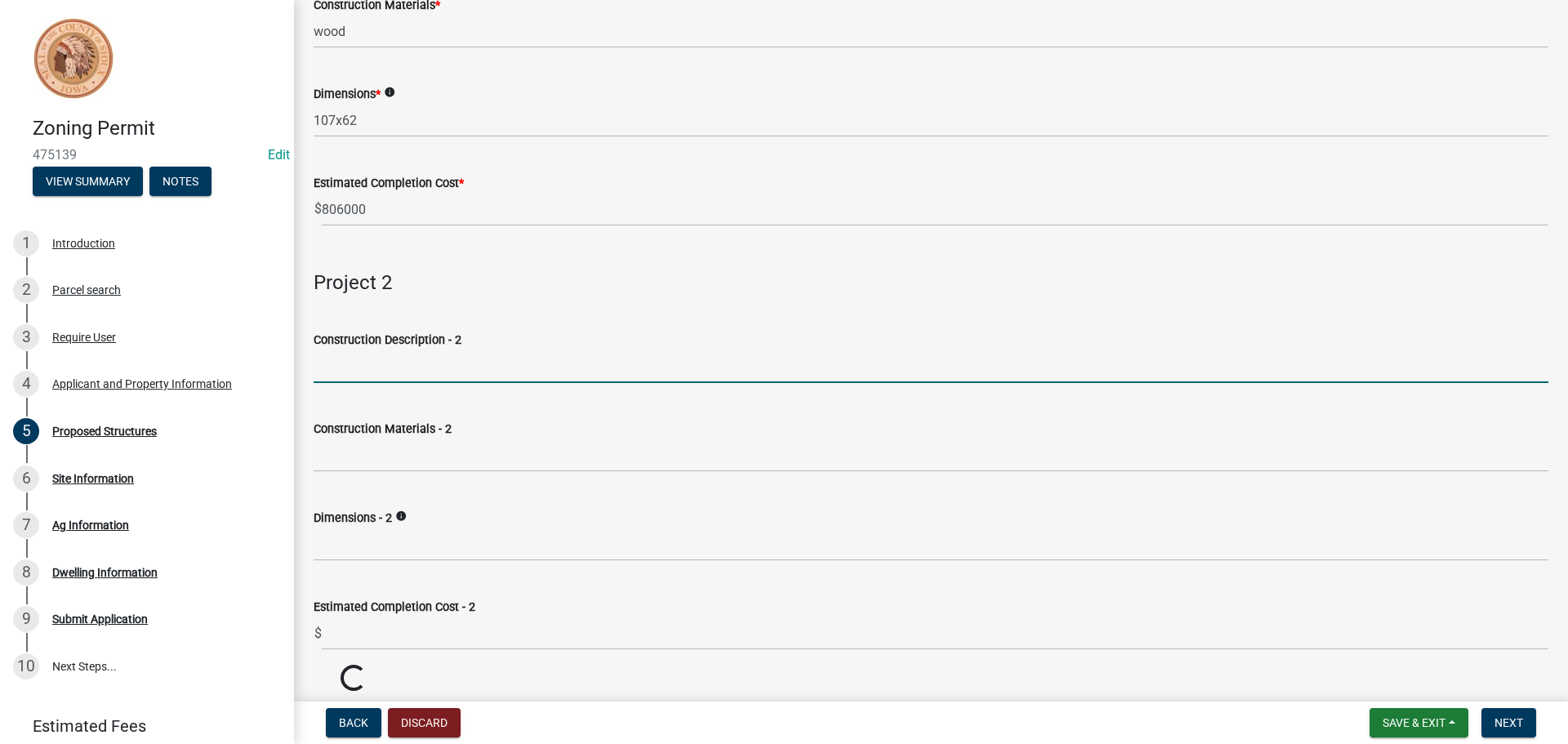
click at [408, 350] on input "Construction Description - 2" at bounding box center [931, 366] width 1234 height 33
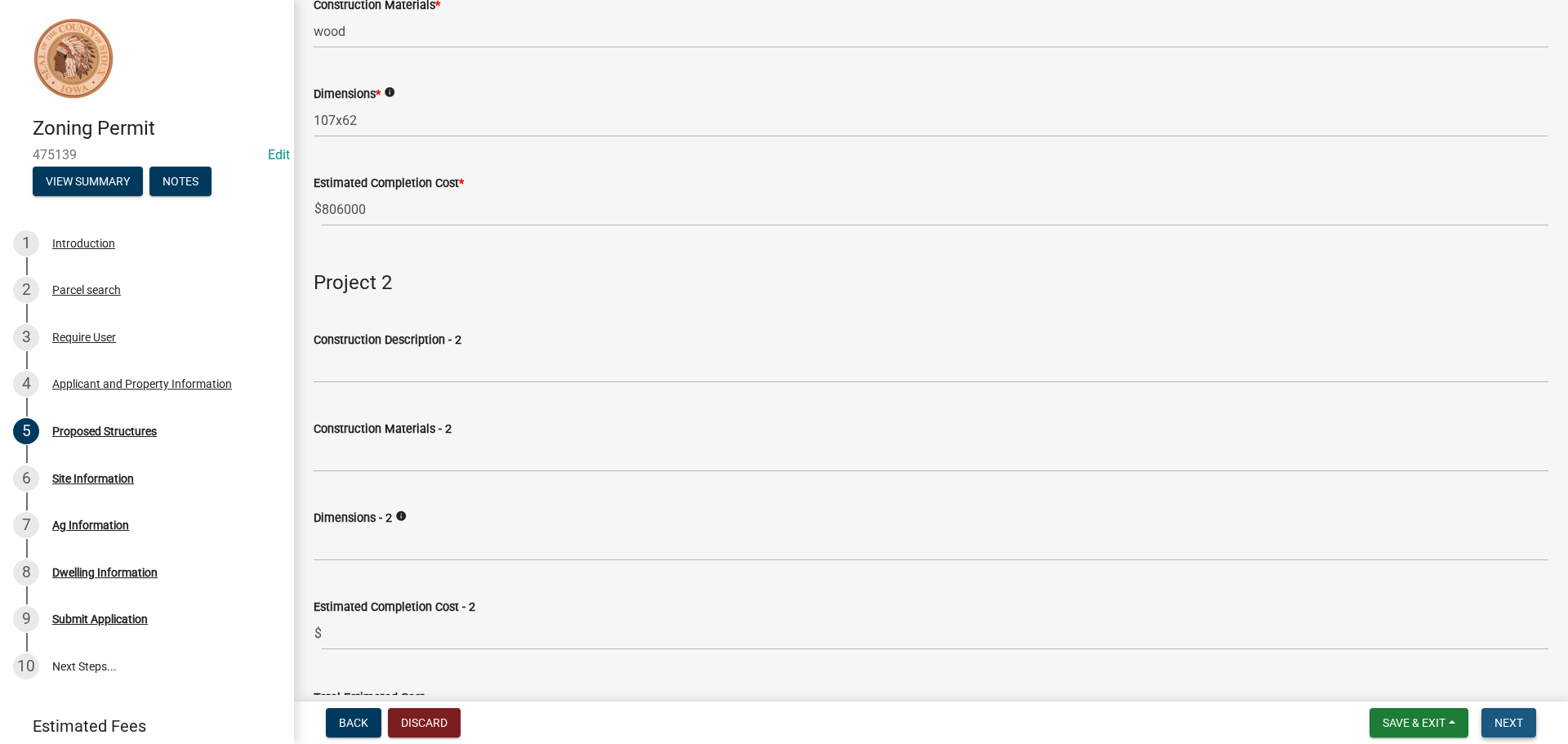
click at [1515, 722] on span "Next" at bounding box center [1508, 722] width 29 height 13
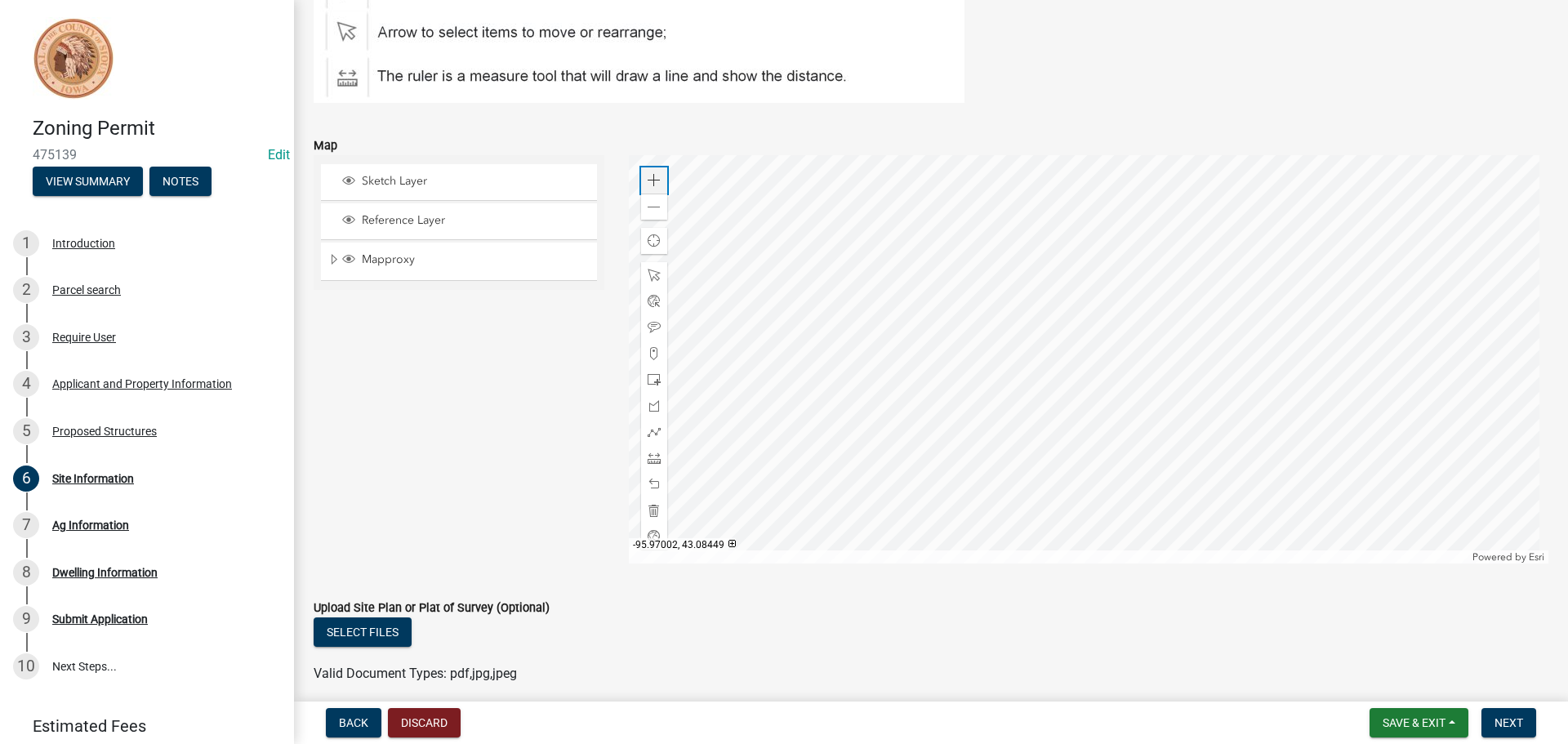
click at [653, 180] on span at bounding box center [654, 180] width 13 height 13
click at [653, 387] on div at bounding box center [654, 380] width 26 height 26
click at [972, 432] on div at bounding box center [1088, 359] width 921 height 409
click at [1505, 725] on span "Next" at bounding box center [1508, 722] width 29 height 13
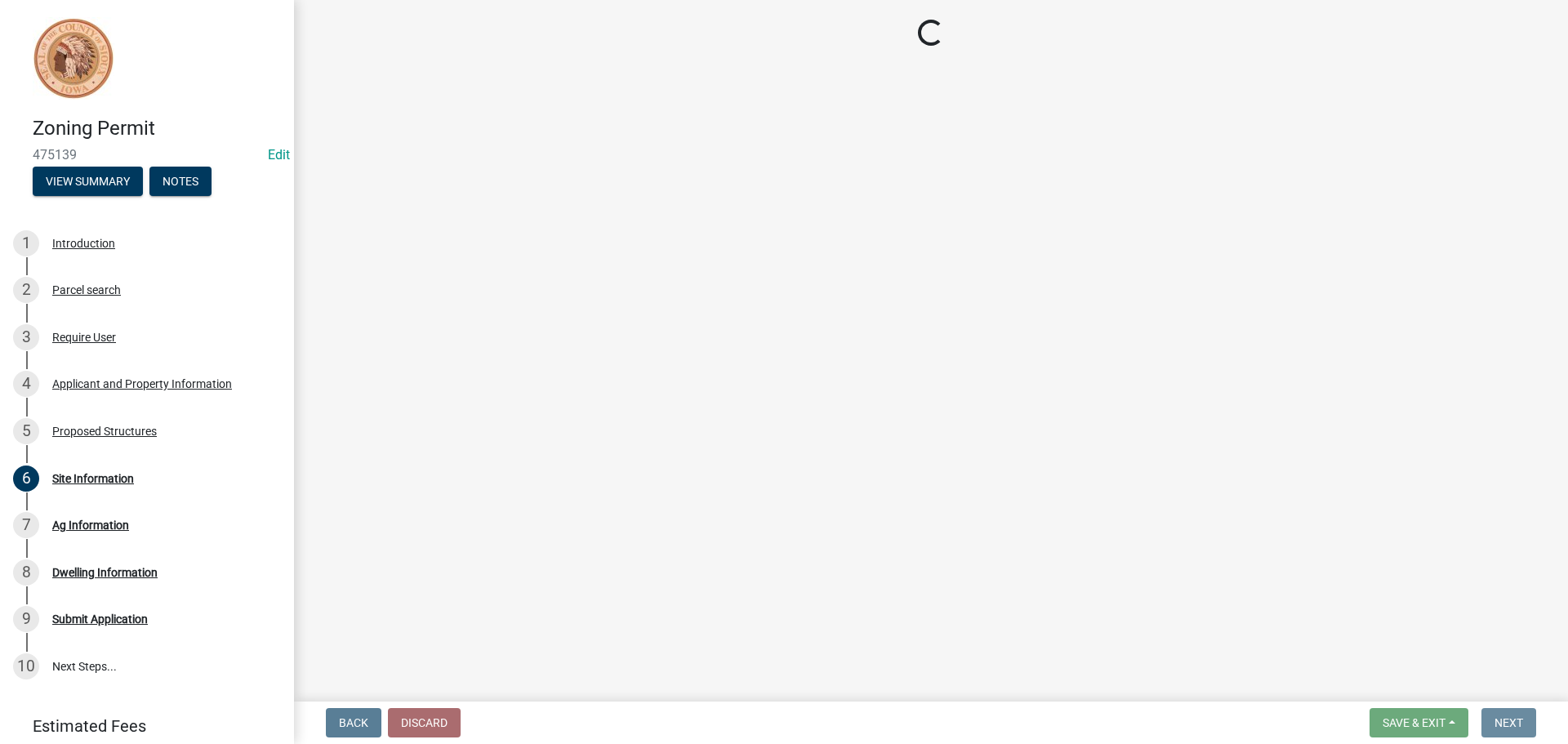
scroll to position [0, 0]
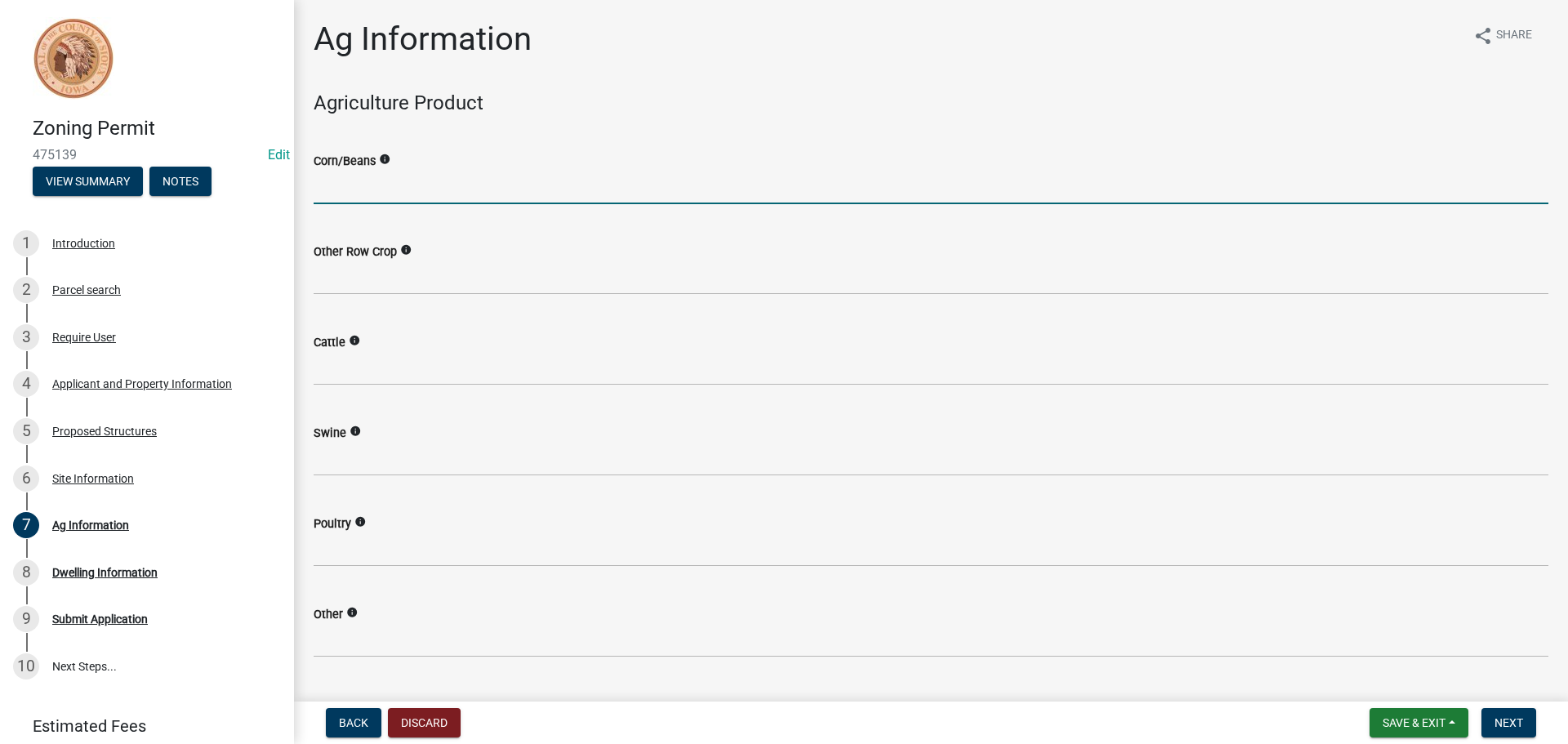
click at [419, 188] on input "text" at bounding box center [931, 187] width 1234 height 33
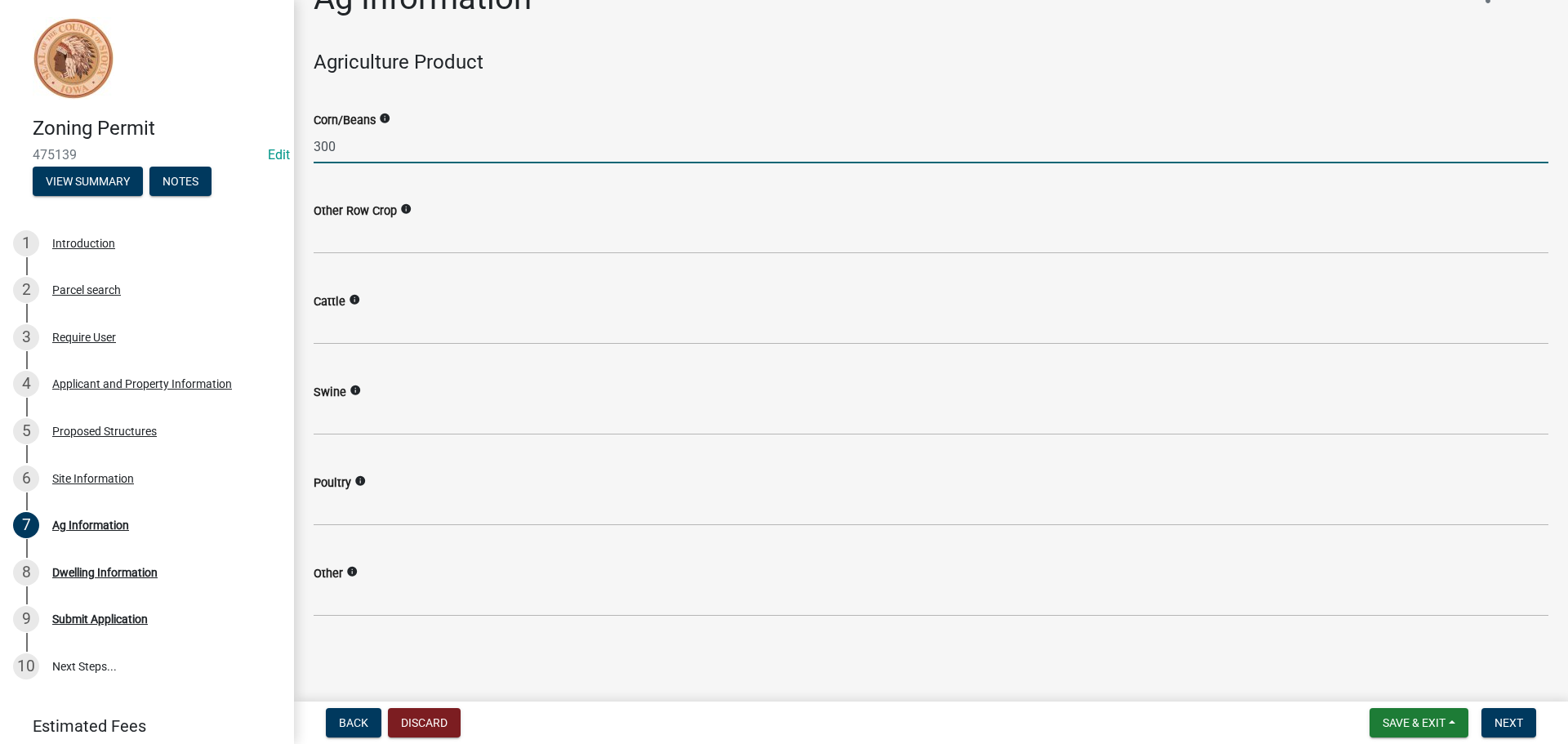
type input "300"
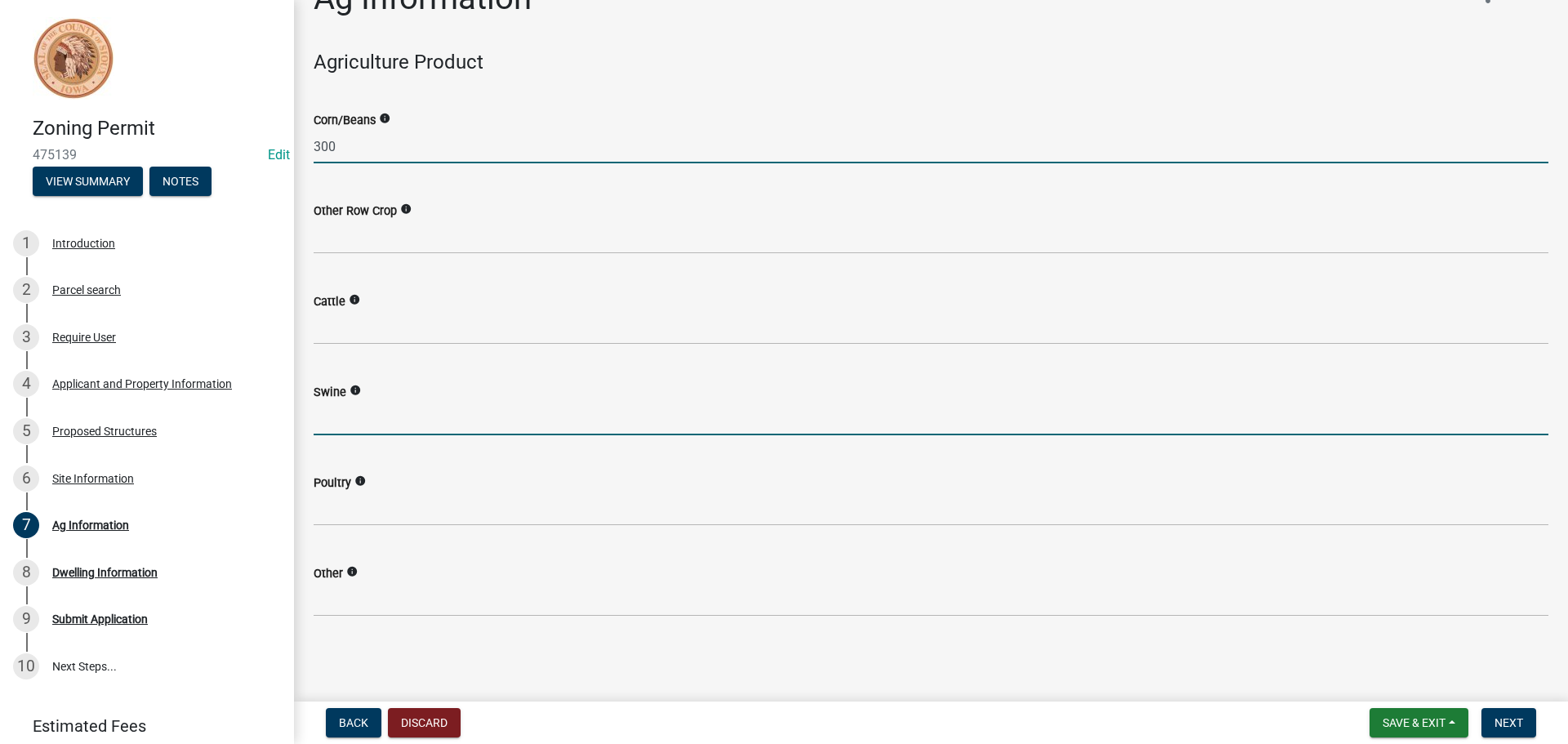
click at [443, 411] on input "text" at bounding box center [931, 418] width 1234 height 33
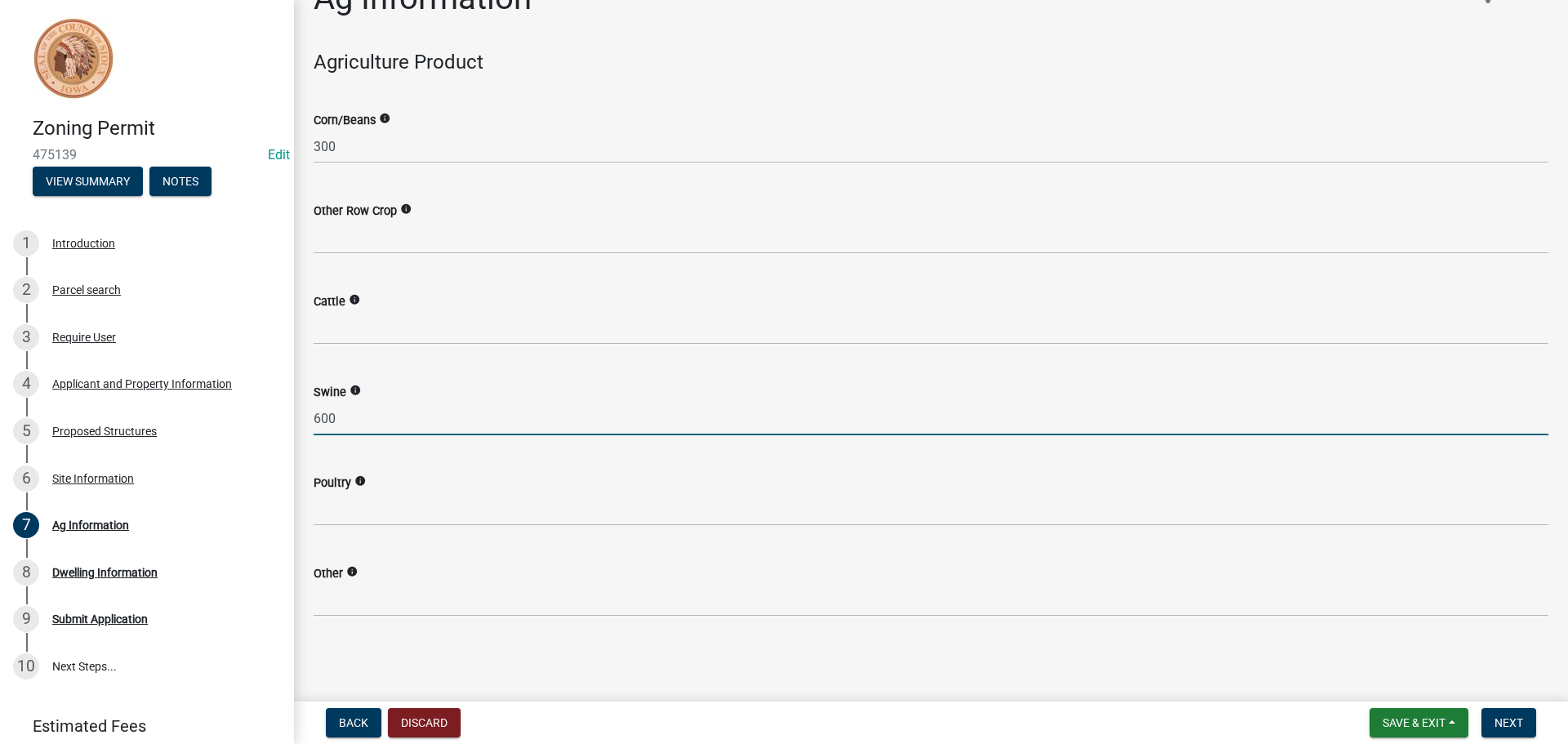
type input "600"
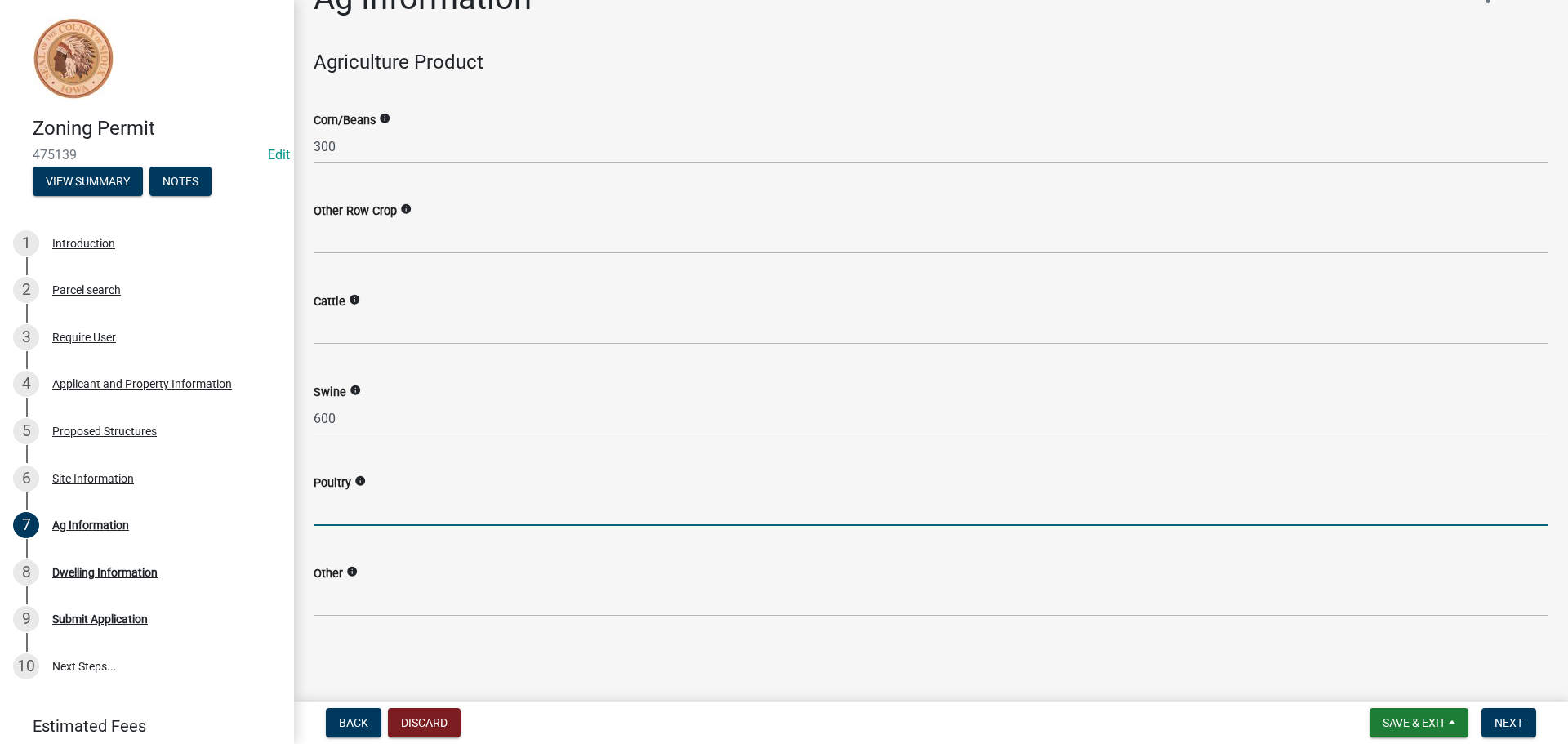
click at [381, 498] on input "text" at bounding box center [931, 509] width 1234 height 33
type input "50"
click at [1524, 722] on button "Next" at bounding box center [1508, 722] width 55 height 30
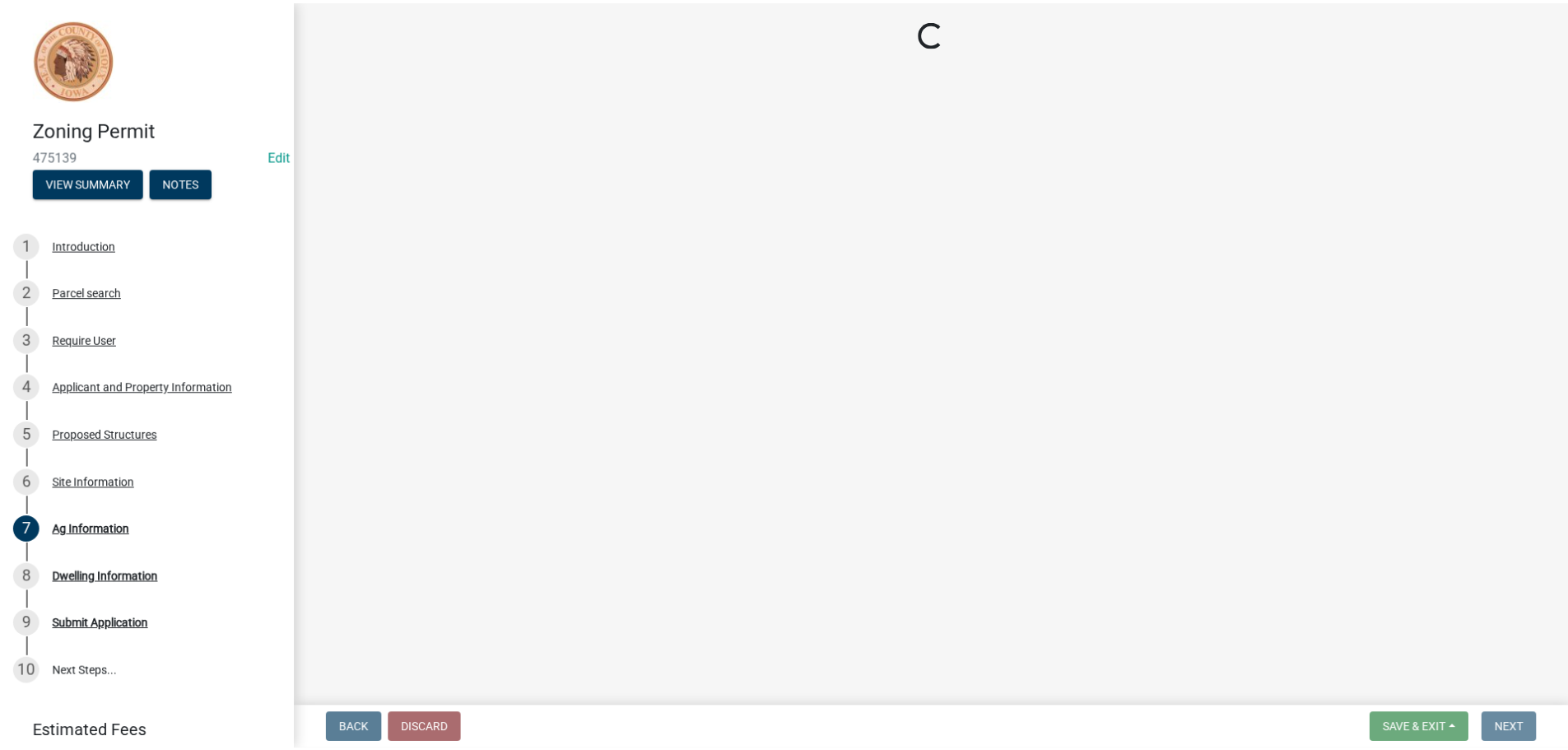
scroll to position [0, 0]
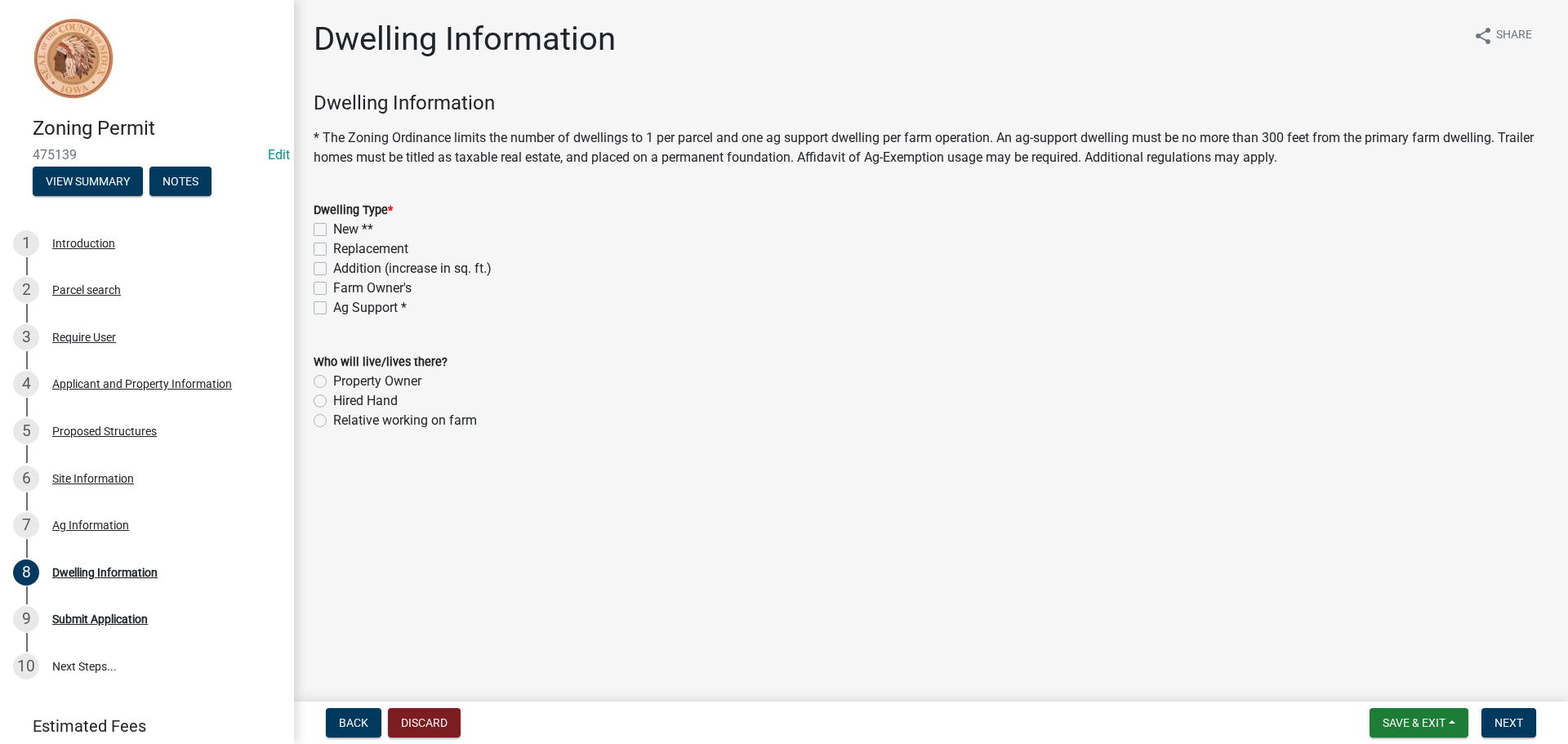
click at [333, 289] on label "Farm Owner's" at bounding box center [371, 289] width 78 height 20
click at [333, 289] on input "Farm Owner's" at bounding box center [338, 284] width 11 height 11
checkbox input "true"
checkbox input "false"
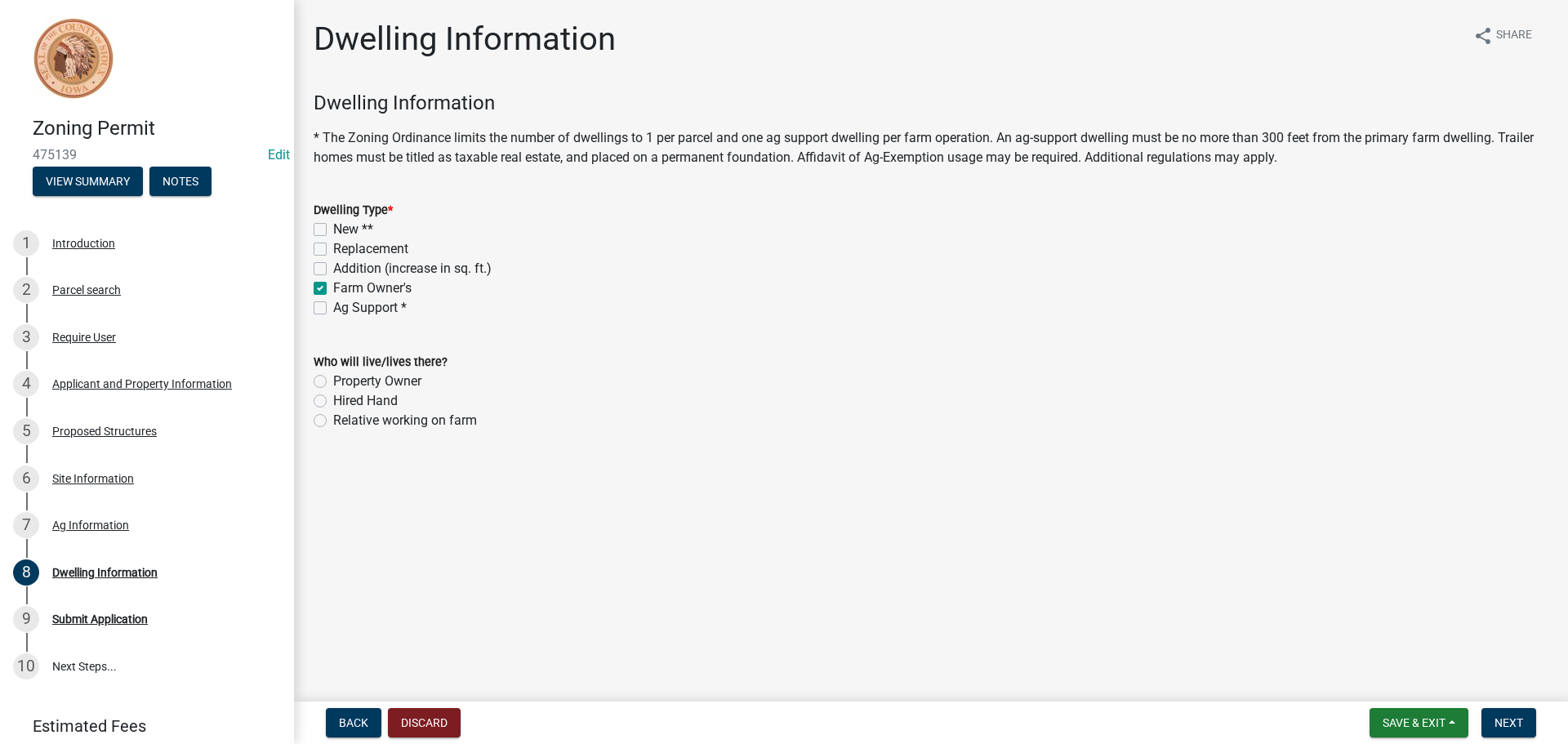
checkbox input "false"
checkbox input "true"
checkbox input "false"
click at [333, 384] on label "Property Owner" at bounding box center [377, 381] width 88 height 20
click at [333, 382] on input "Property Owner" at bounding box center [338, 377] width 11 height 11
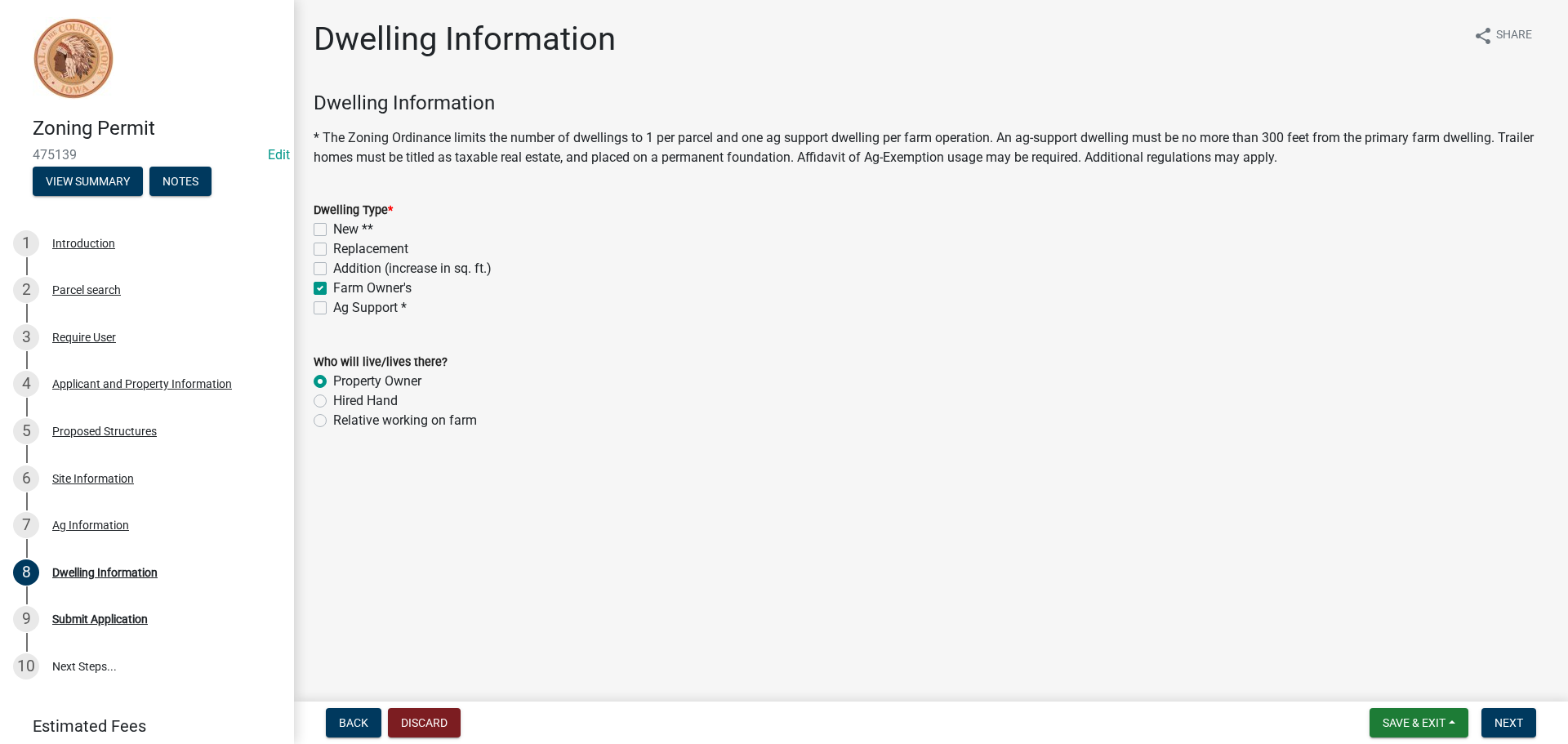
radio input "true"
click at [1505, 716] on span "Next" at bounding box center [1508, 722] width 29 height 13
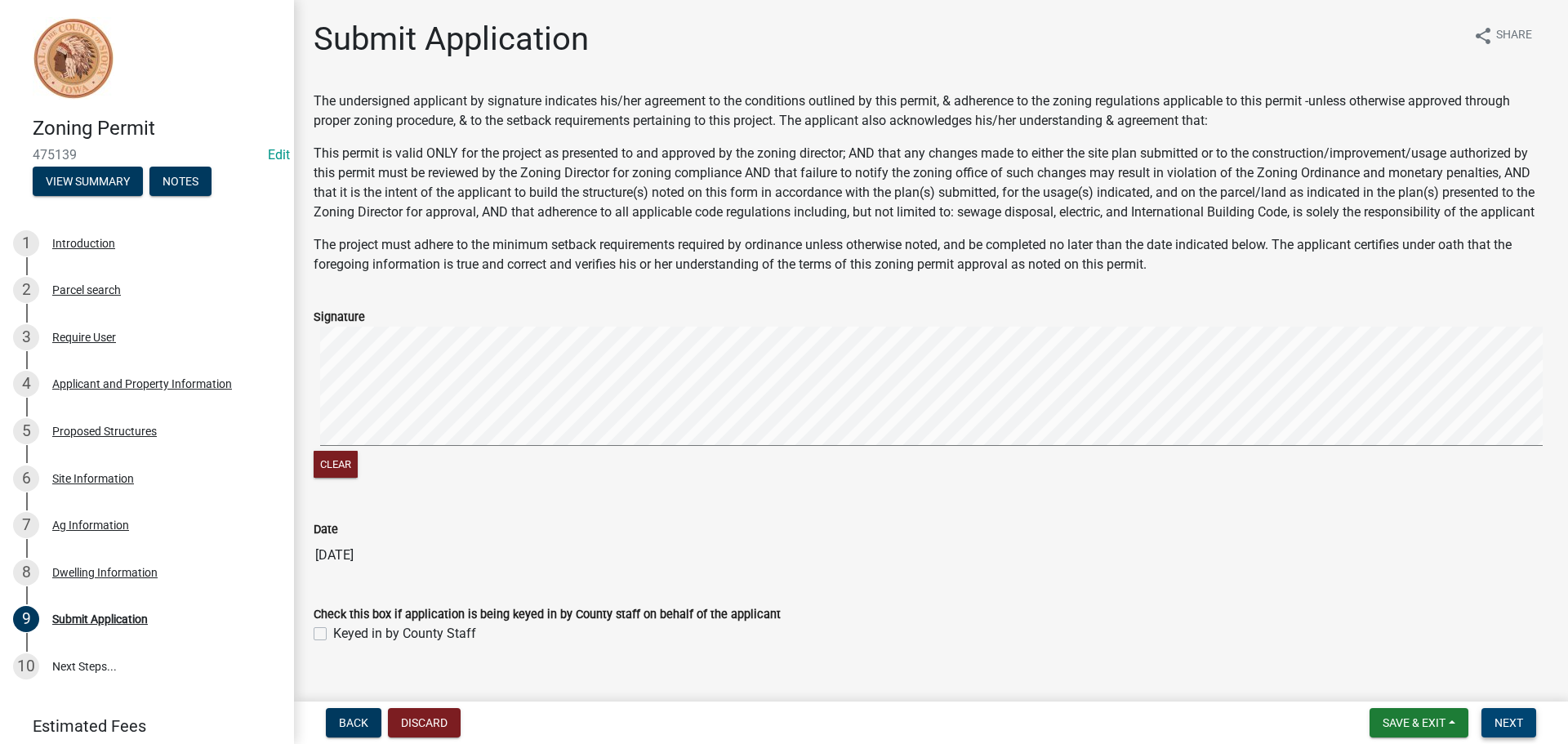
click at [1506, 726] on span "Next" at bounding box center [1508, 722] width 29 height 13
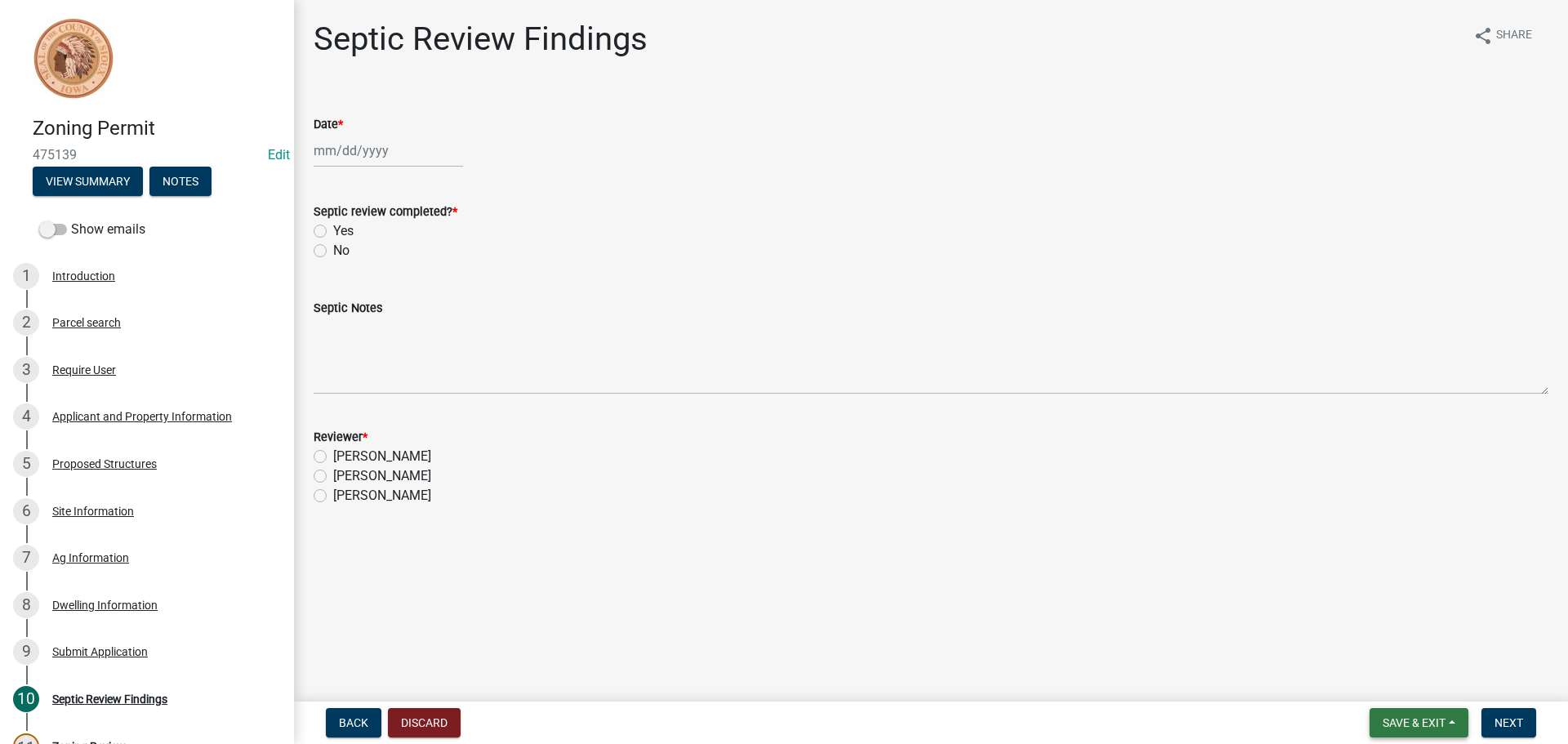
click at [1436, 721] on span "Save & Exit" at bounding box center [1414, 722] width 63 height 13
click at [1424, 689] on button "Save & Exit" at bounding box center [1402, 680] width 131 height 39
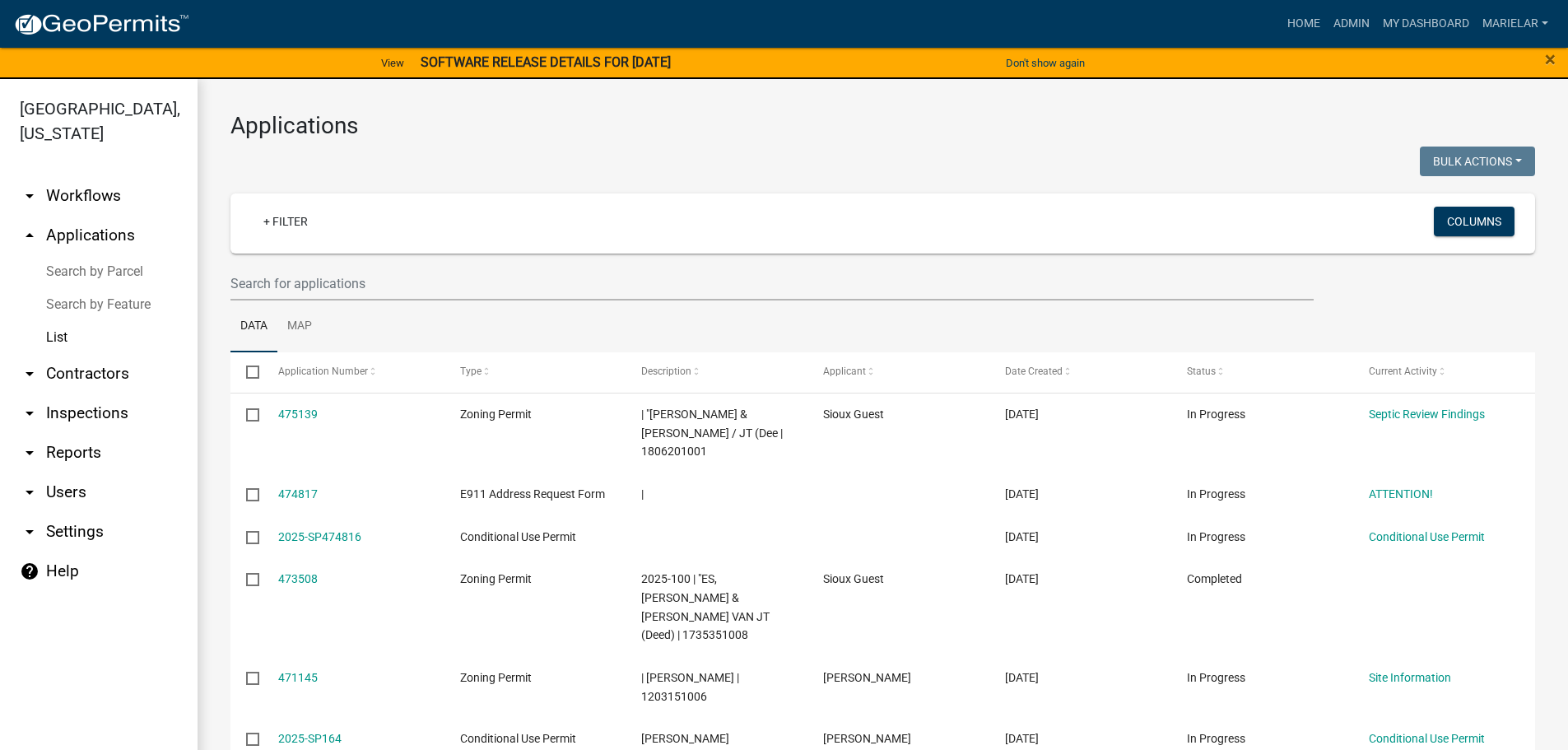
click at [704, 115] on h3 "Applications" at bounding box center [883, 125] width 1304 height 28
click at [636, 151] on div at bounding box center [551, 163] width 665 height 34
click at [592, 174] on div at bounding box center [551, 163] width 665 height 34
